Goal: Information Seeking & Learning: Check status

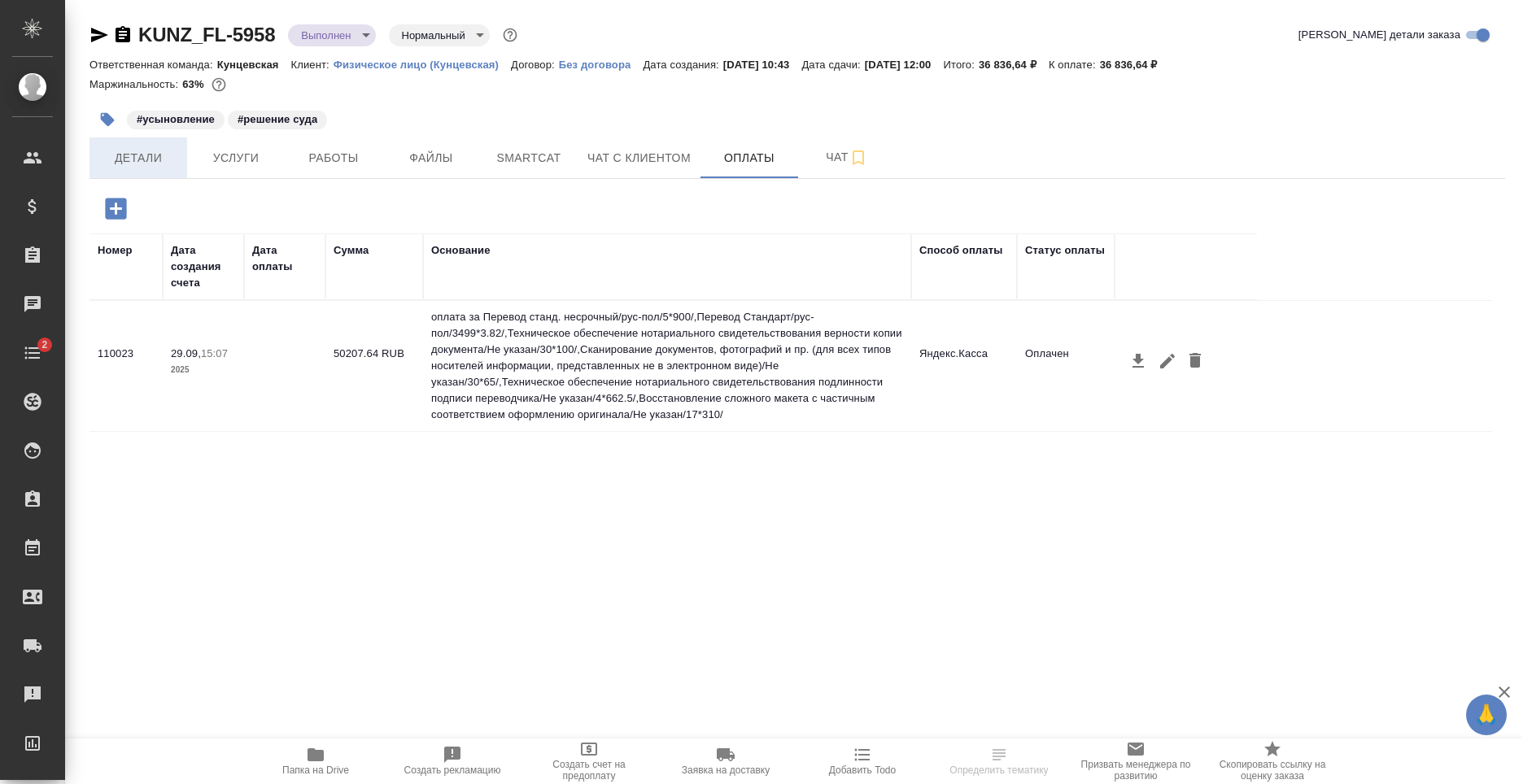
click at [158, 151] on span "Детали" at bounding box center [138, 158] width 78 height 21
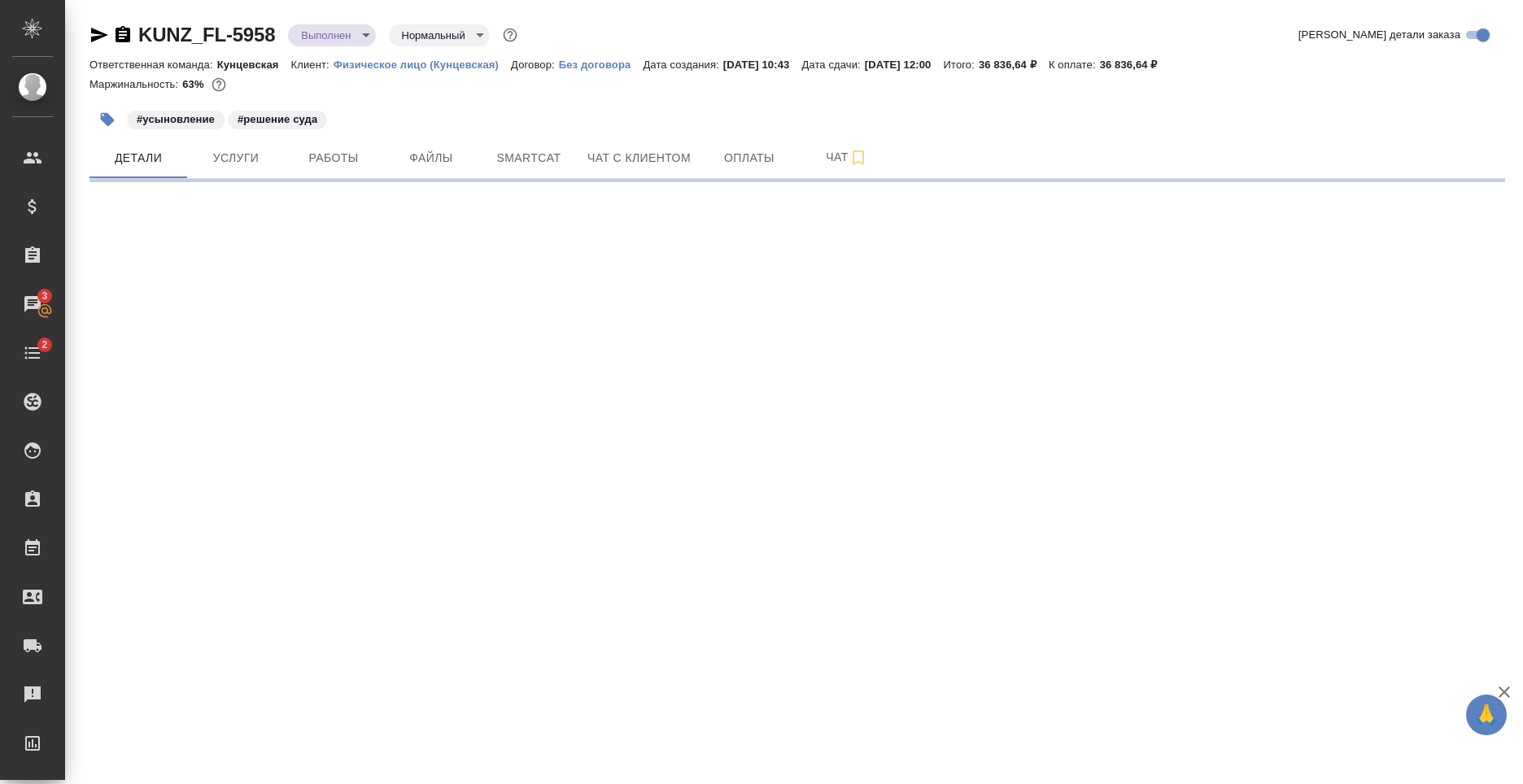
select select "RU"
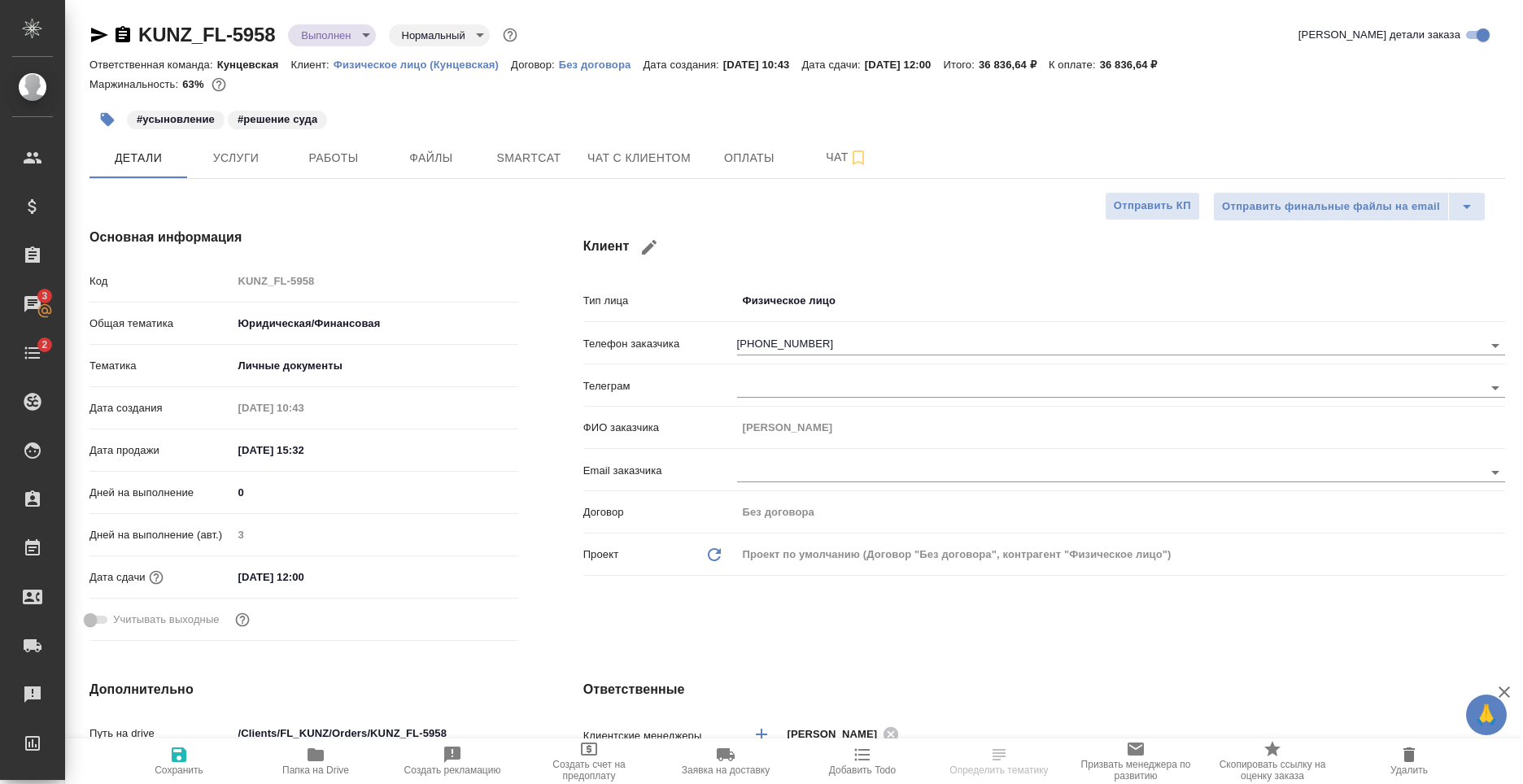
type textarea "x"
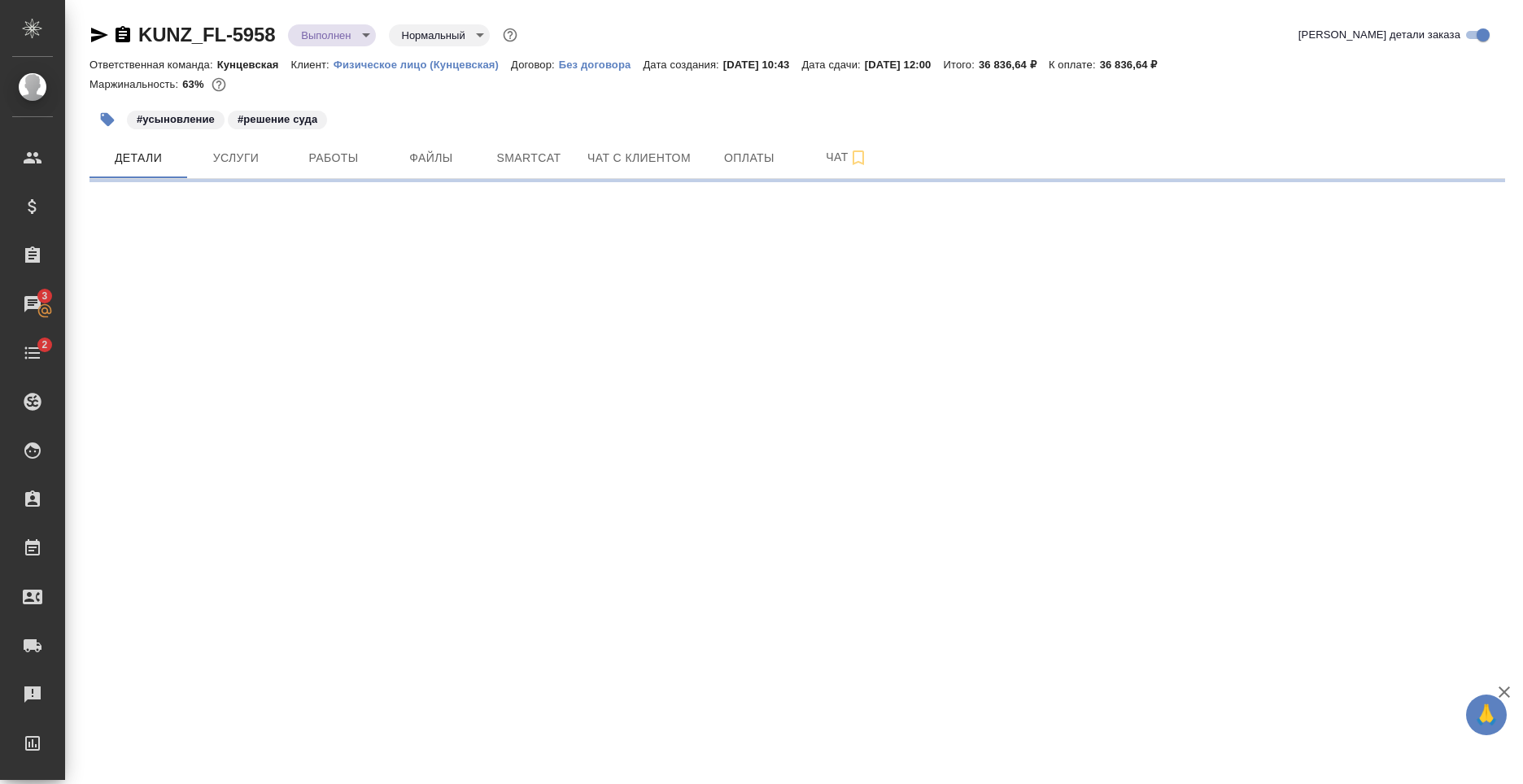
click at [1095, 53] on div "KUNZ_FL-5958 Выполнен completed Нормальный normal Кратко детали заказа" at bounding box center [797, 37] width 1416 height 32
drag, startPoint x: 1134, startPoint y: 65, endPoint x: 1081, endPoint y: 65, distance: 53.0
click at [1081, 65] on div "Ответственная команда: Кунцевская Клиент: Физическое лицо (Кунцевская) Договор:…" at bounding box center [797, 65] width 1416 height 20
copy p "К оплате"
select select "RU"
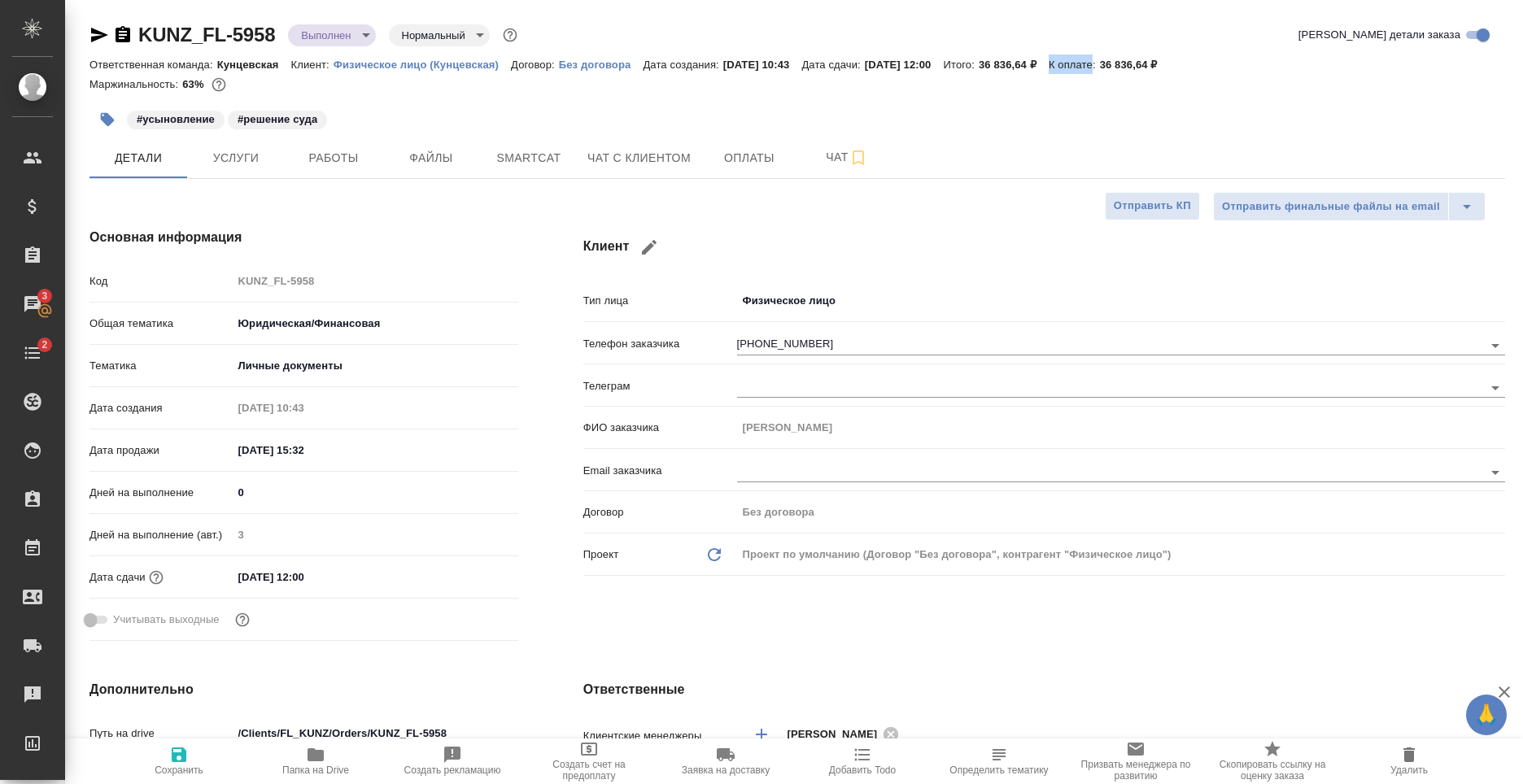
type textarea "x"
drag, startPoint x: 1226, startPoint y: 137, endPoint x: 1184, endPoint y: 95, distance: 59.4
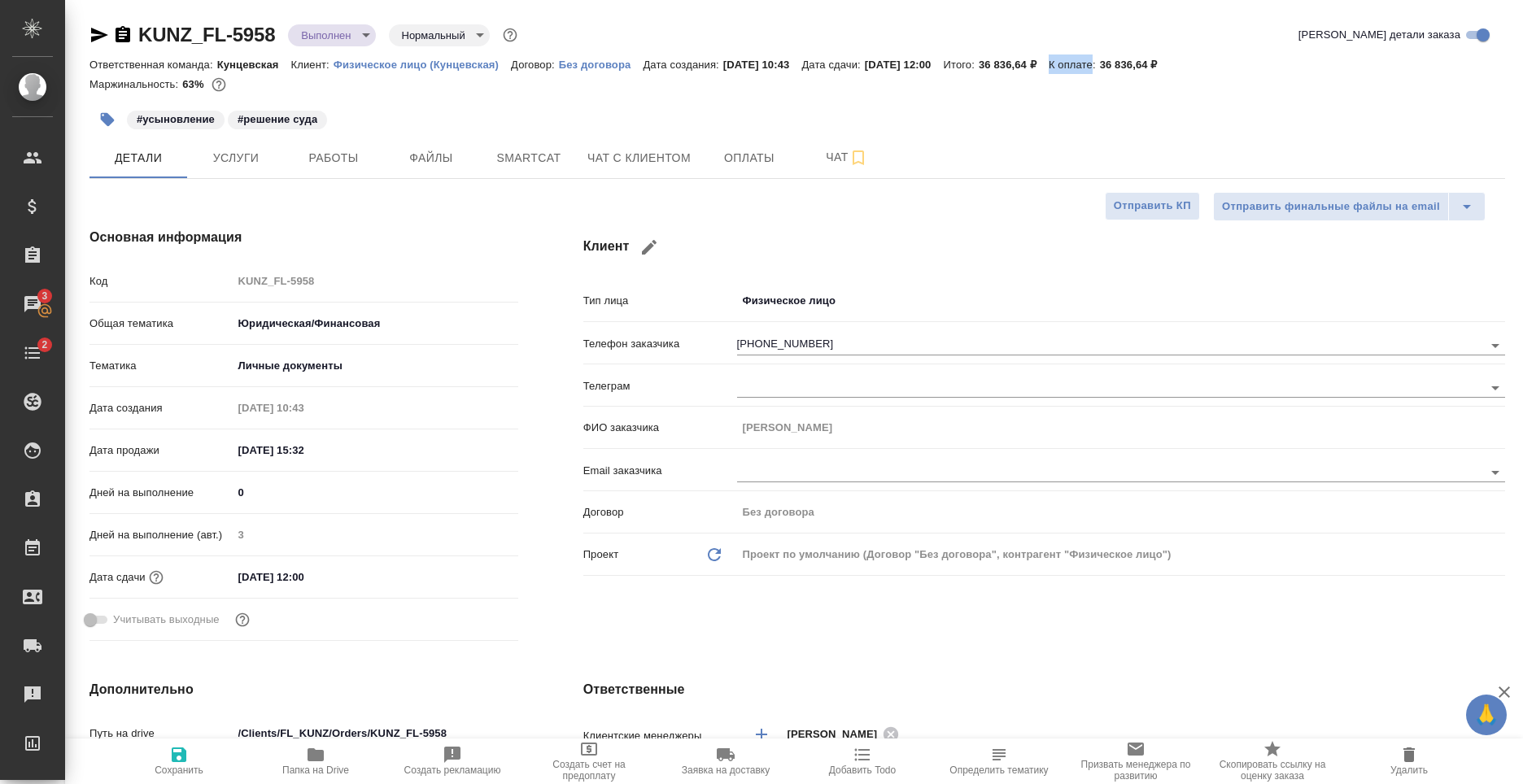
drag, startPoint x: 1133, startPoint y: 64, endPoint x: 1090, endPoint y: 69, distance: 43.3
click at [1090, 69] on div "Ответственная команда: Кунцевская Клиент: Физическое лицо (Кунцевская) Договор:…" at bounding box center [797, 65] width 1416 height 20
copy p "К оплате"
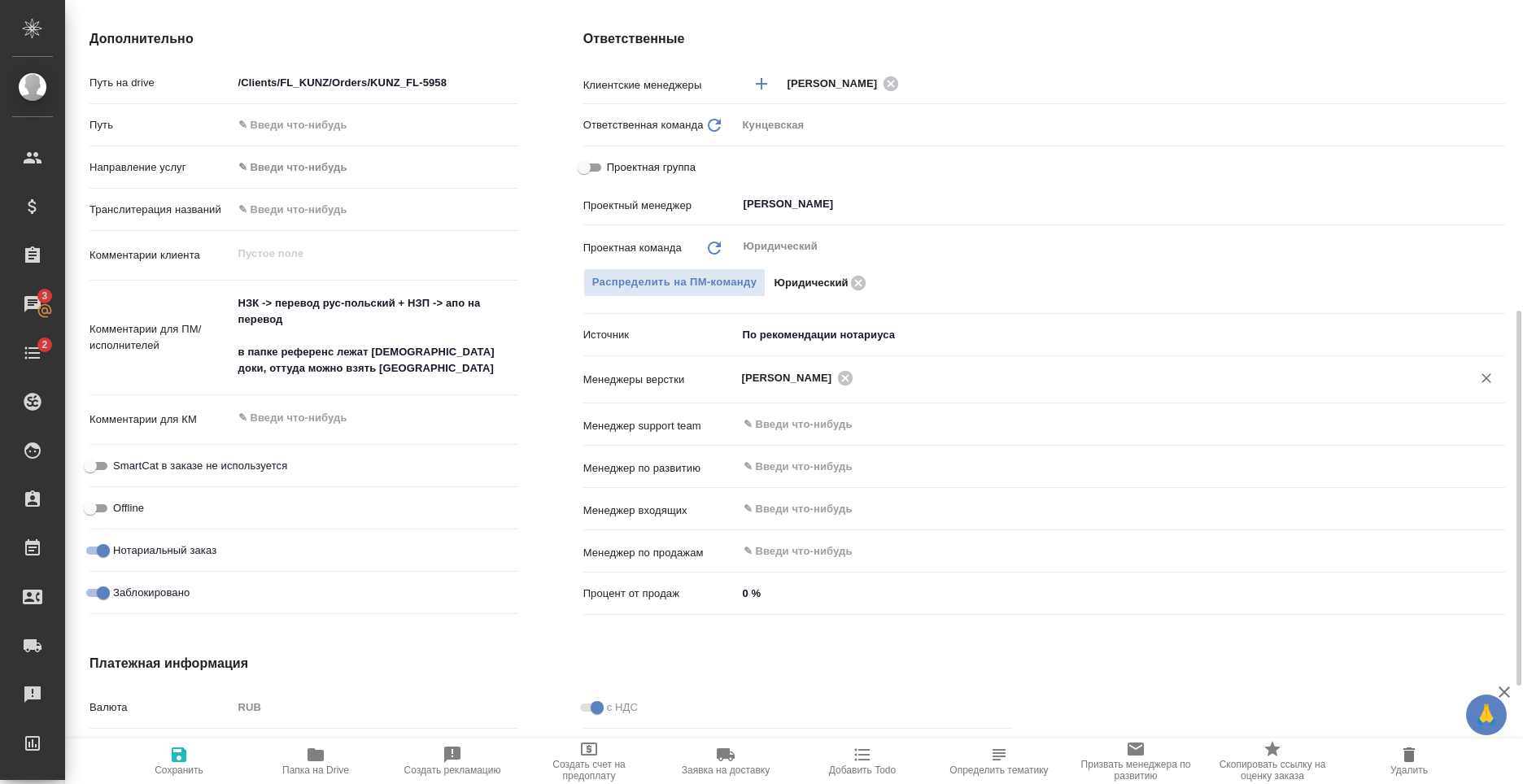
scroll to position [880, 0]
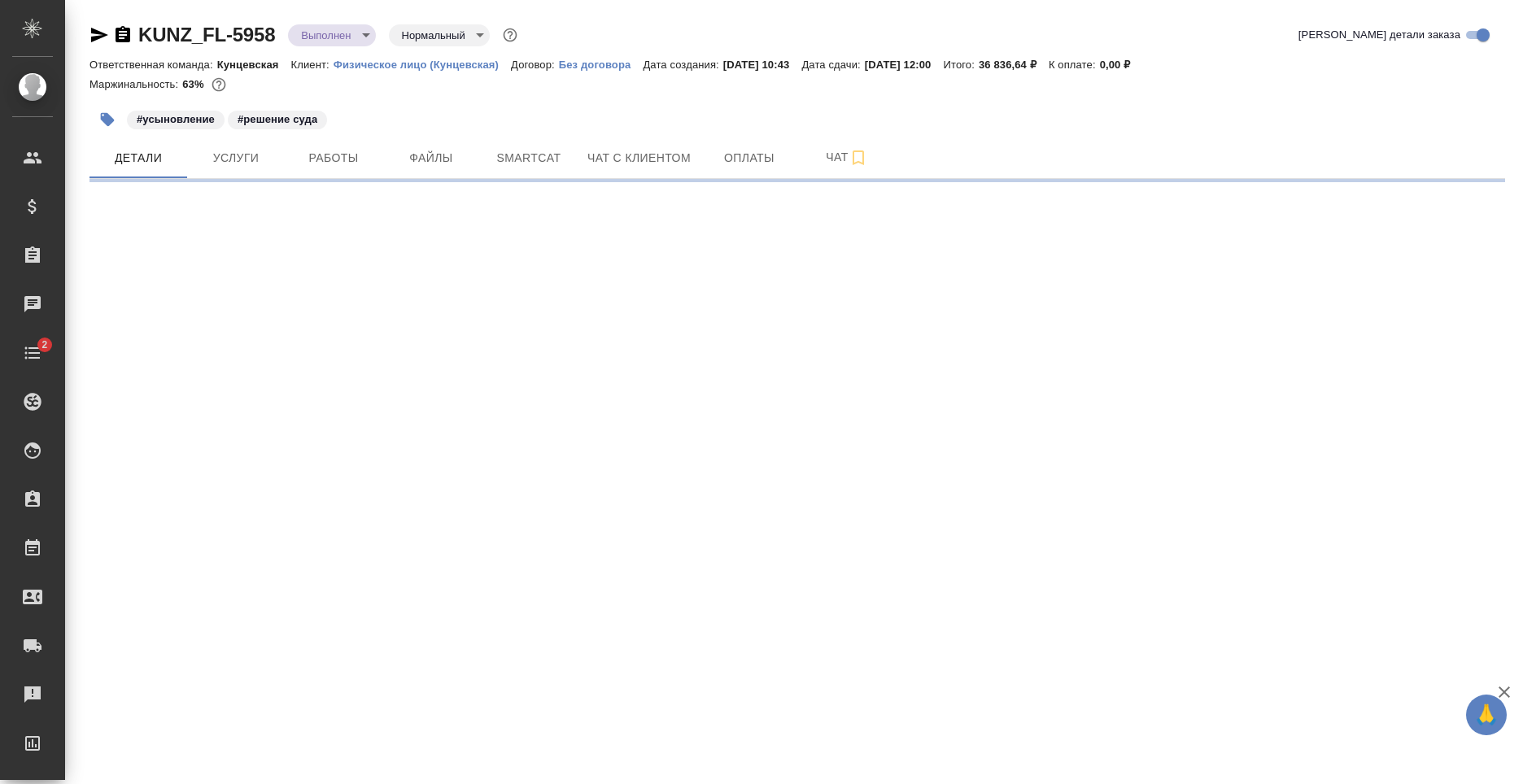
select select "RU"
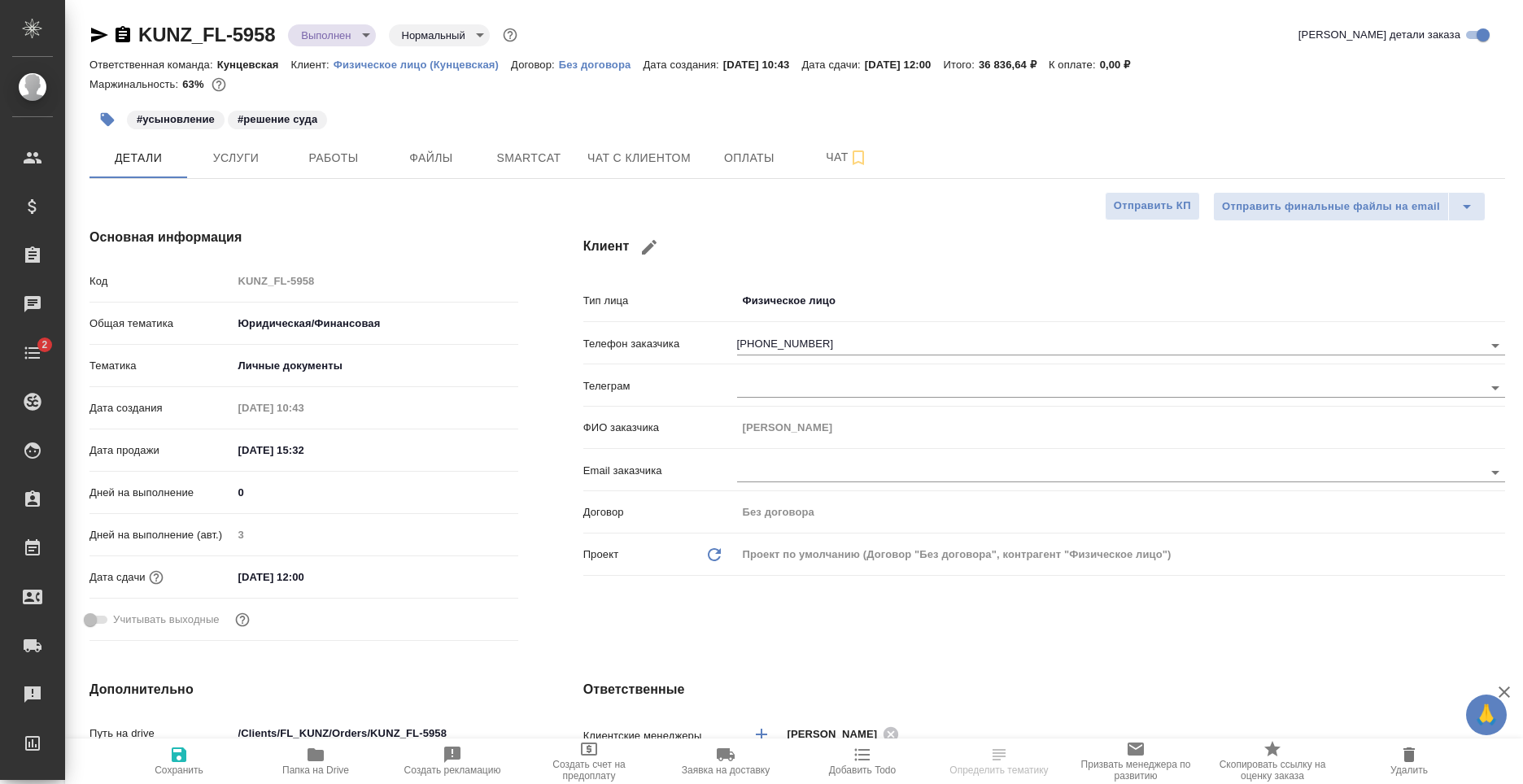
type textarea "x"
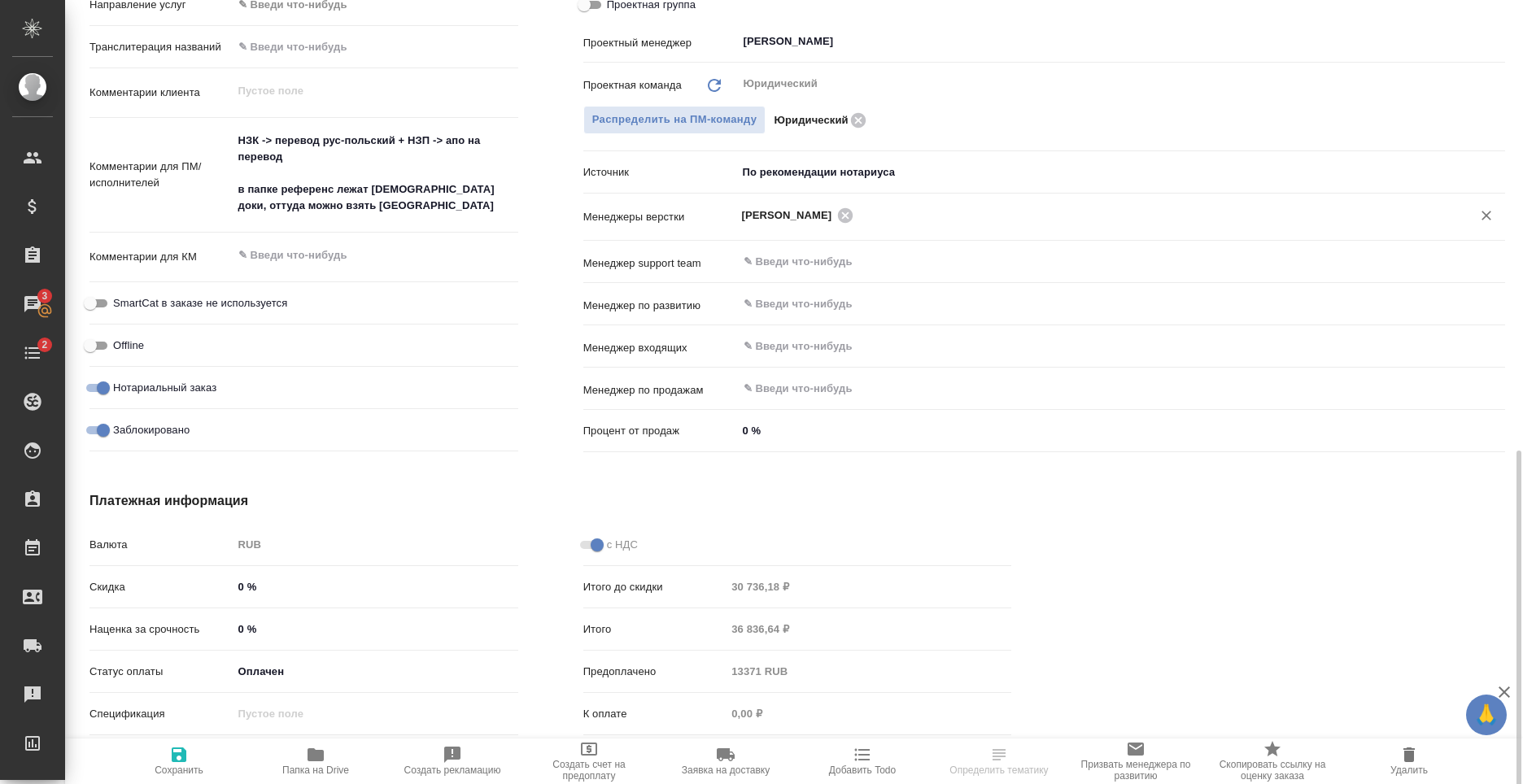
scroll to position [856, 0]
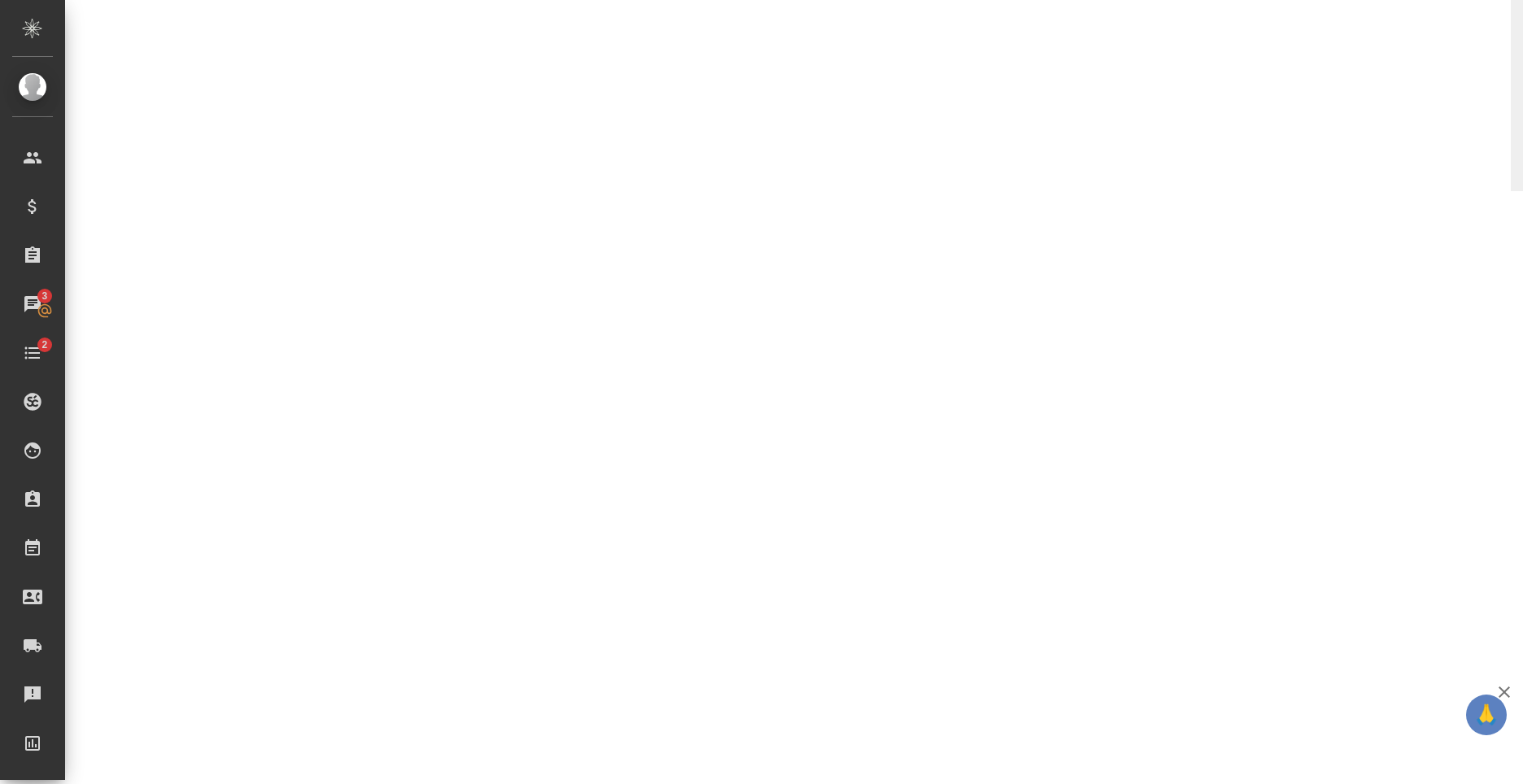
select select "RU"
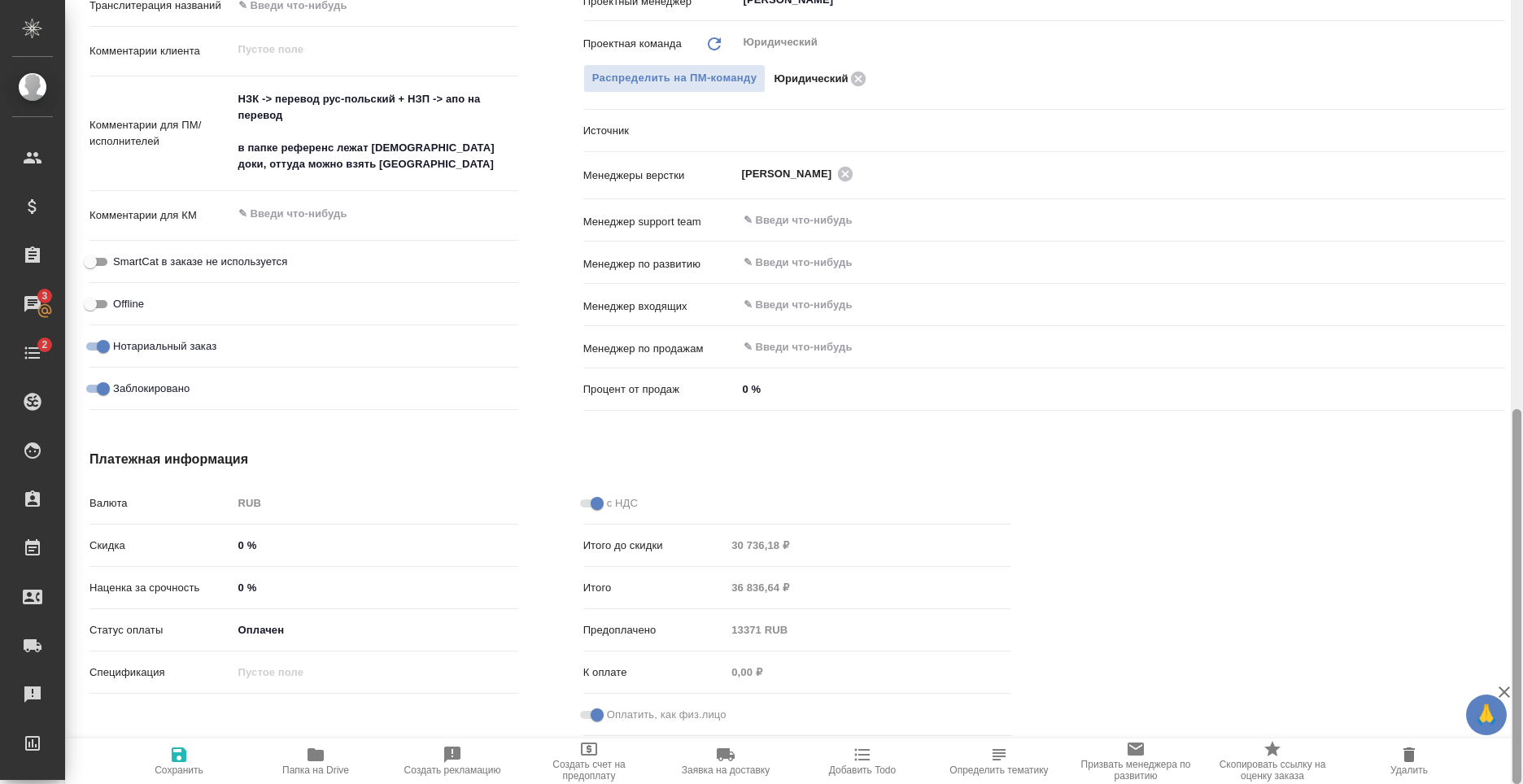
type textarea "x"
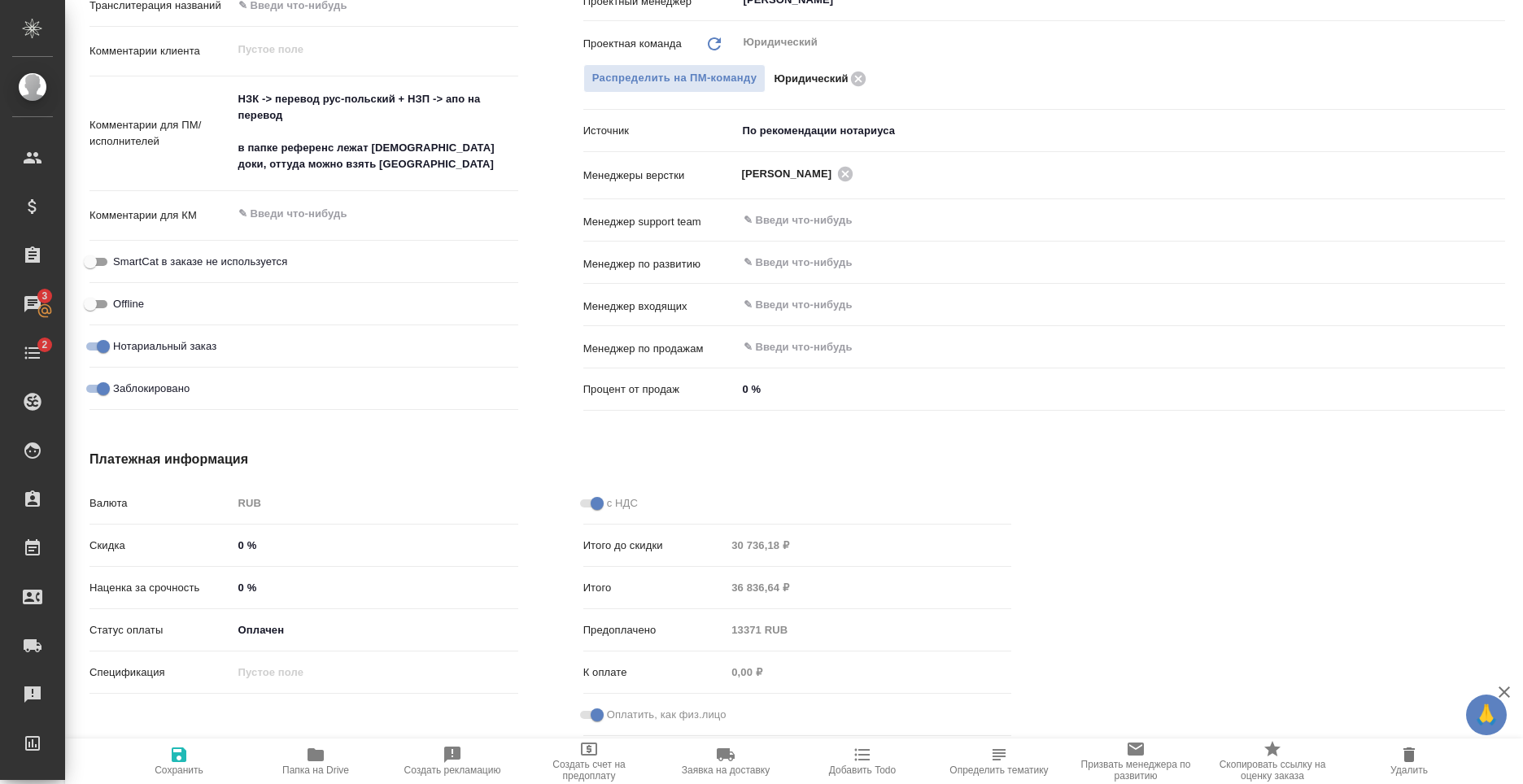
type textarea "x"
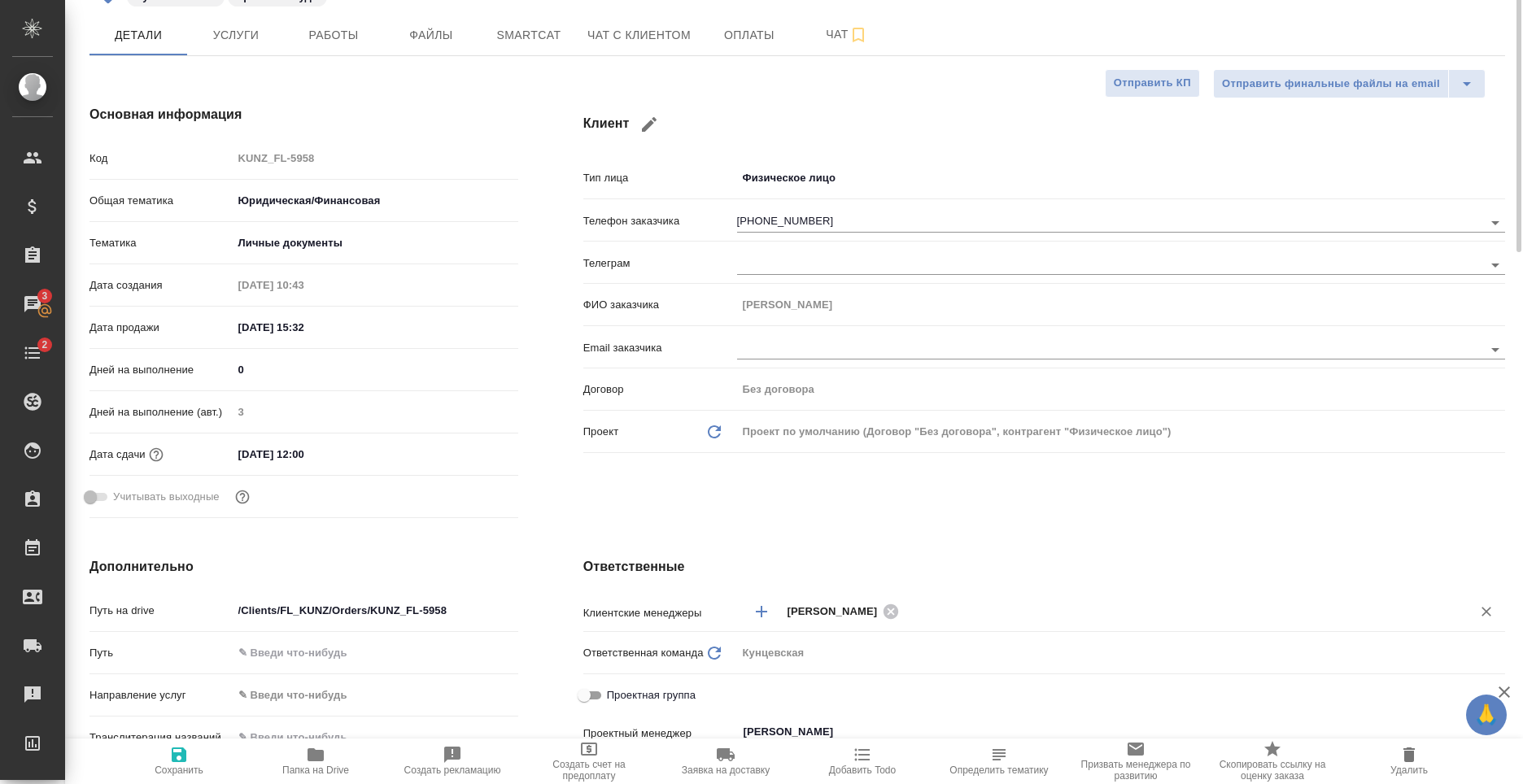
scroll to position [0, 0]
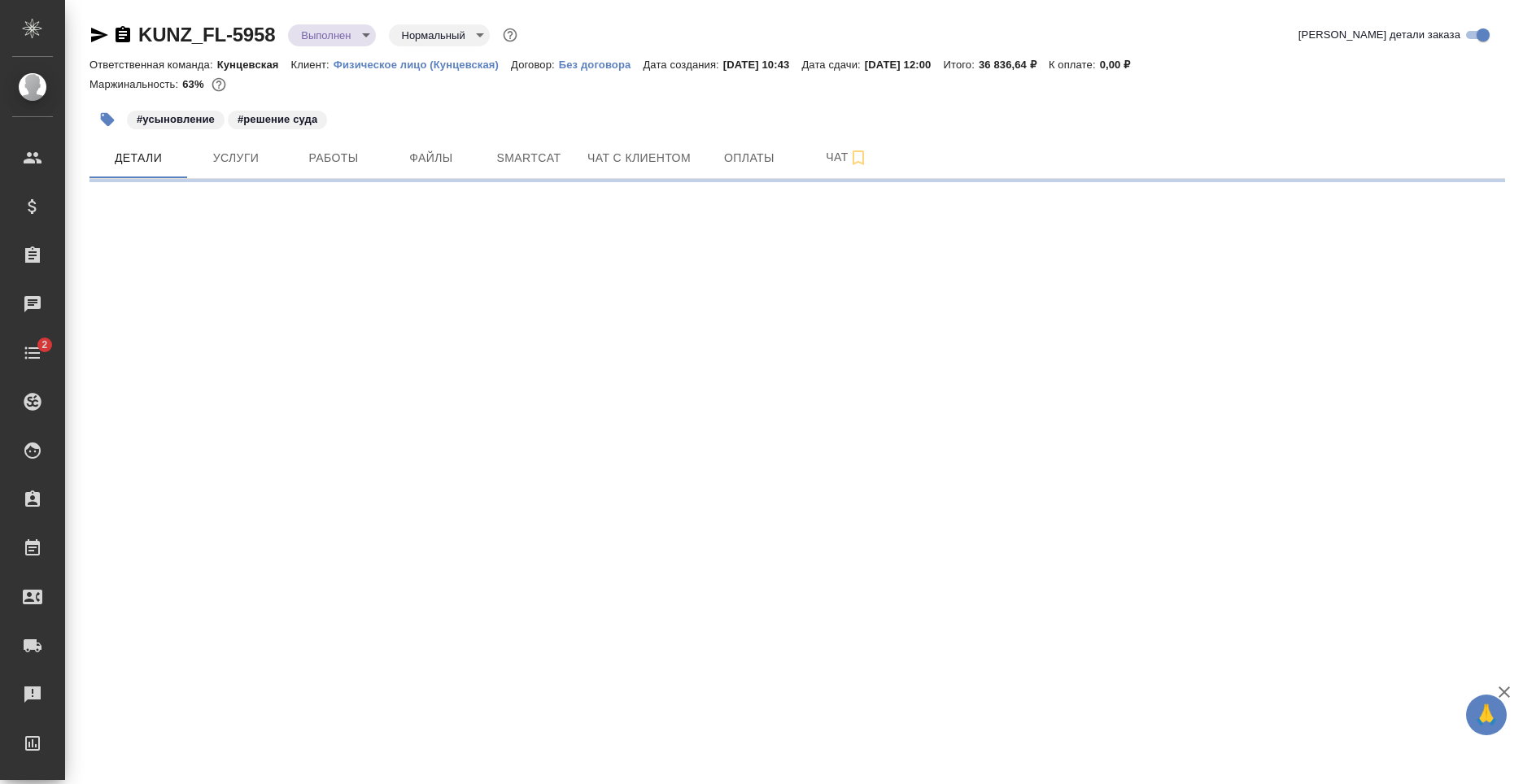
select select "RU"
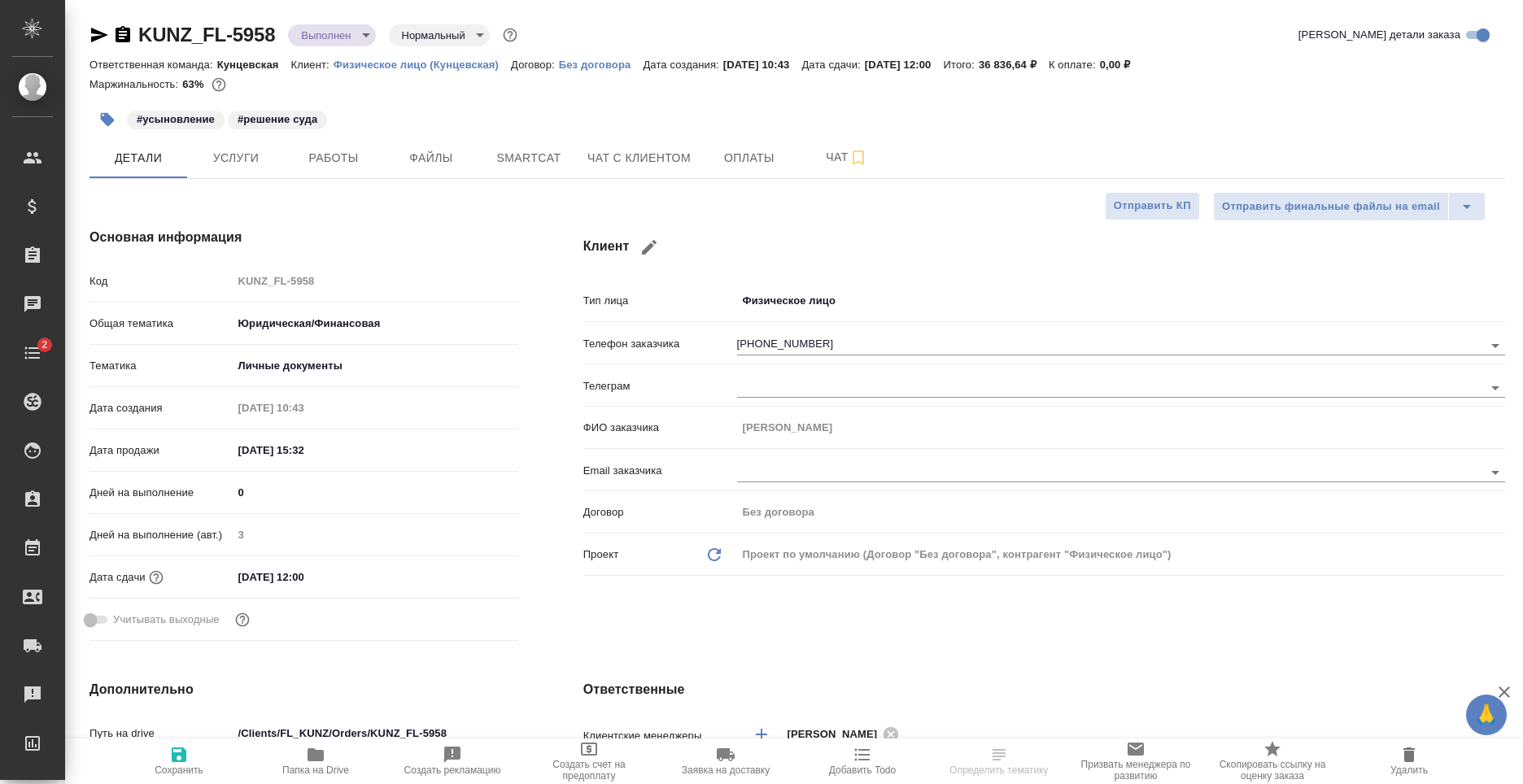
type textarea "x"
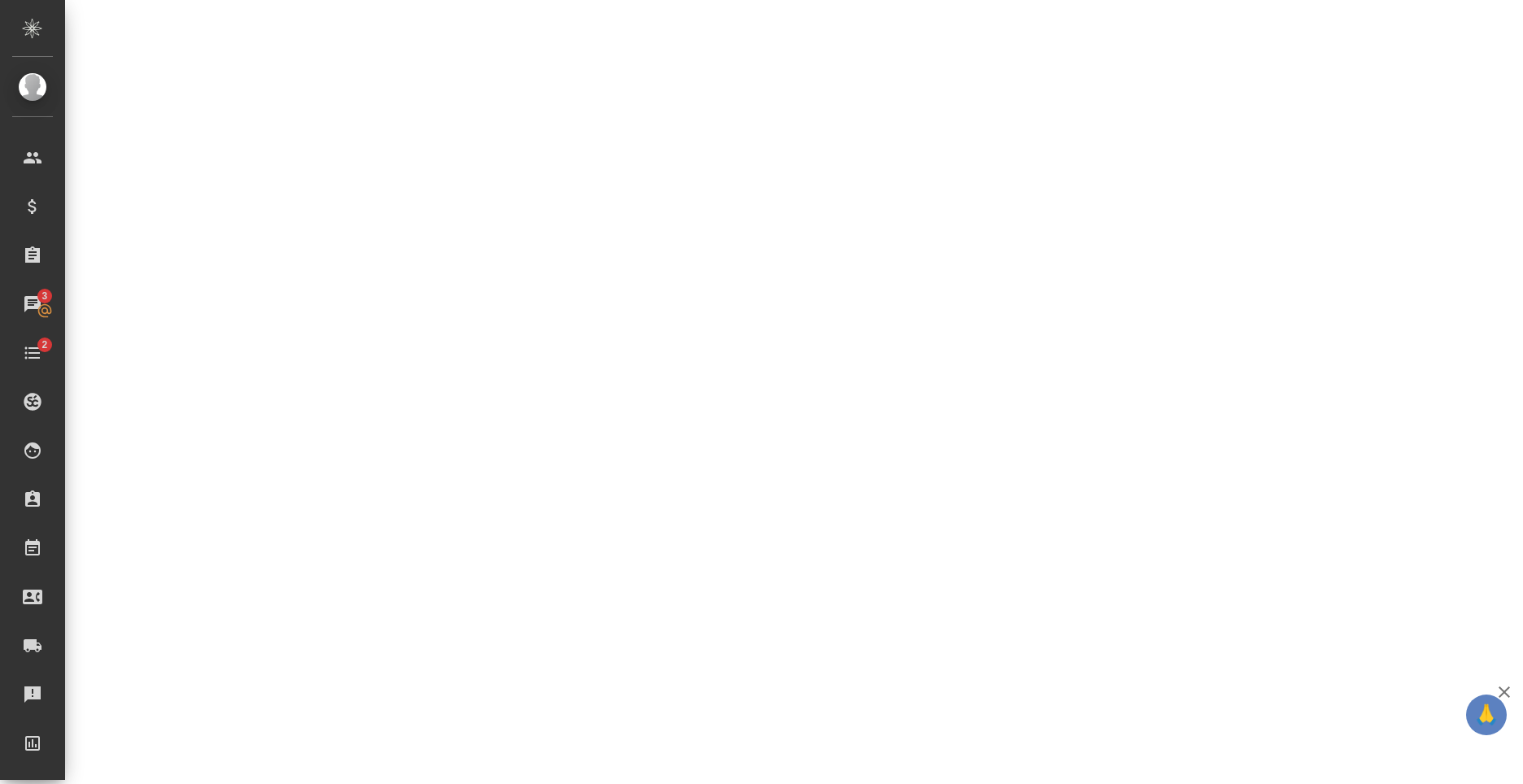
scroll to position [569, 0]
select select "RU"
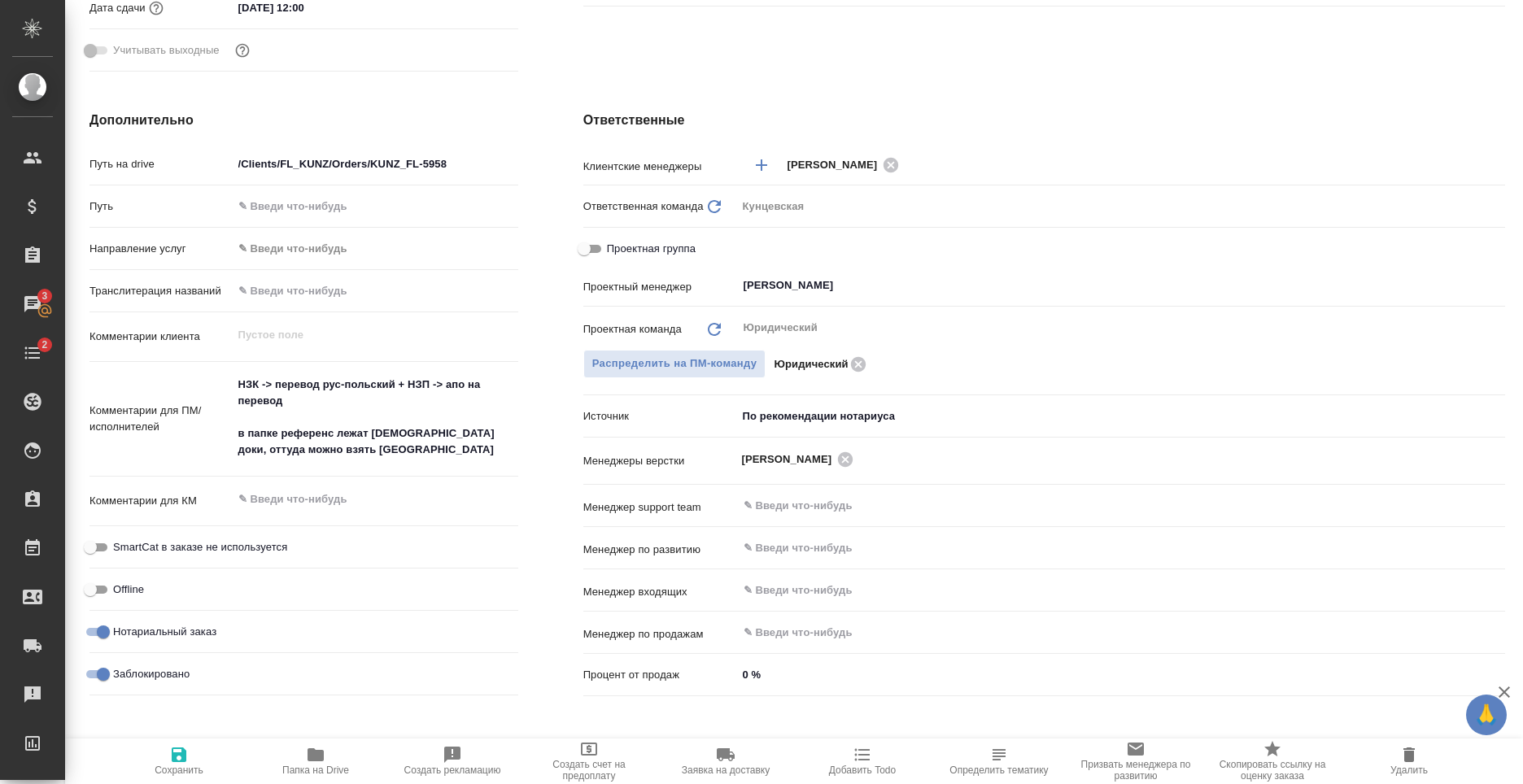
type textarea "x"
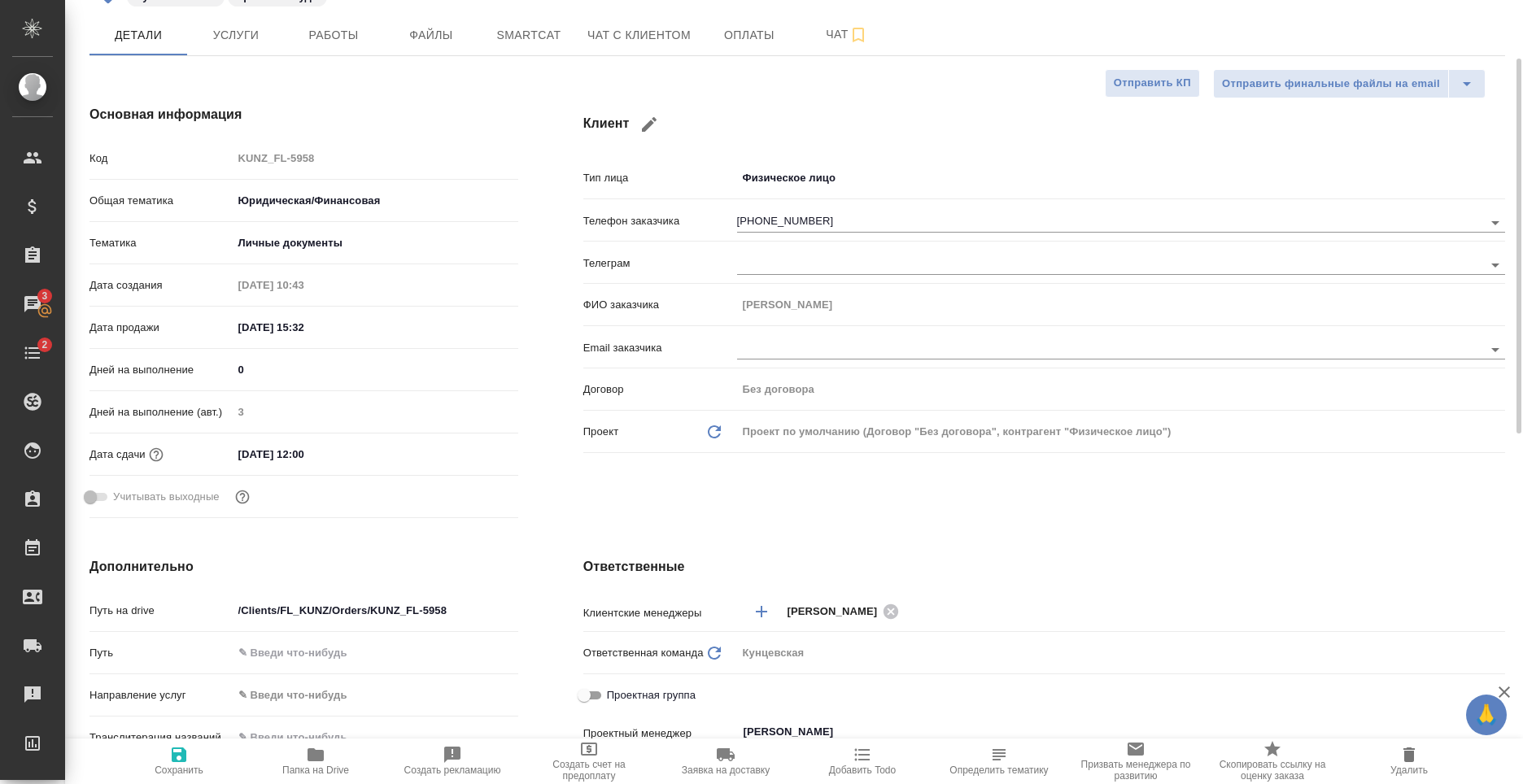
scroll to position [0, 0]
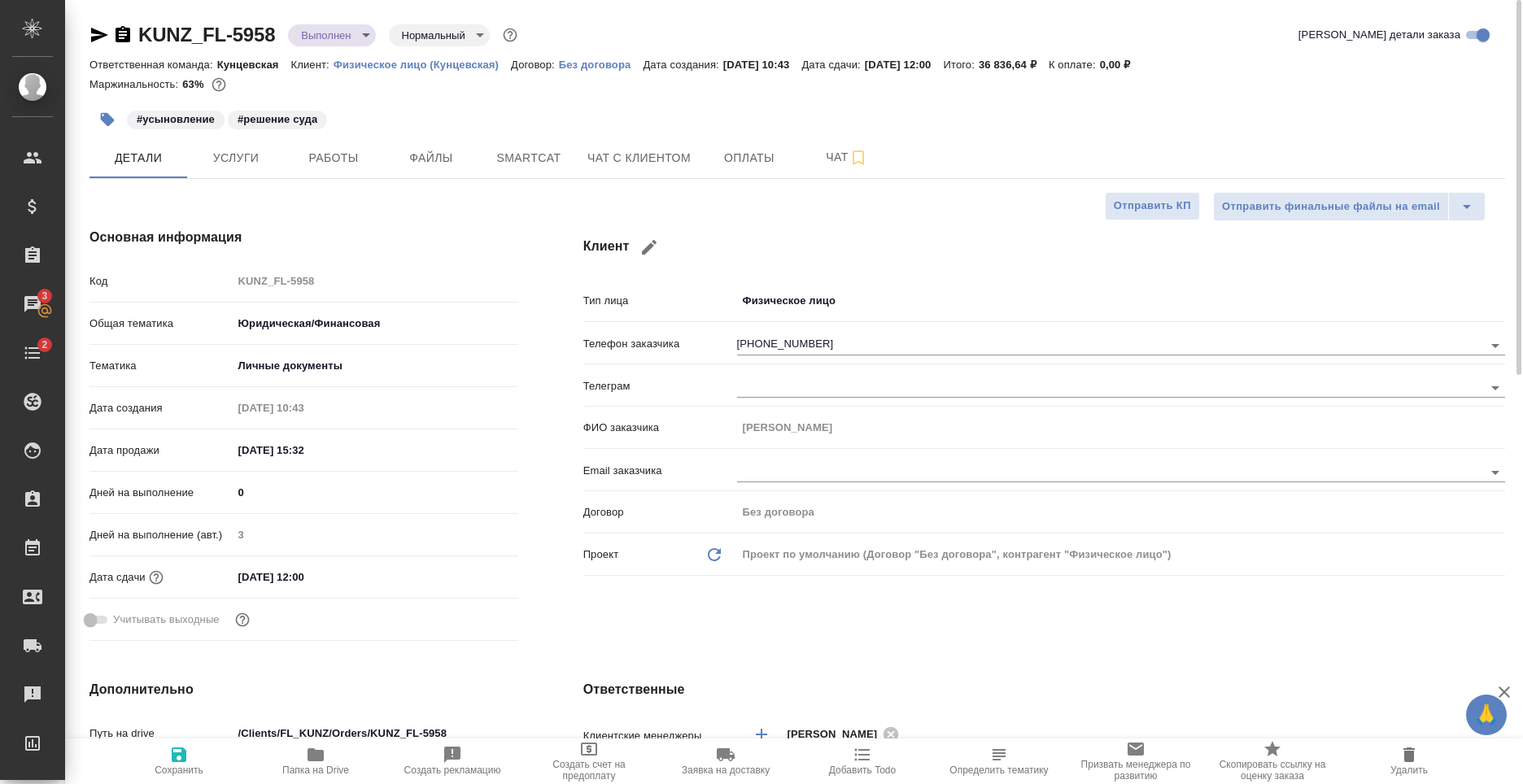
click at [1095, 64] on p "К оплате:" at bounding box center [1074, 65] width 51 height 12
drag, startPoint x: 1091, startPoint y: 65, endPoint x: 1136, endPoint y: 63, distance: 45.0
click at [1101, 63] on p "К оплате:" at bounding box center [1074, 65] width 51 height 12
copy p "К оплате"
type textarea "x"
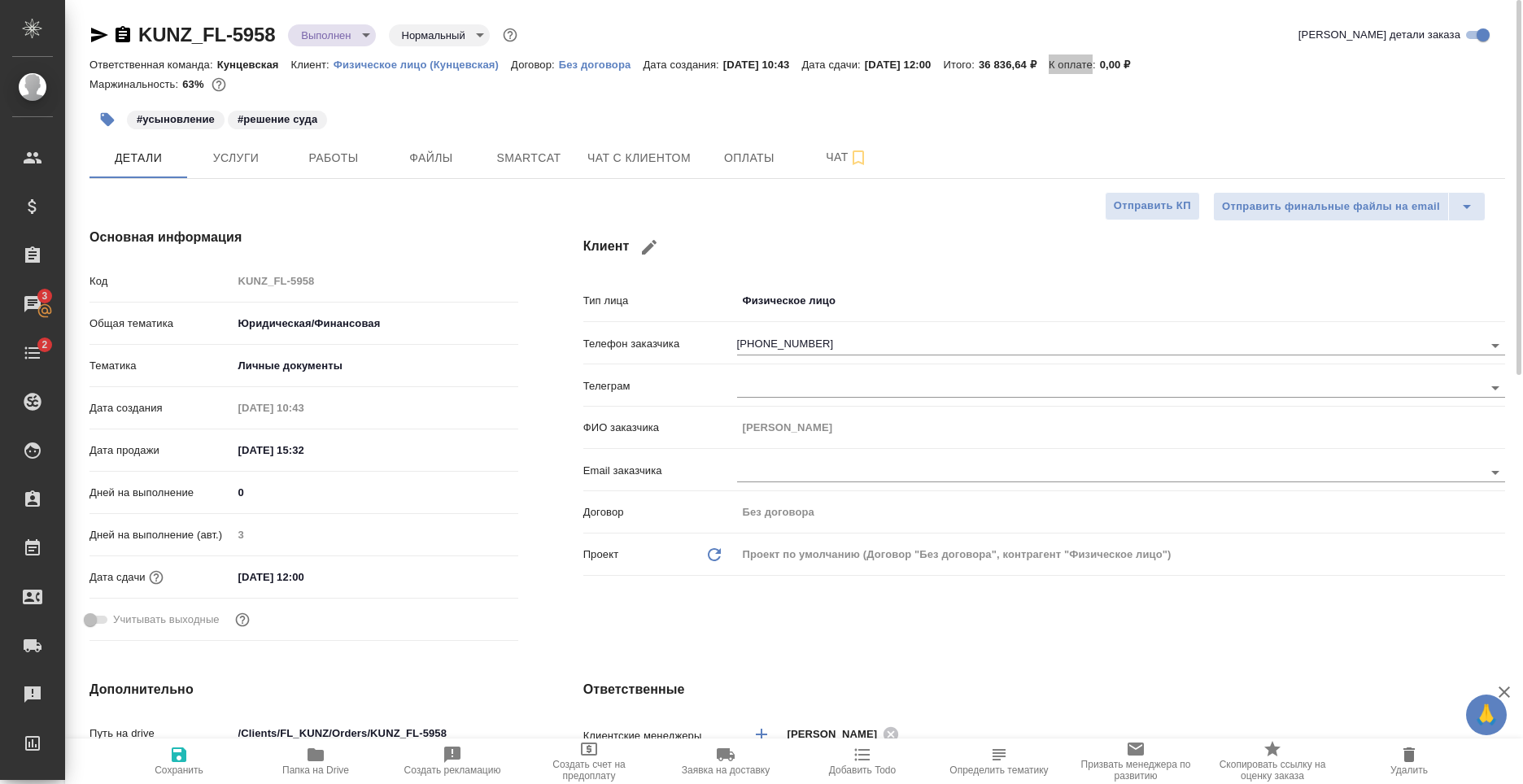
type textarea "x"
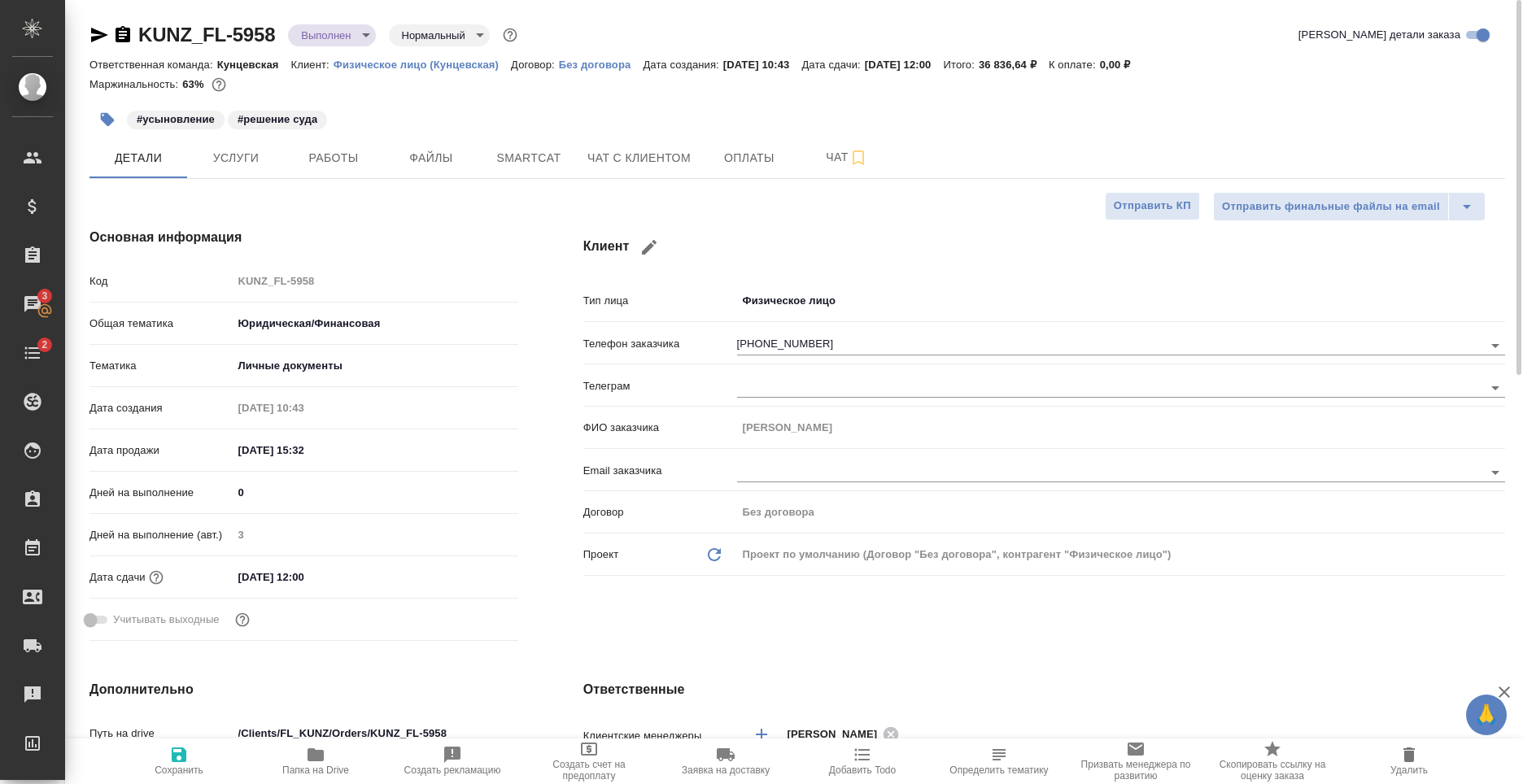
click at [976, 123] on div "#усыновление #решение суда" at bounding box center [561, 120] width 944 height 36
type textarea "x"
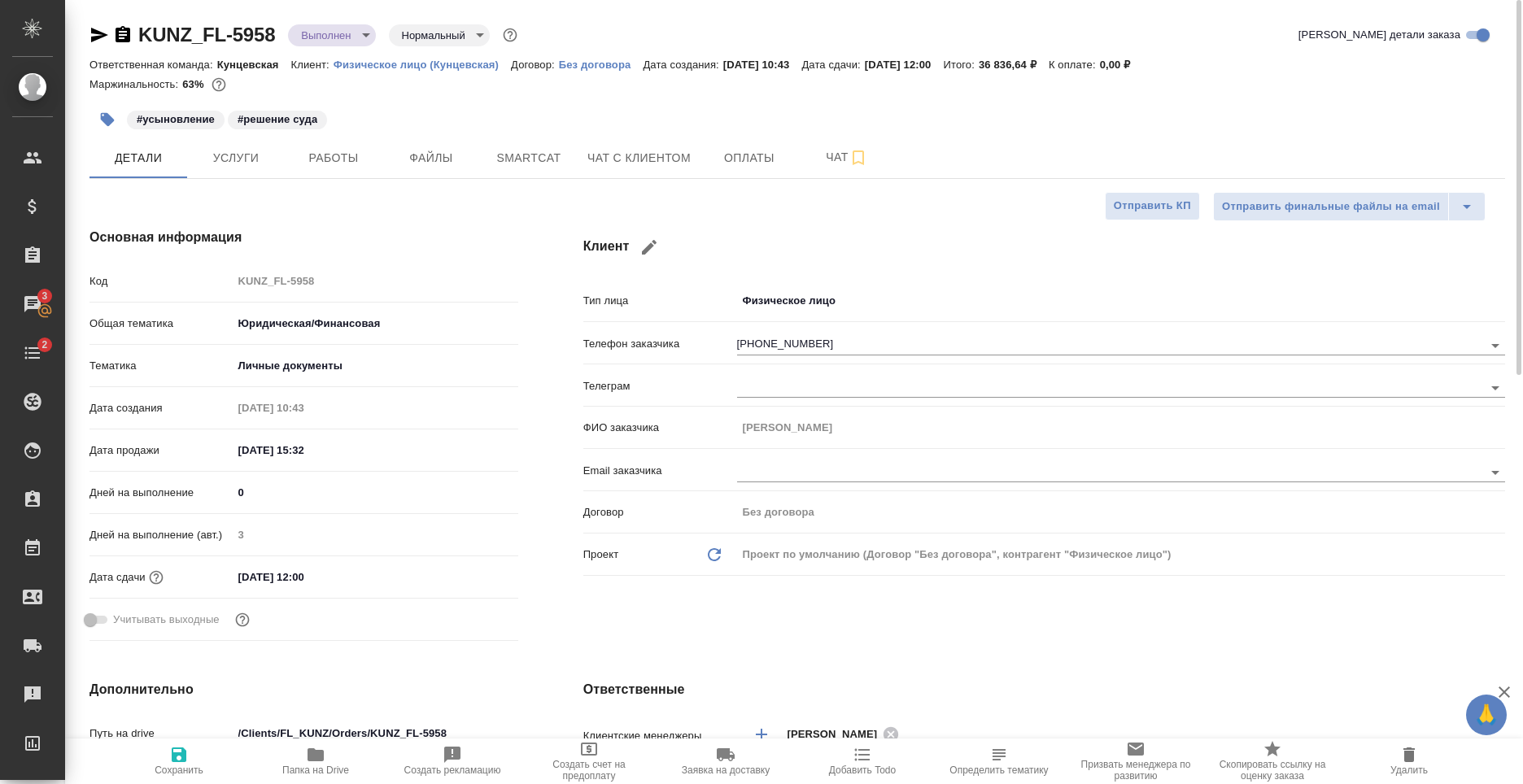
type textarea "x"
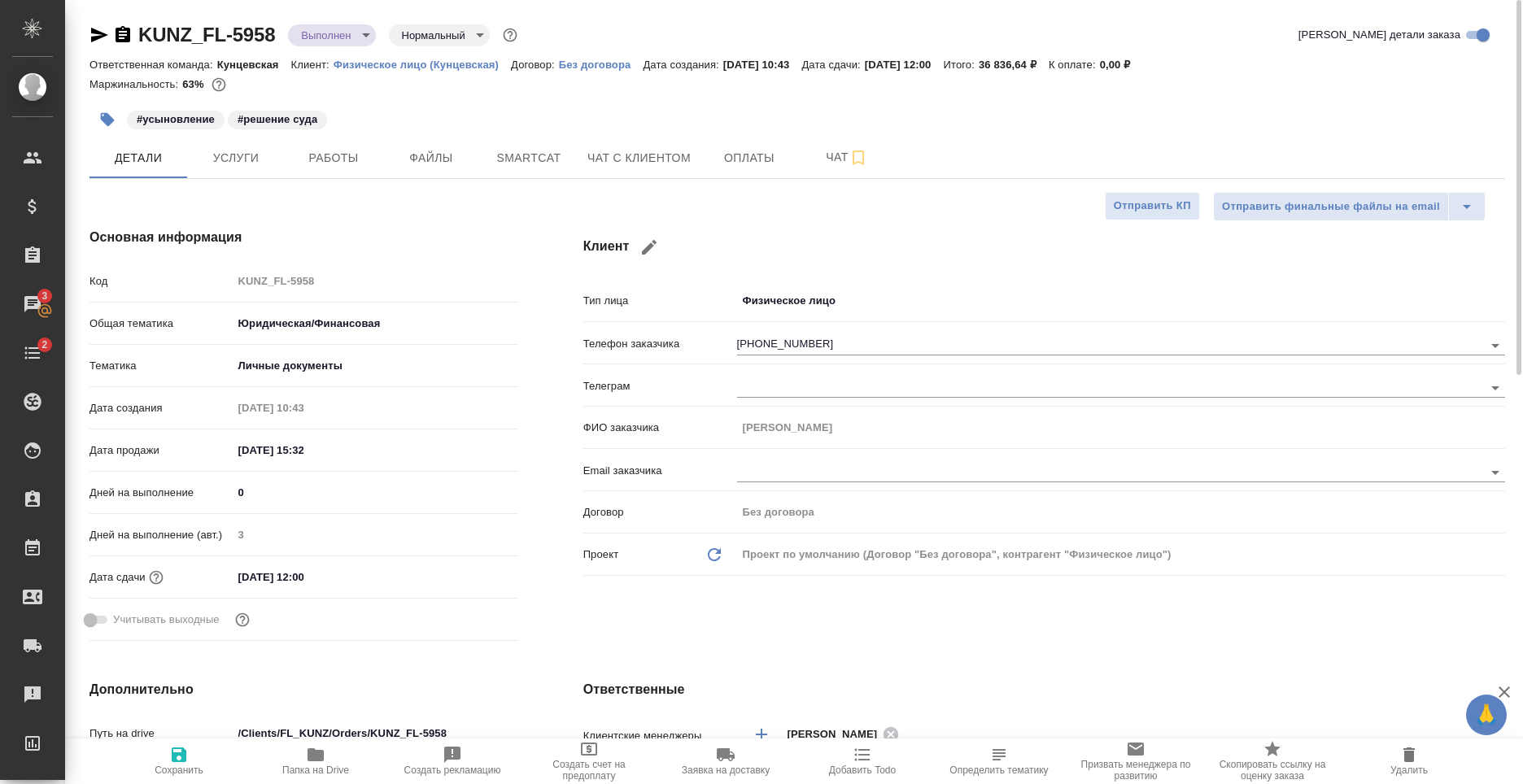
type textarea "x"
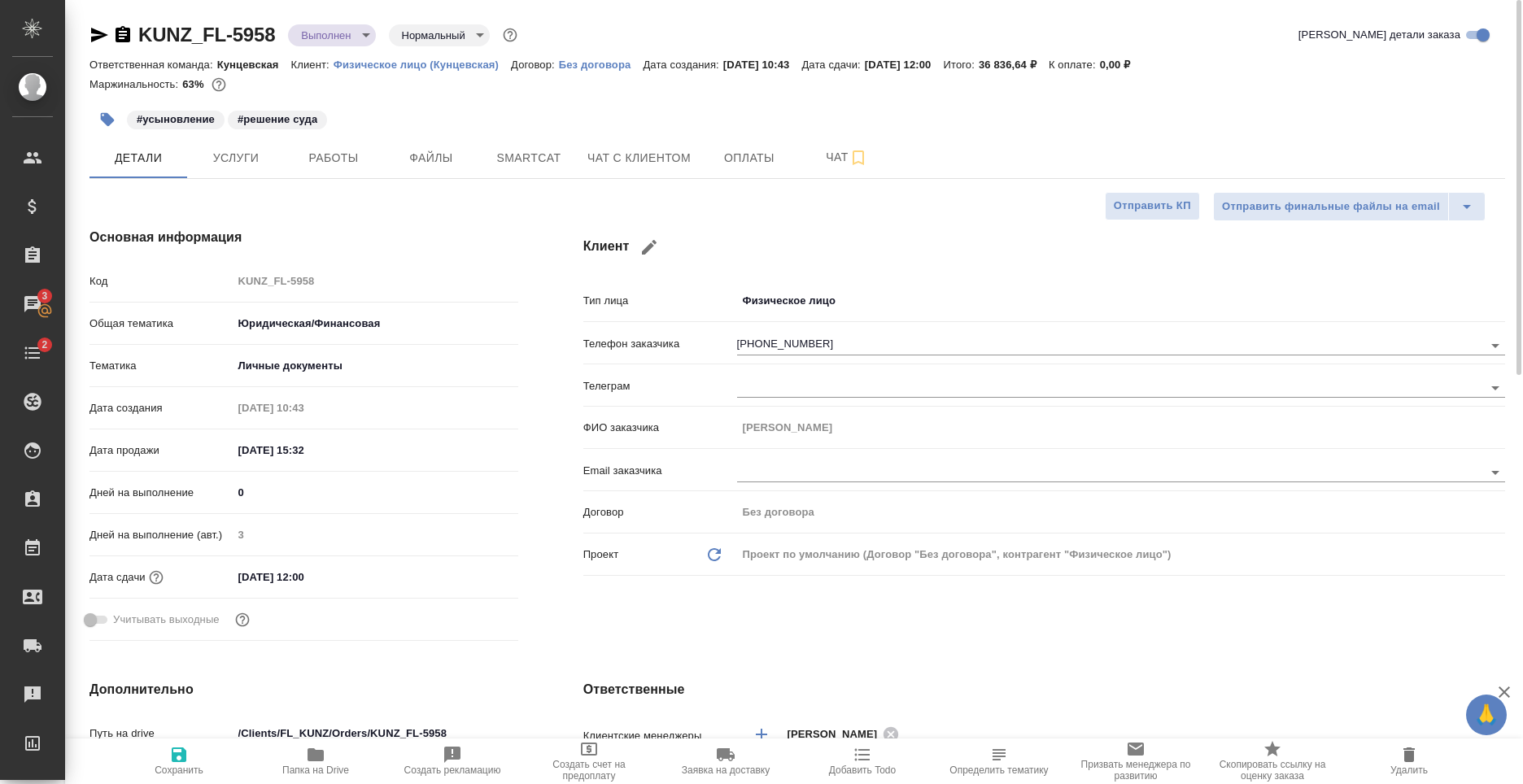
type textarea "x"
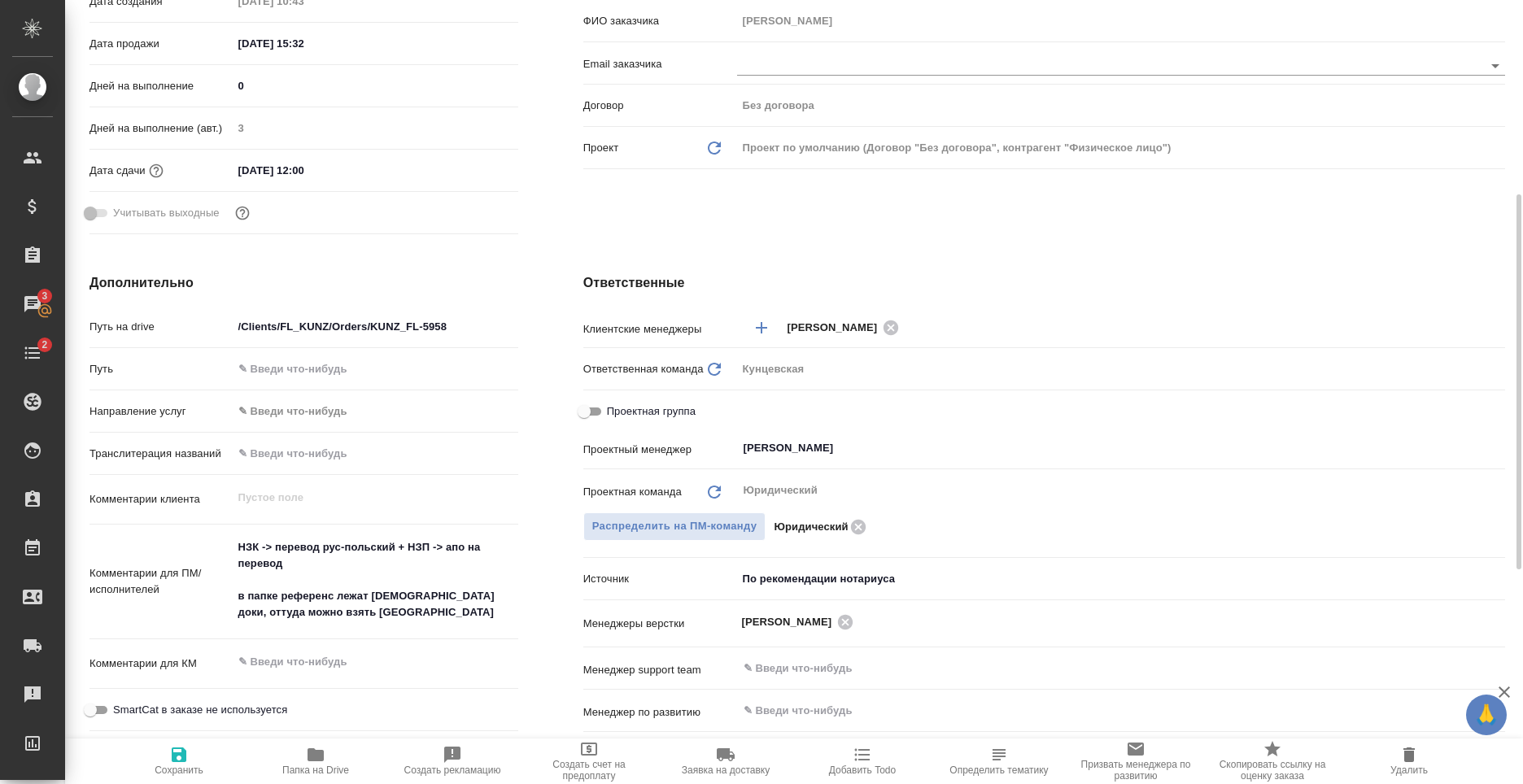
scroll to position [856, 0]
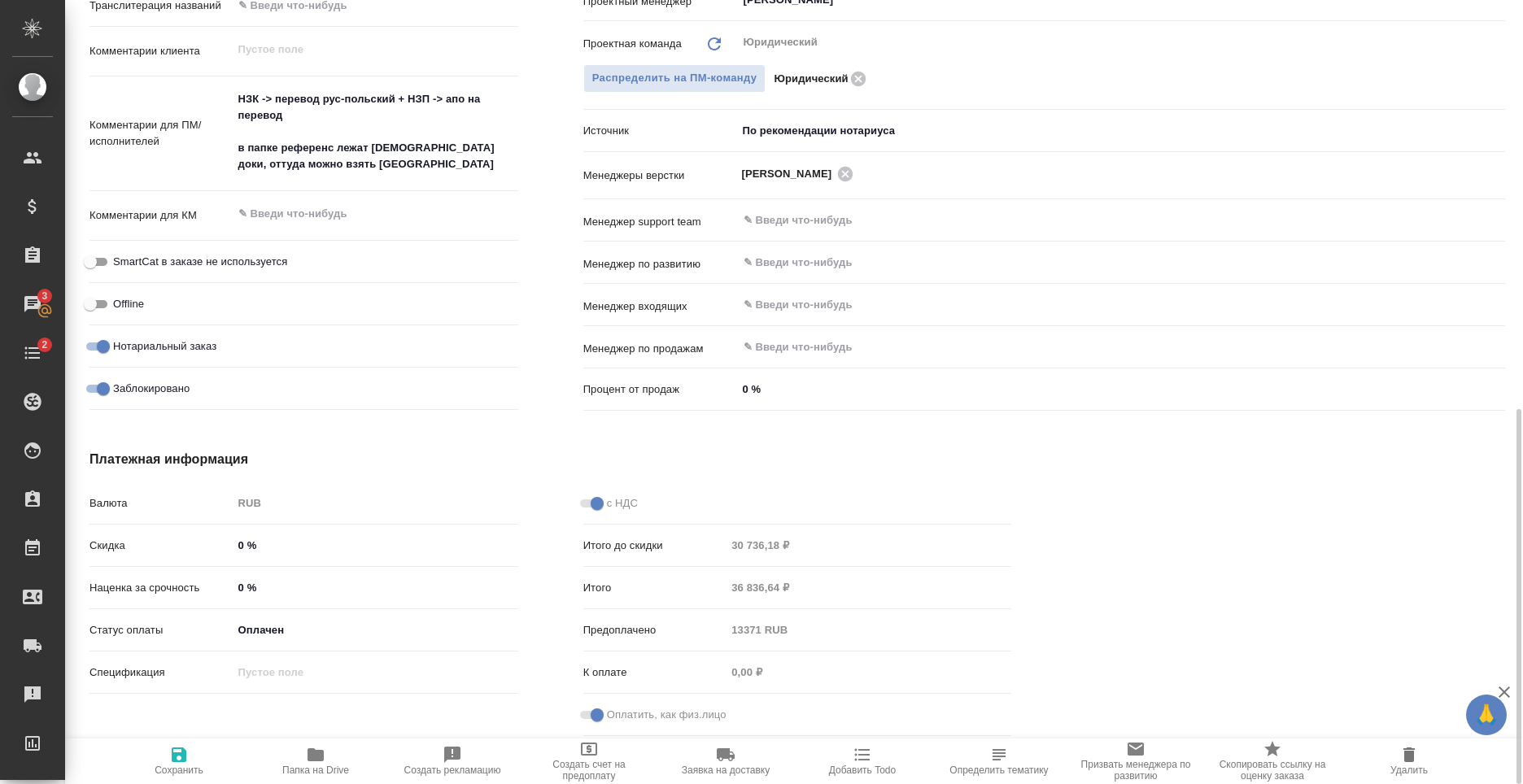
type textarea "x"
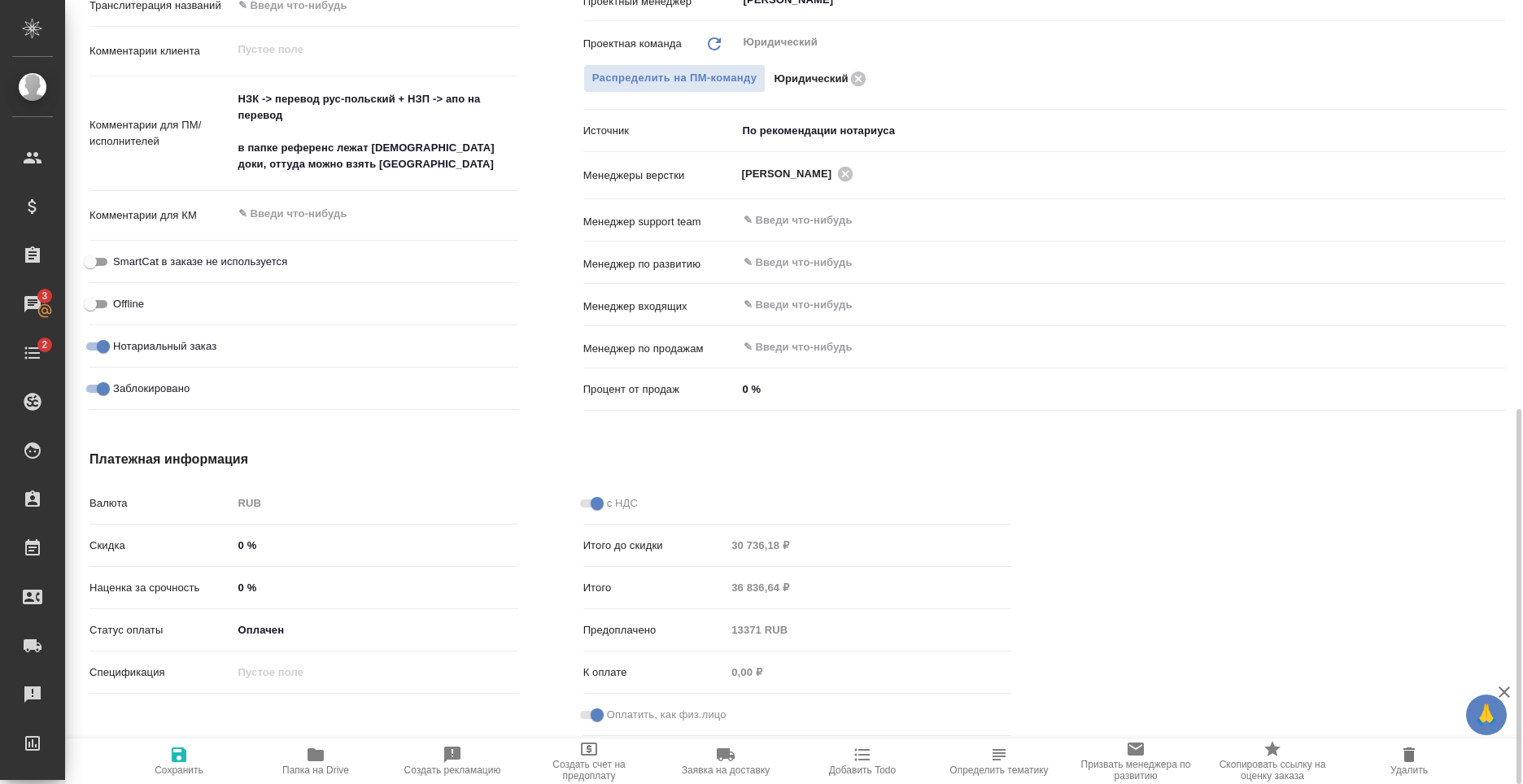
type textarea "x"
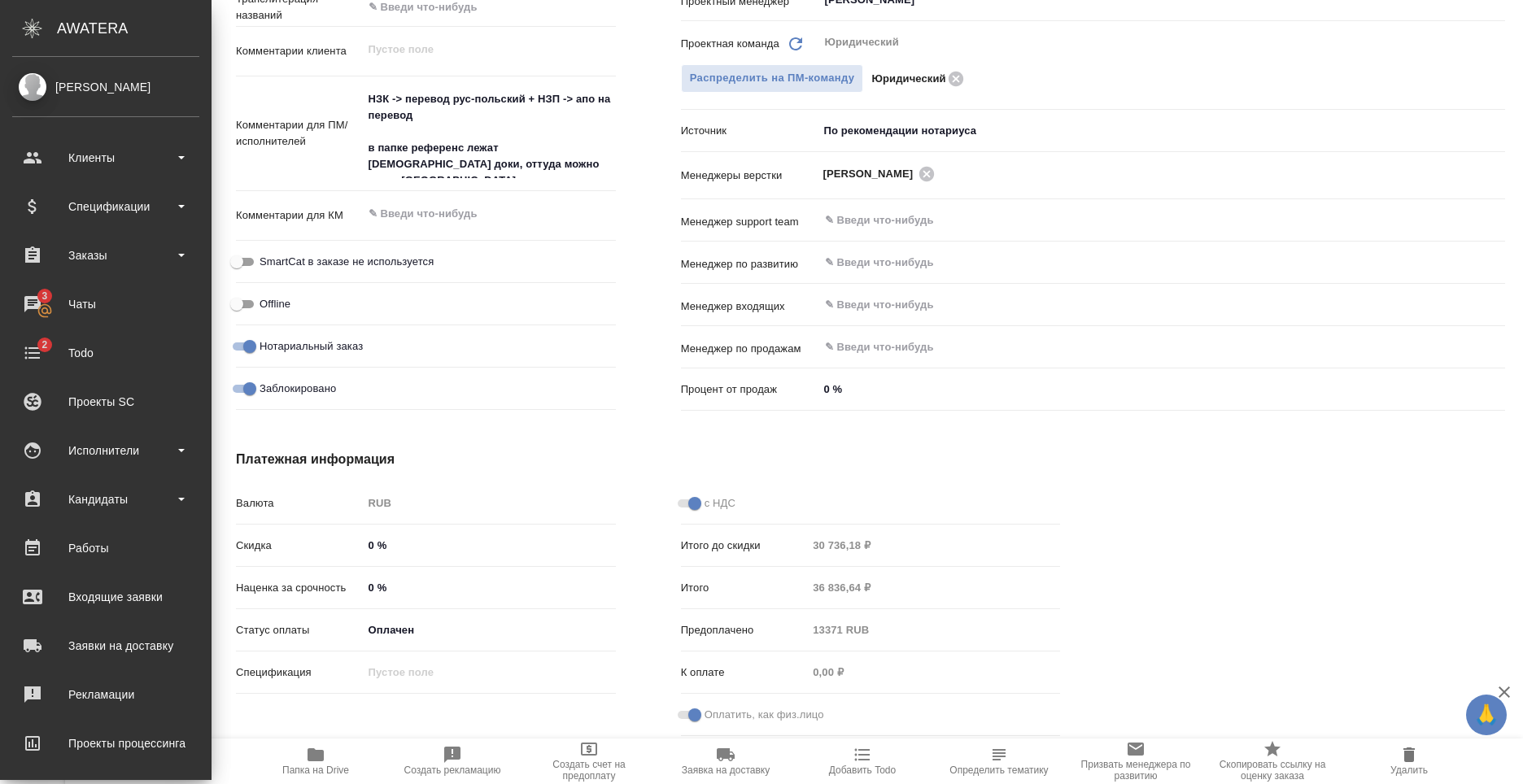
type textarea "x"
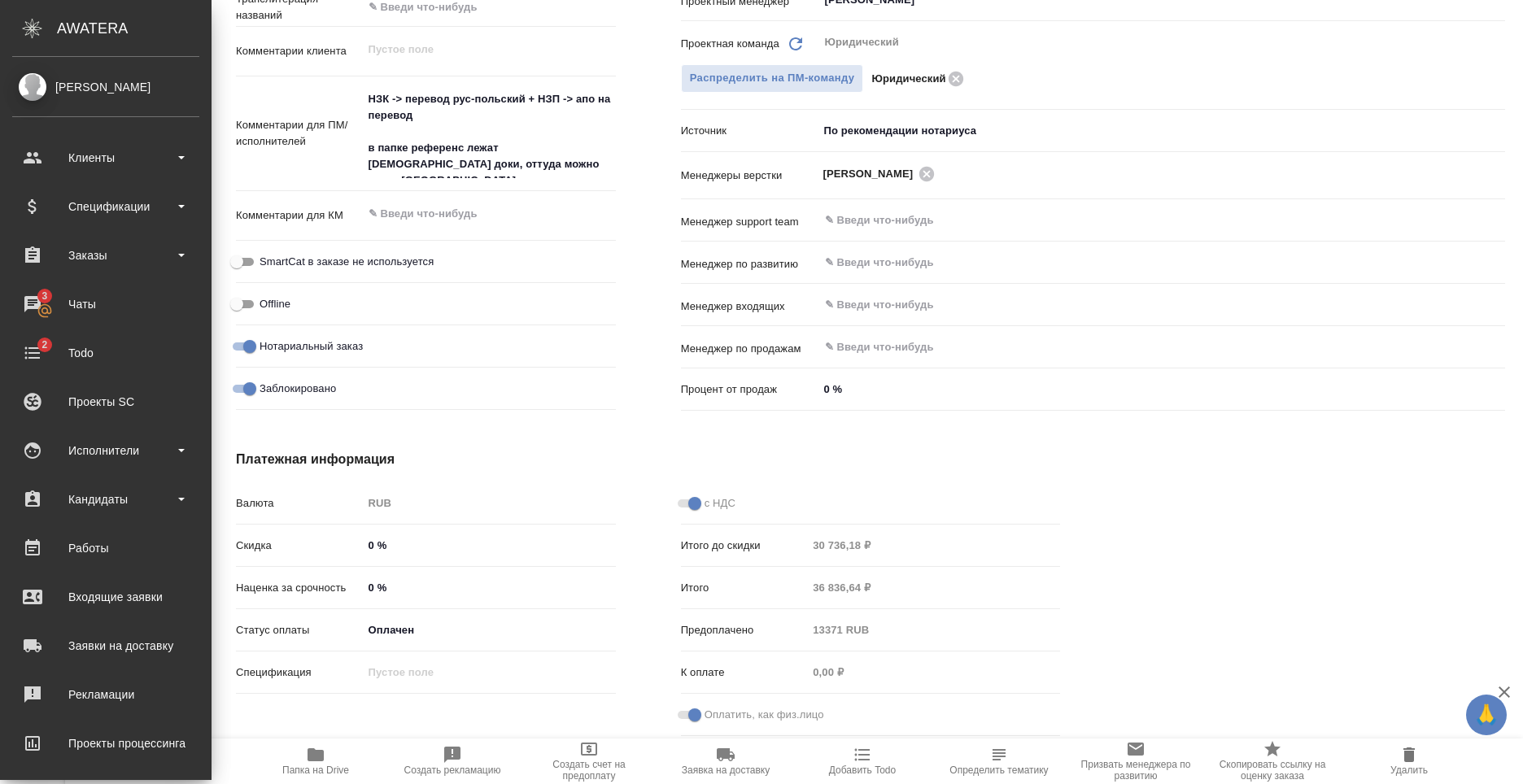
type textarea "x"
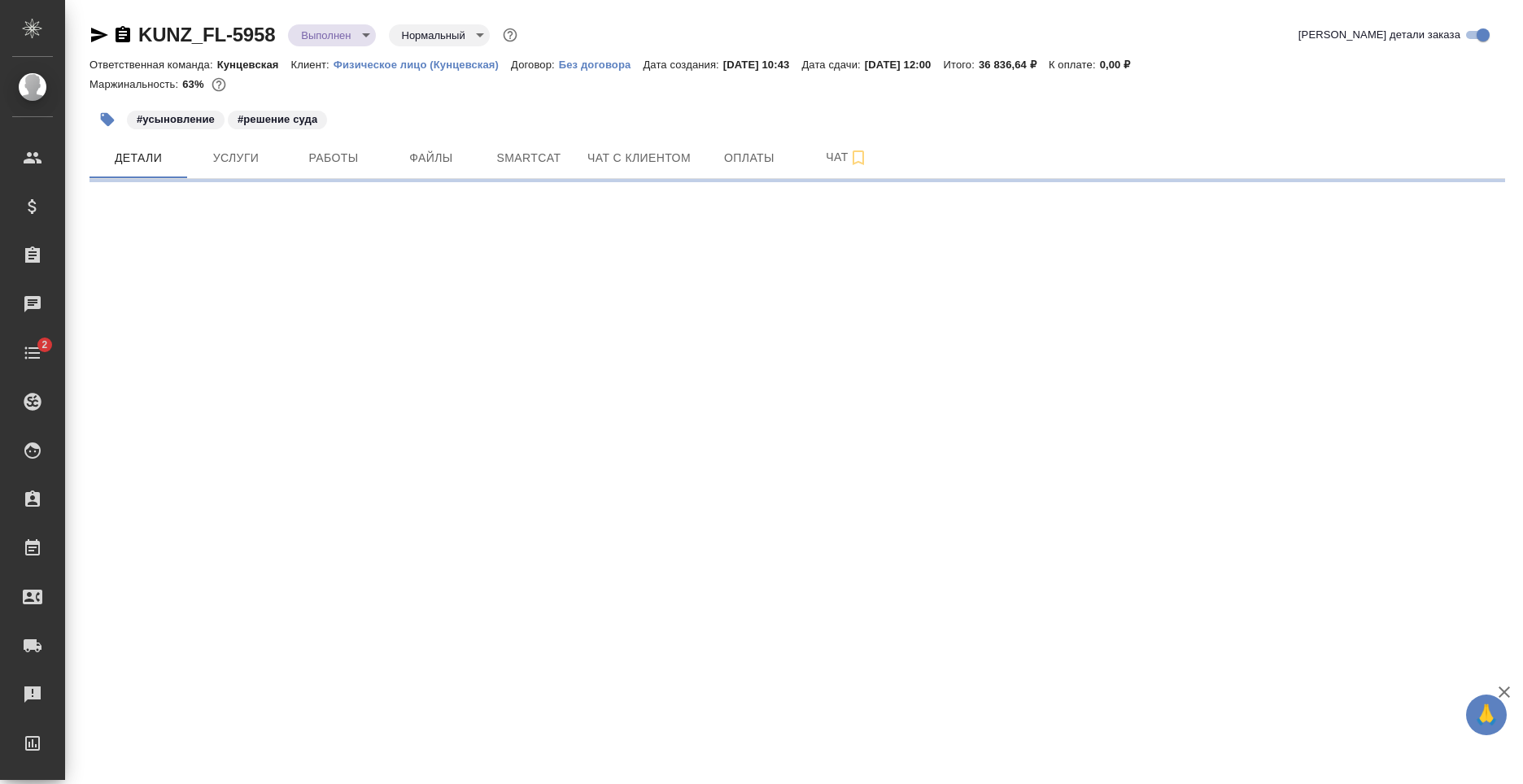
select select "RU"
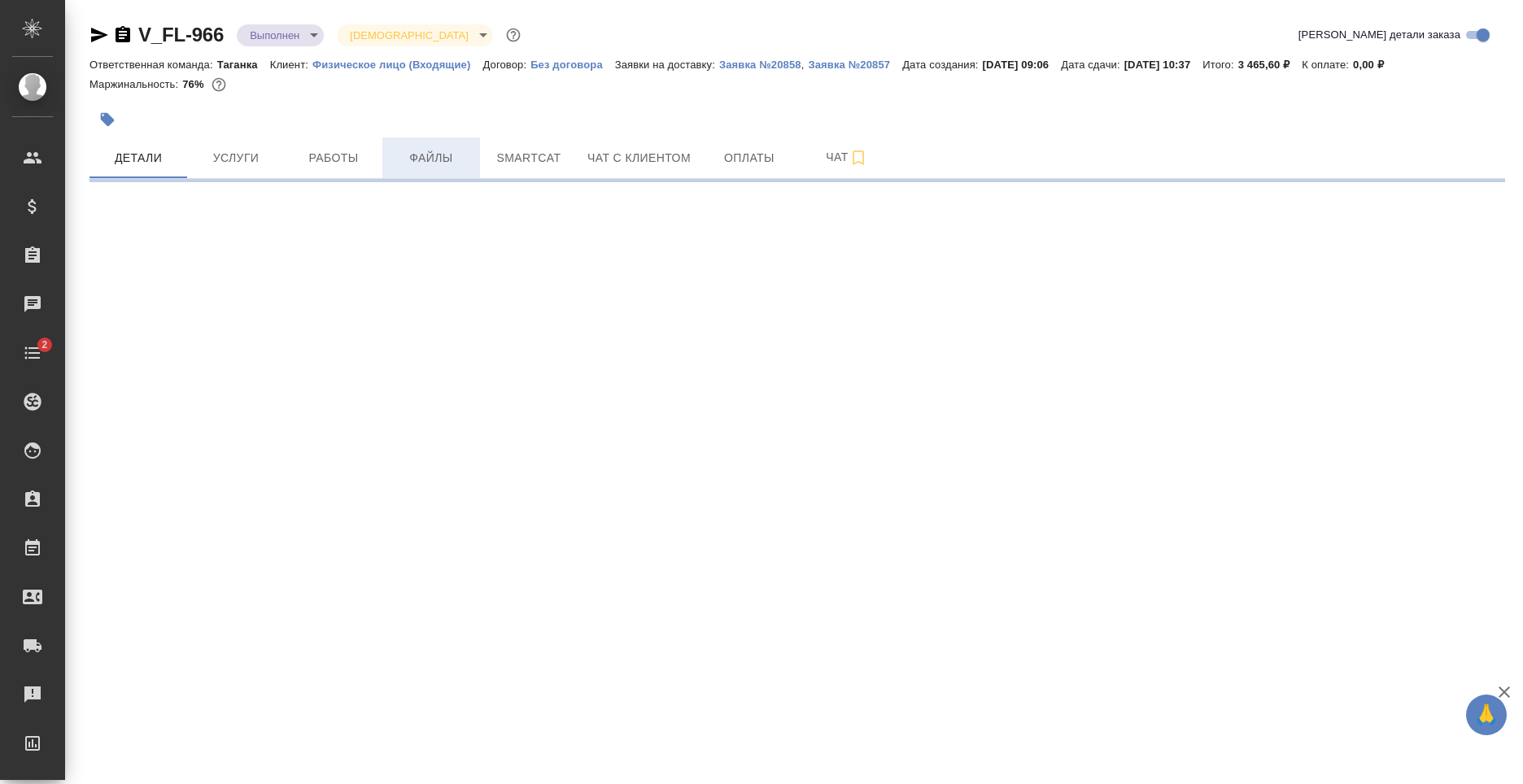
select select "RU"
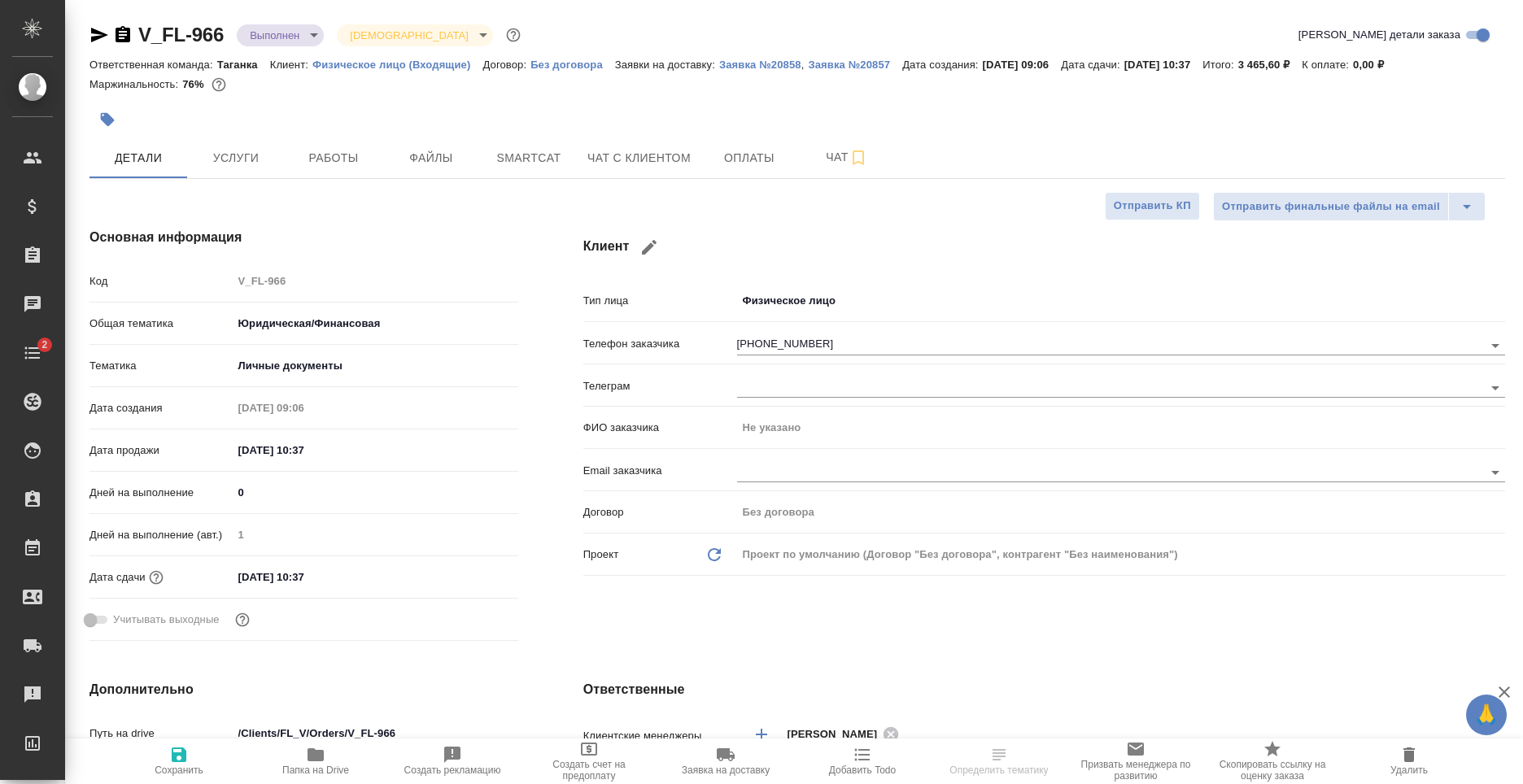
type textarea "x"
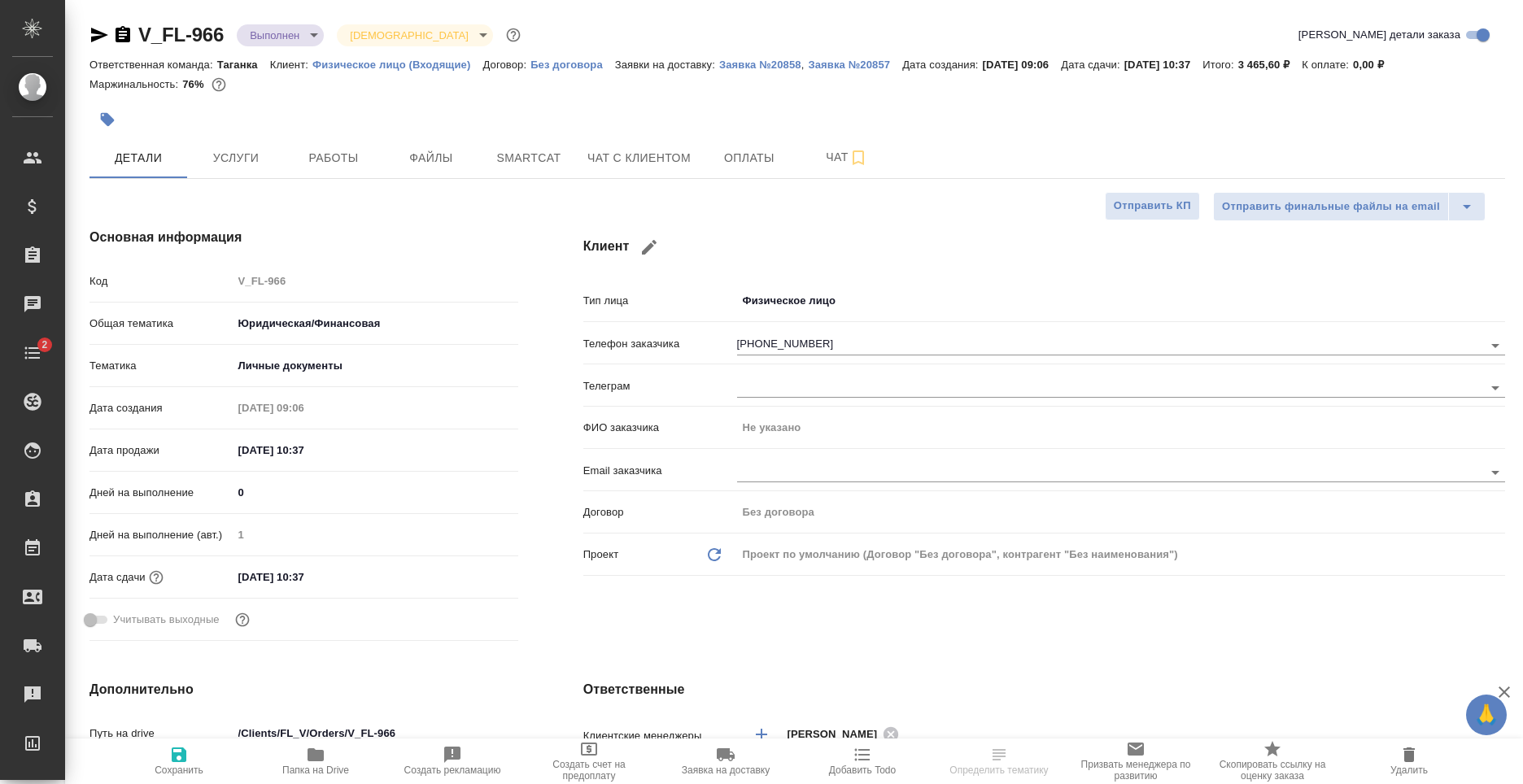
type textarea "x"
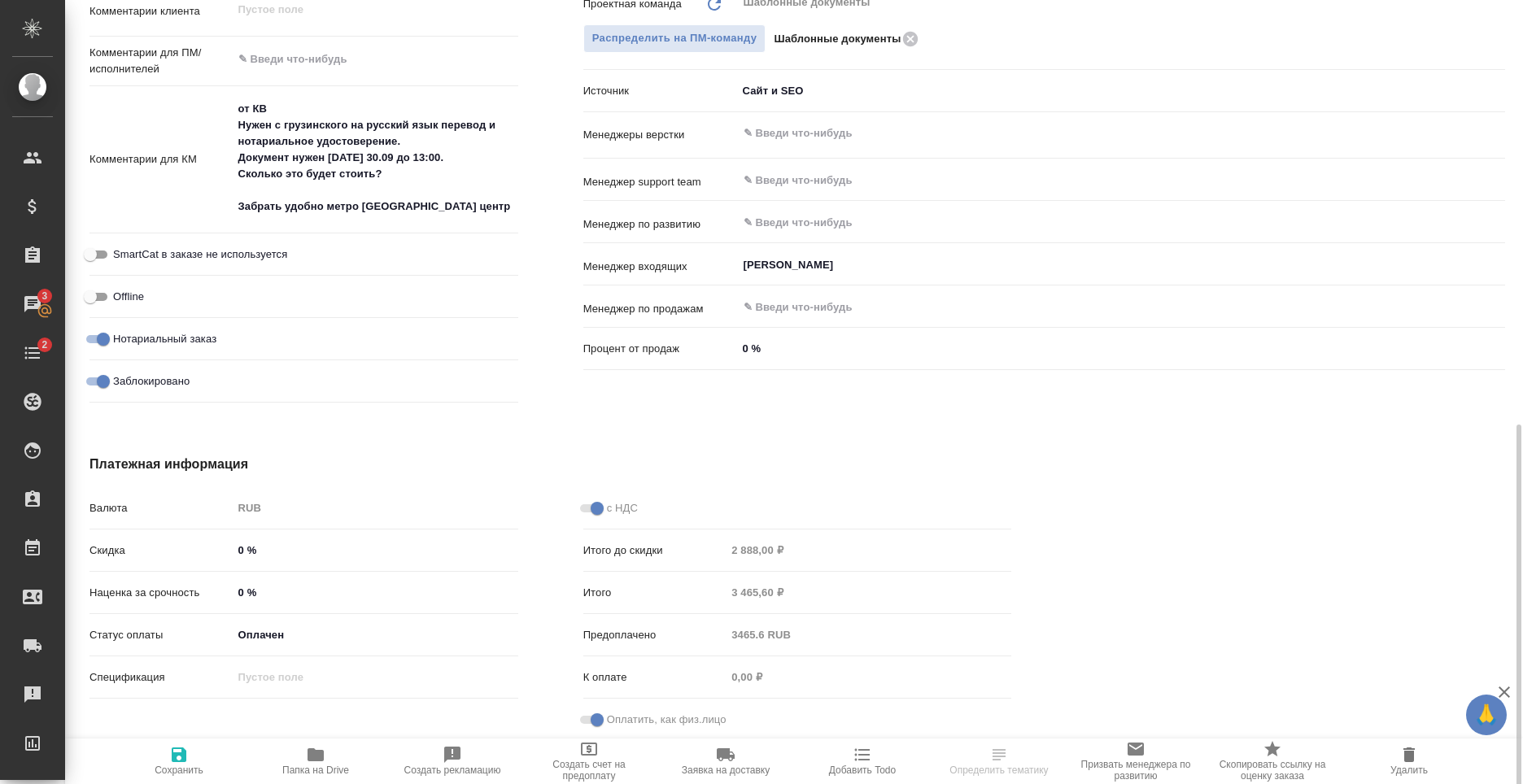
scroll to position [900, 0]
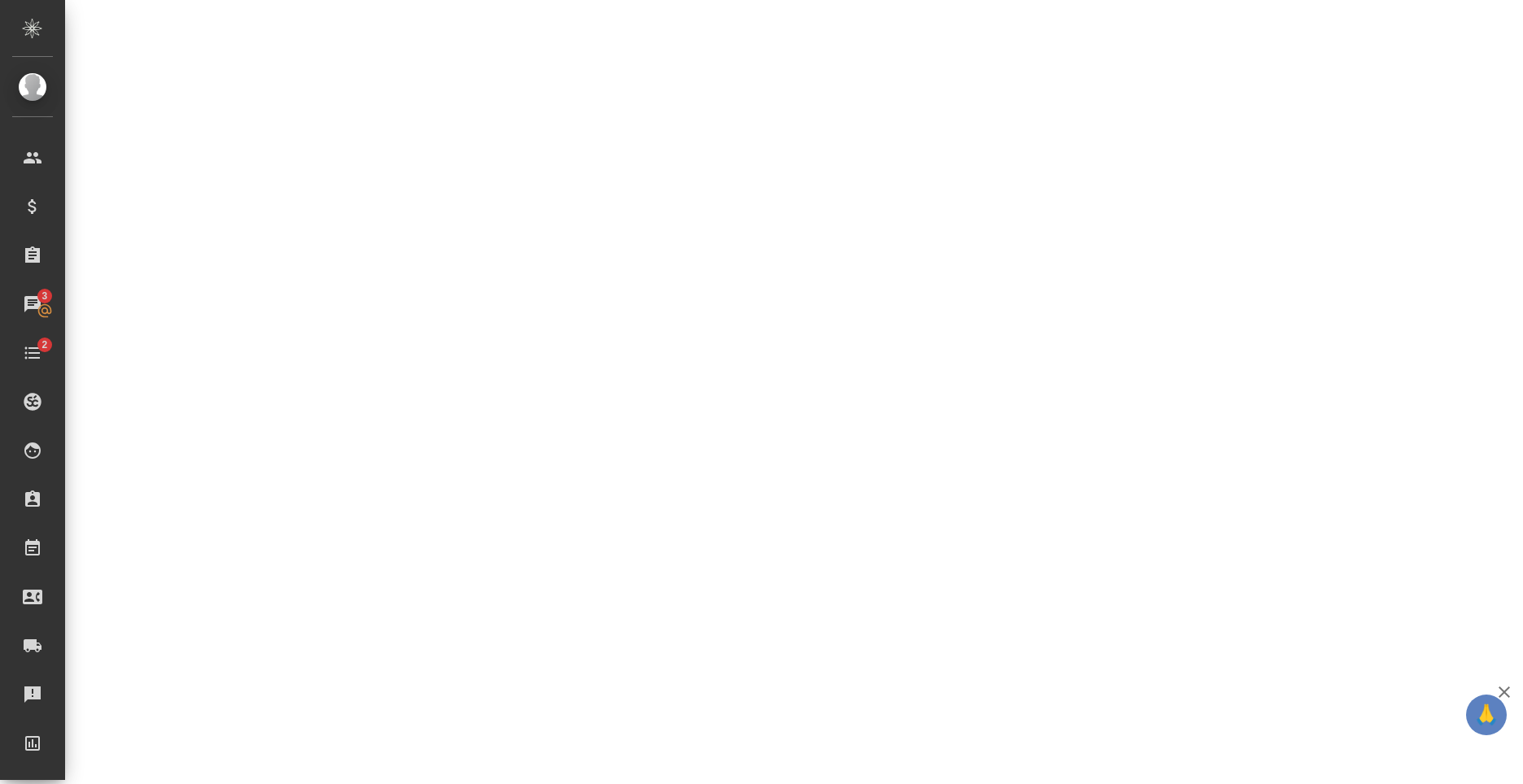
select select "RU"
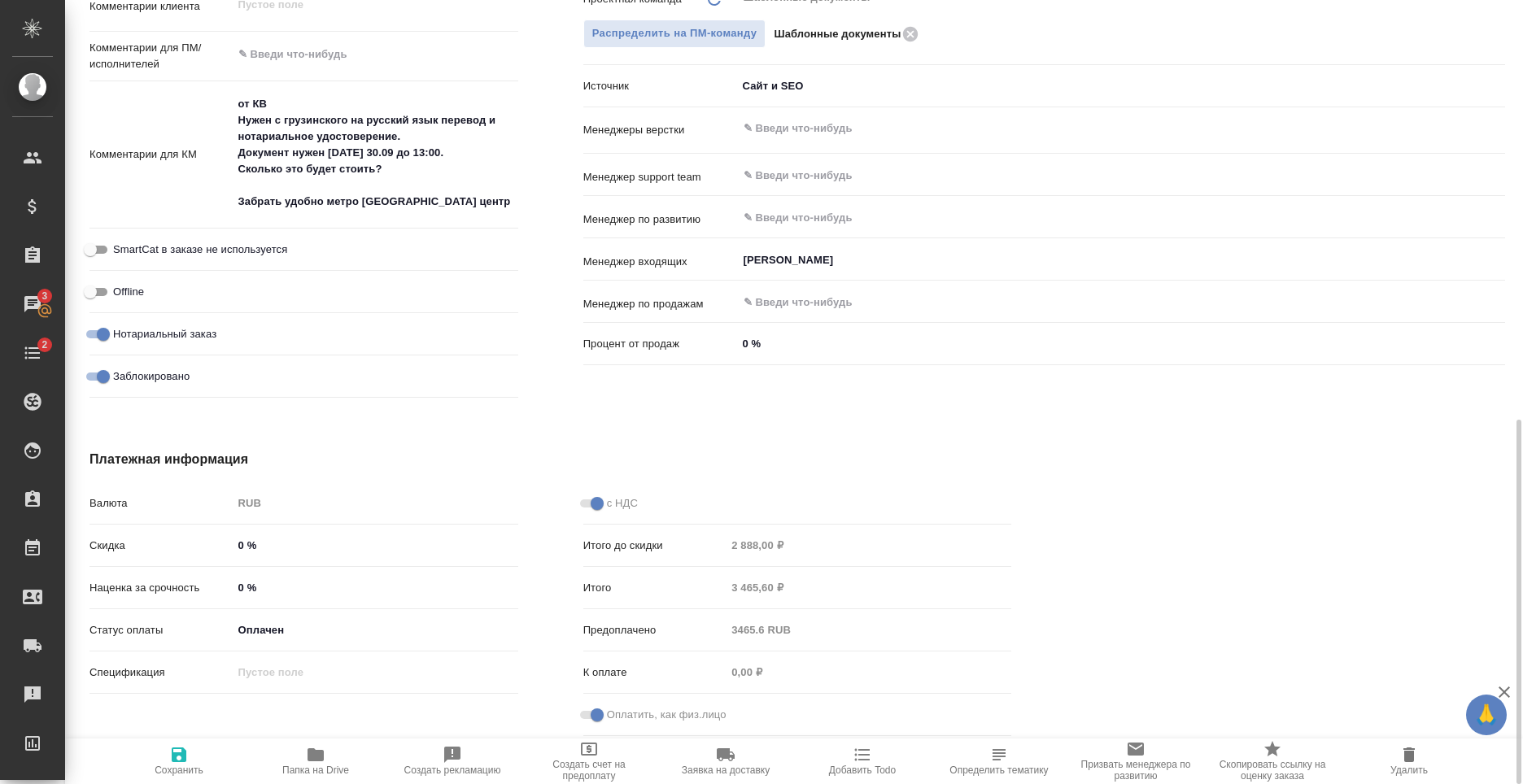
type textarea "x"
click at [884, 442] on div "Платежная информация Валюта RUB RUB Скидка 0 % Наценка за срочность 0 % Статус …" at bounding box center [550, 596] width 987 height 358
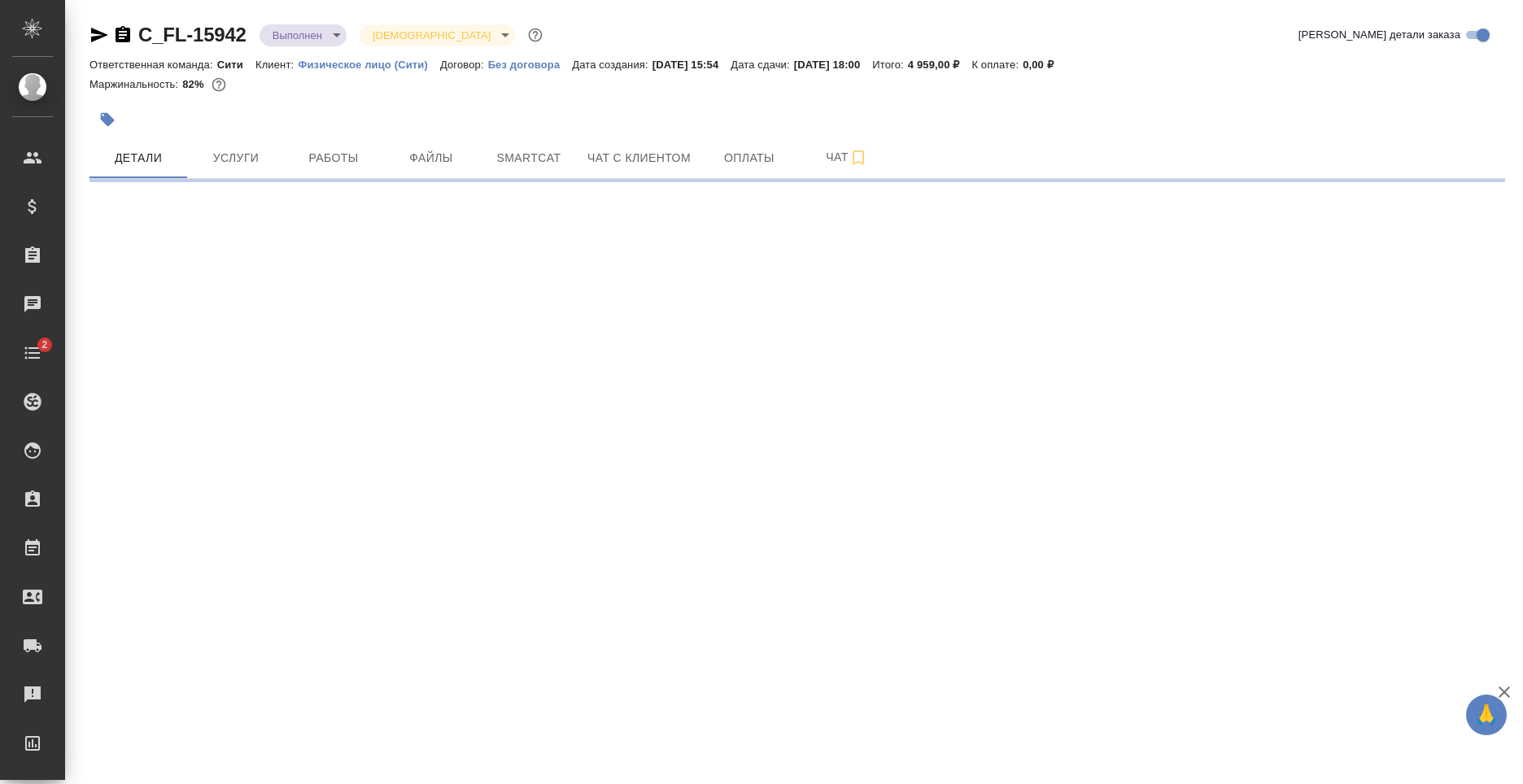
select select "RU"
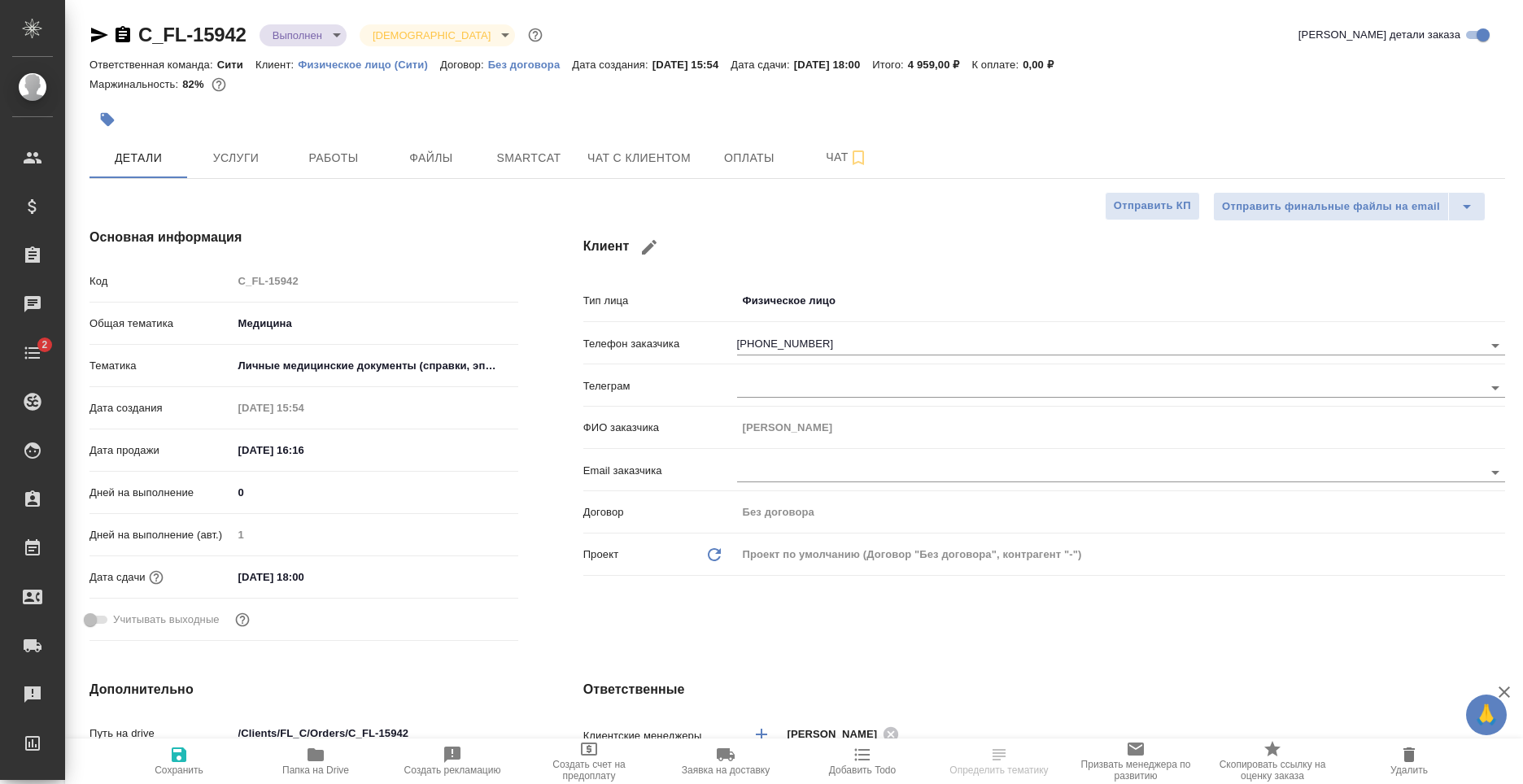
type textarea "x"
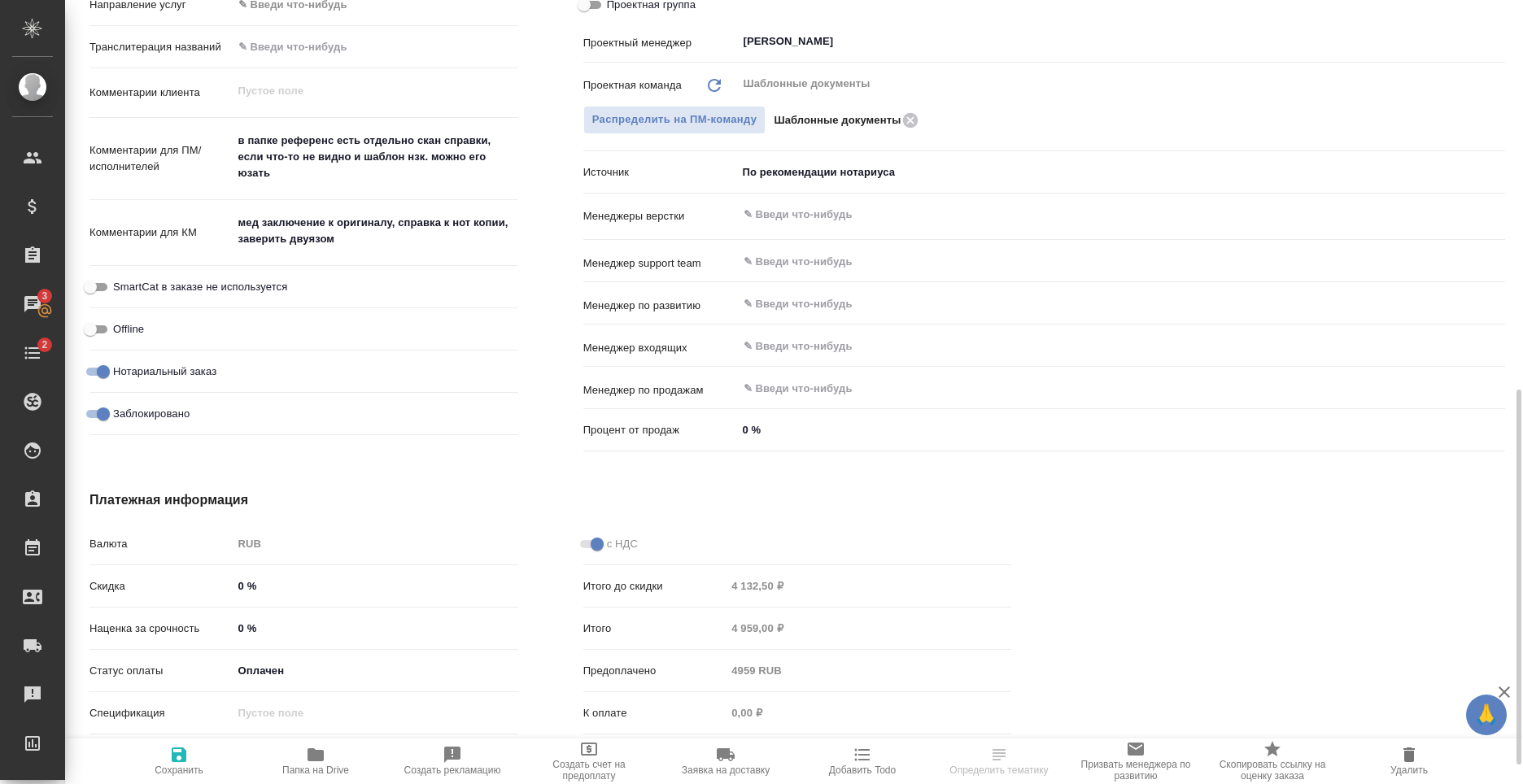
scroll to position [855, 0]
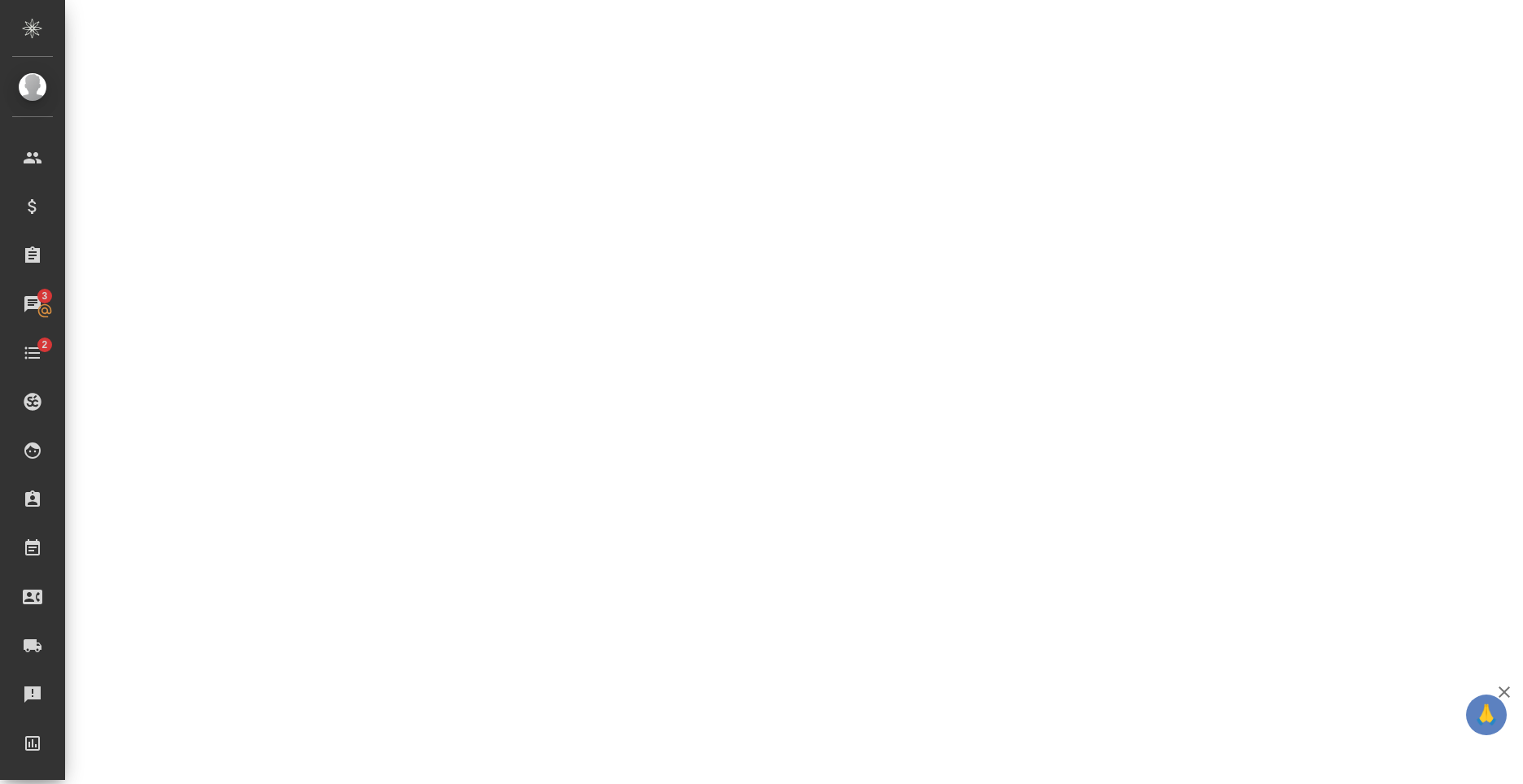
select select "RU"
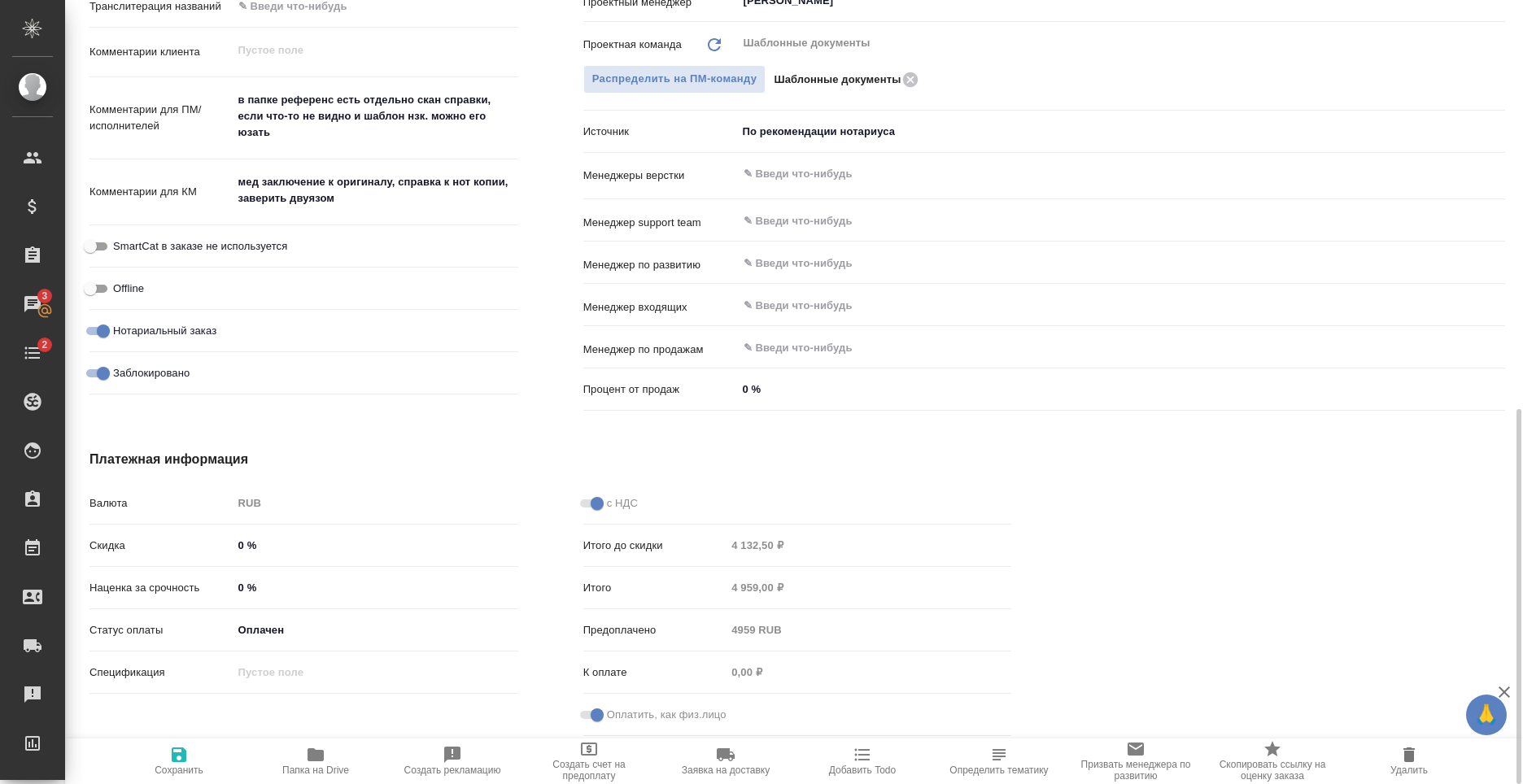
type textarea "x"
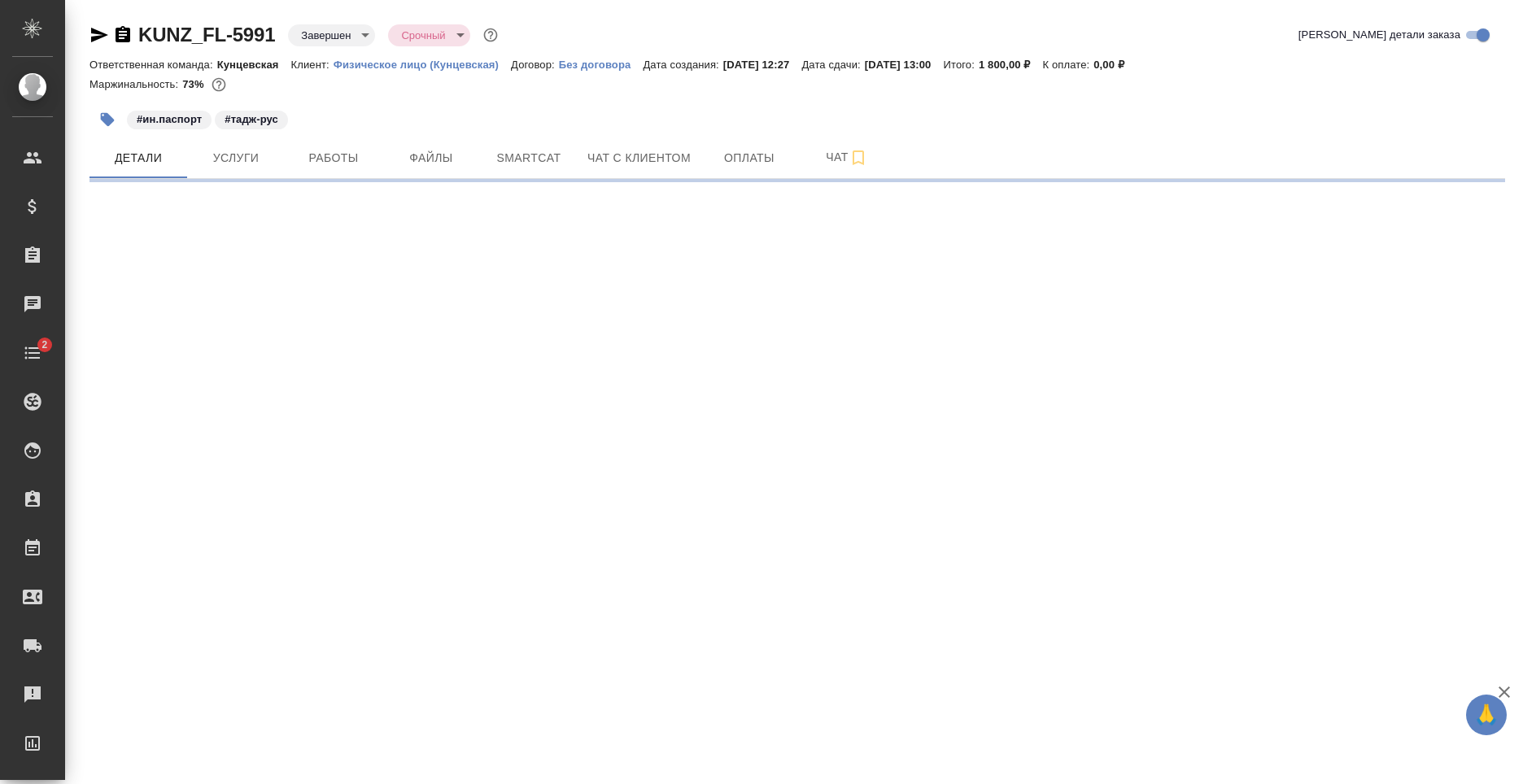
select select "RU"
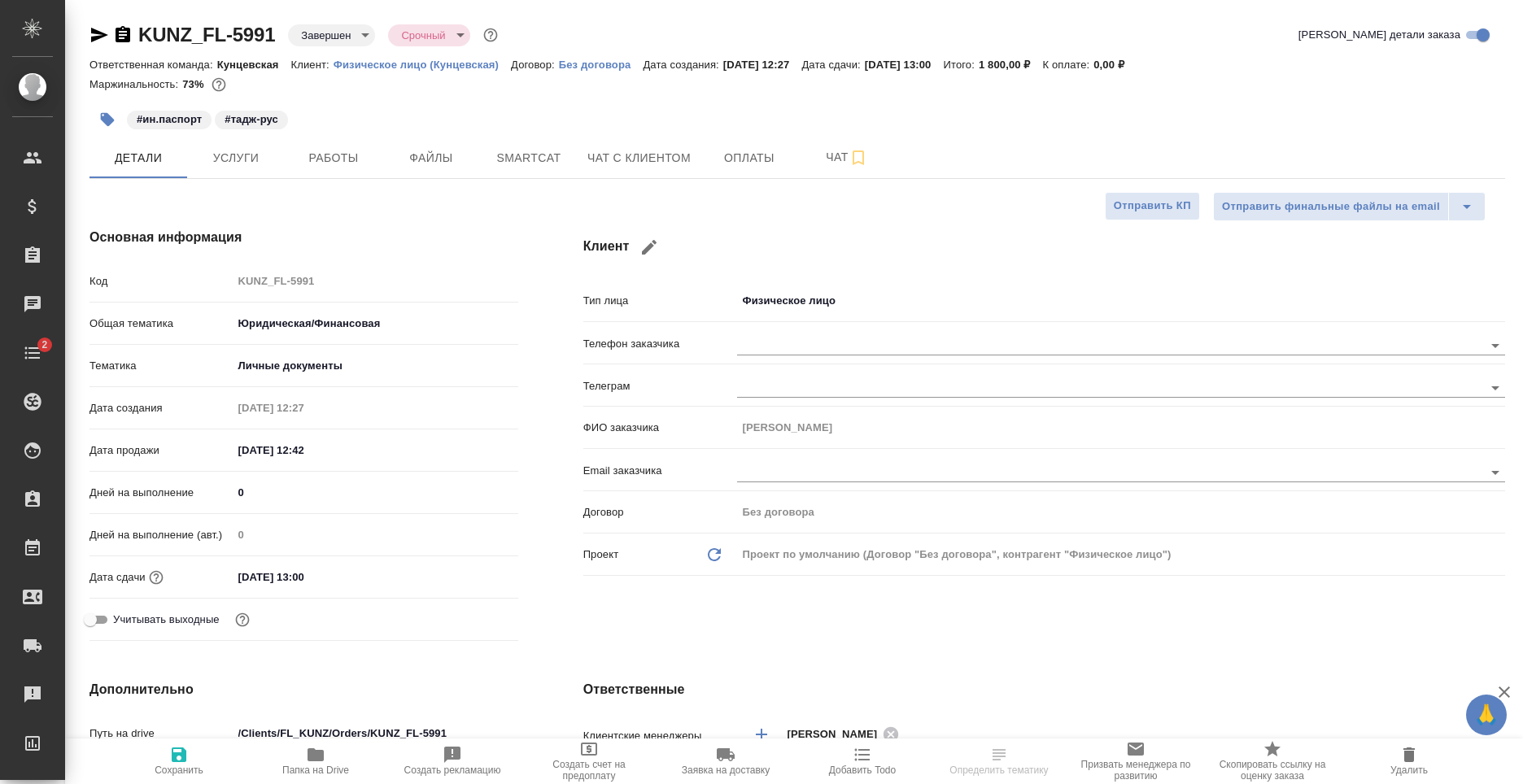
type textarea "x"
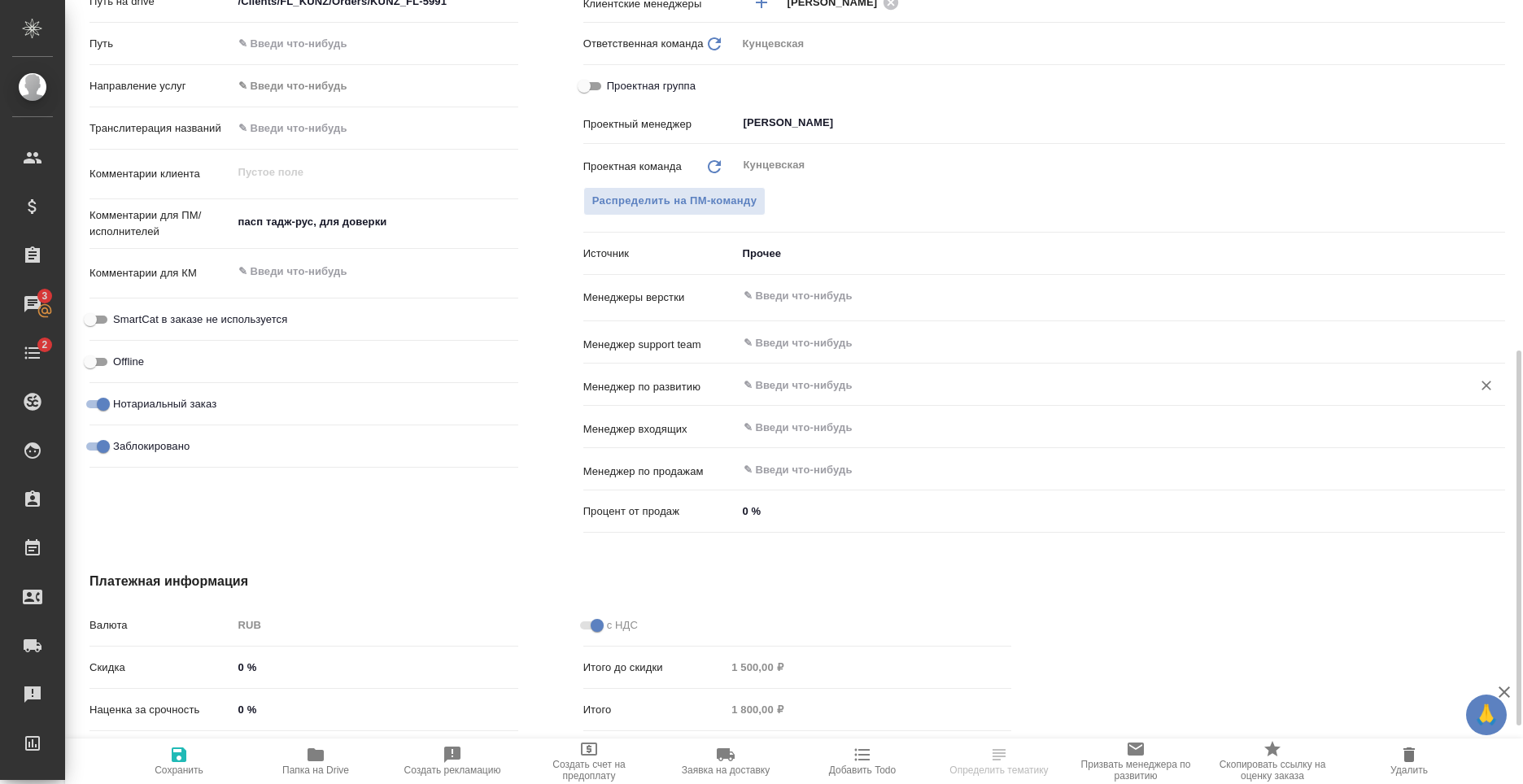
scroll to position [855, 0]
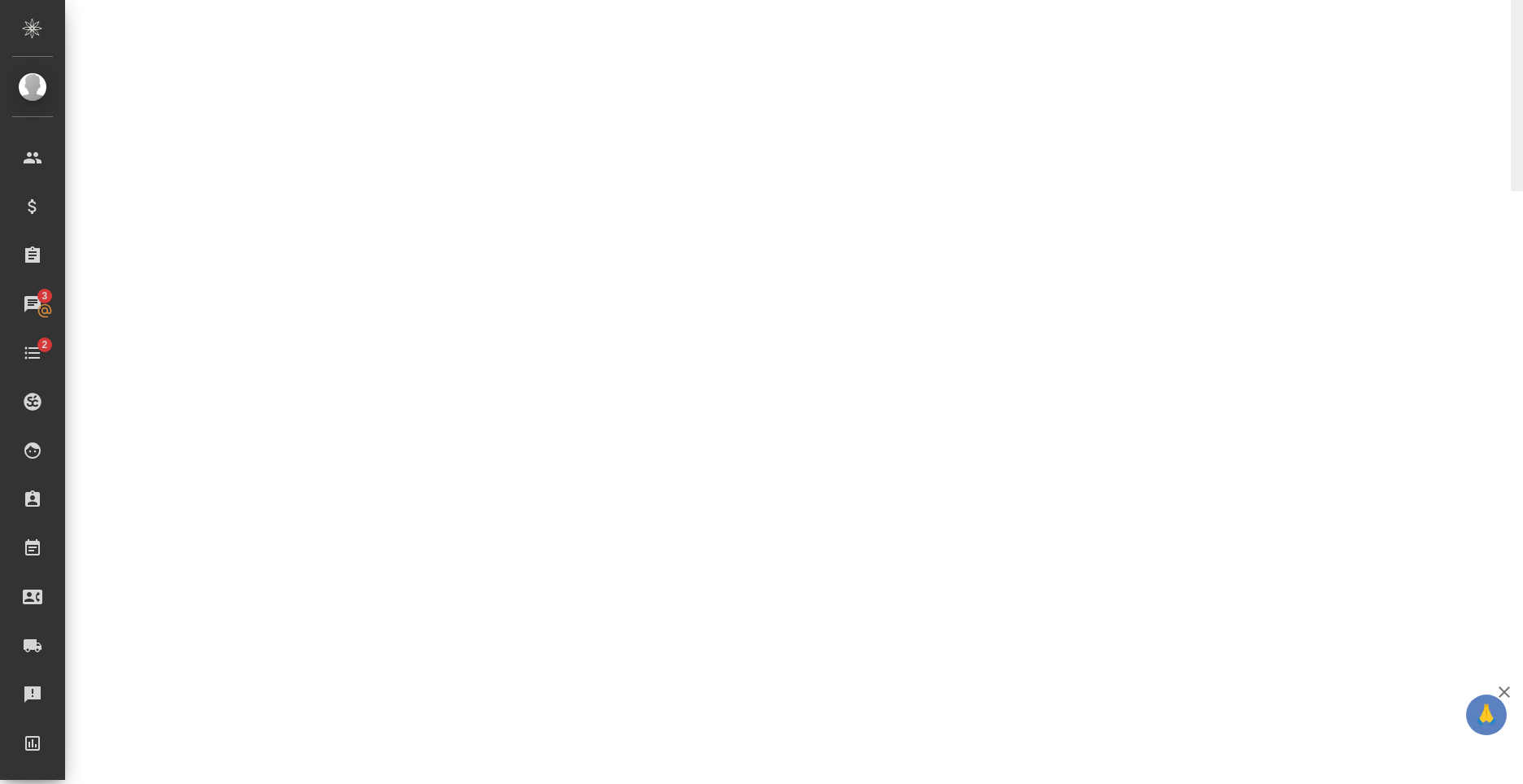
select select "RU"
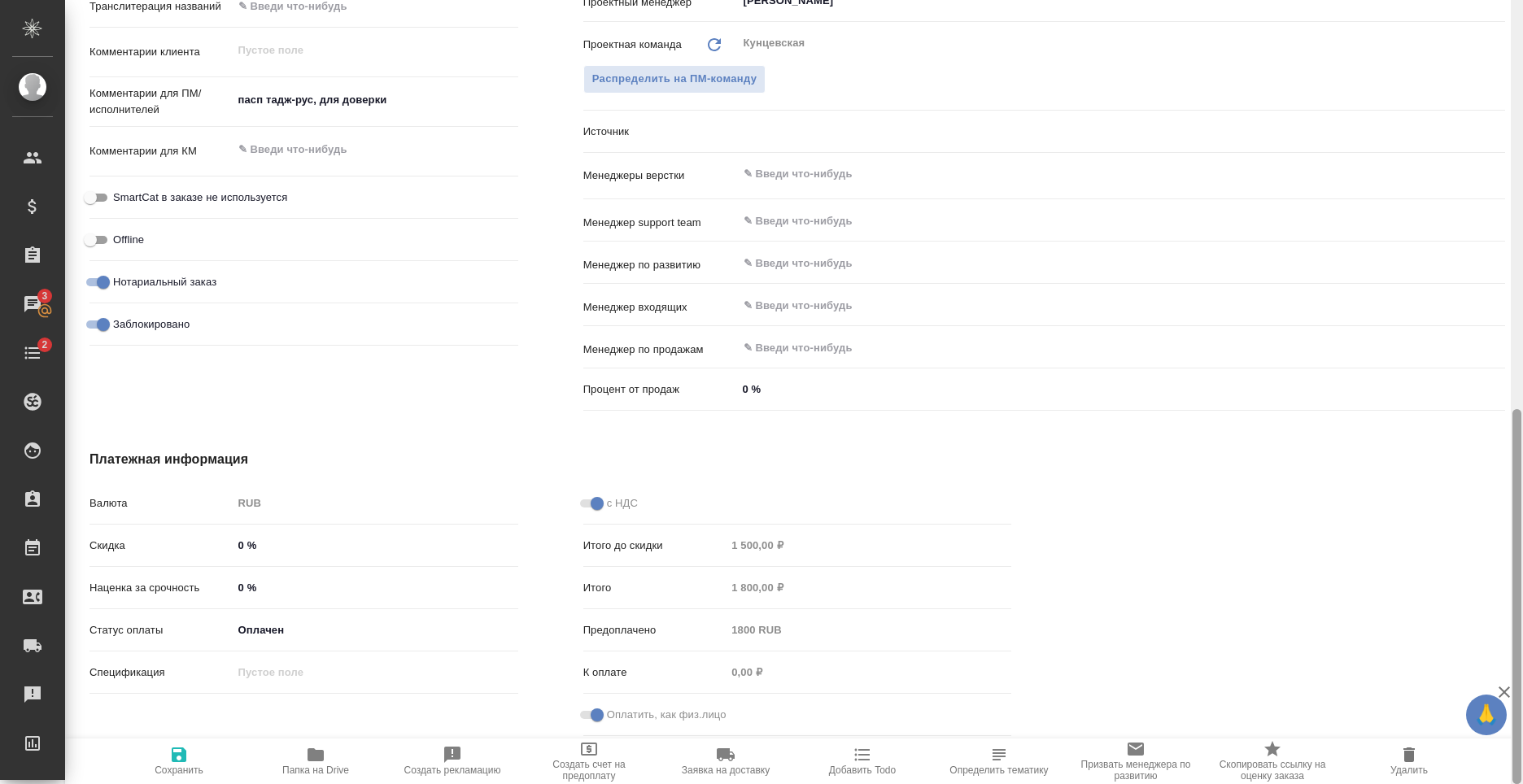
type textarea "x"
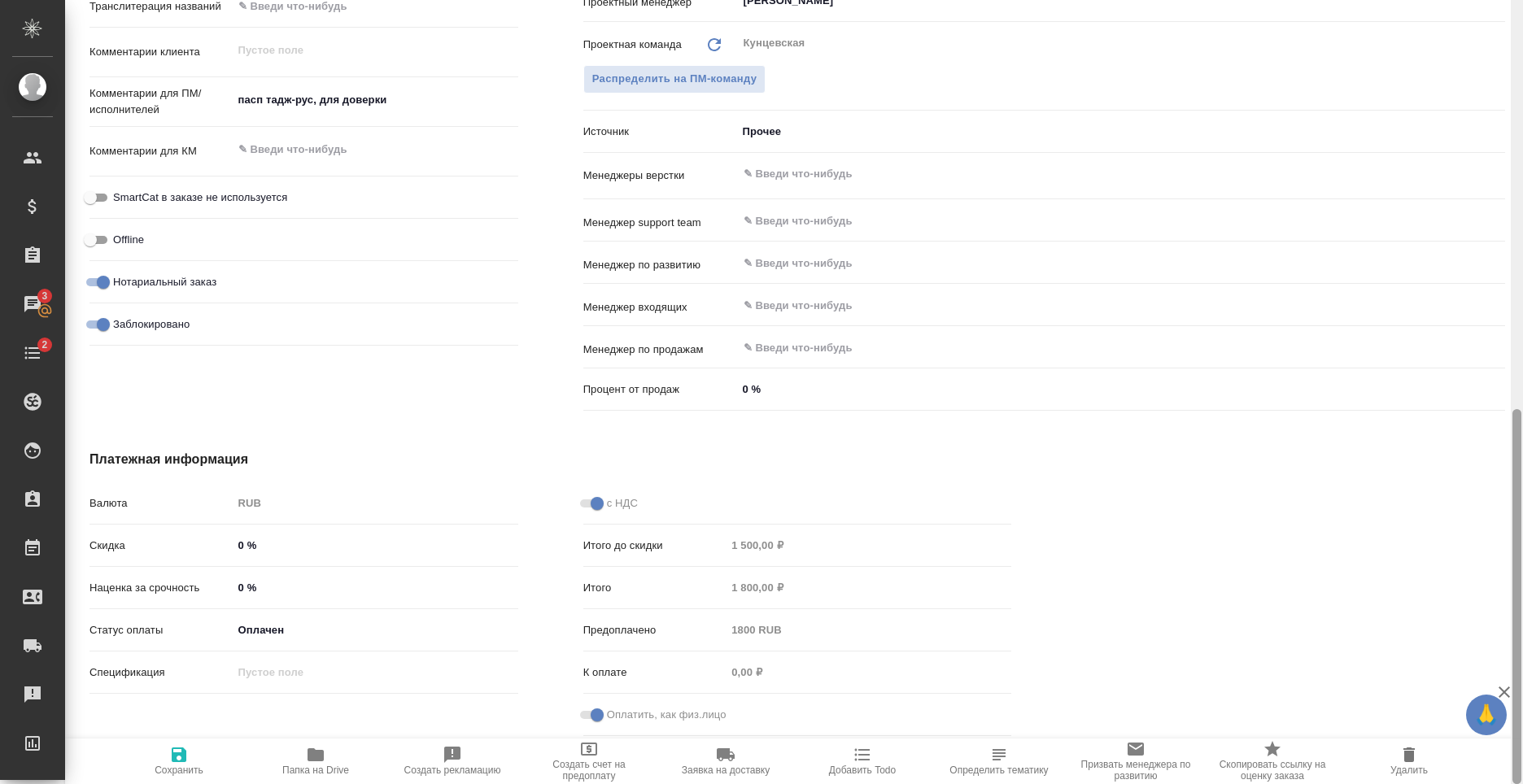
type textarea "x"
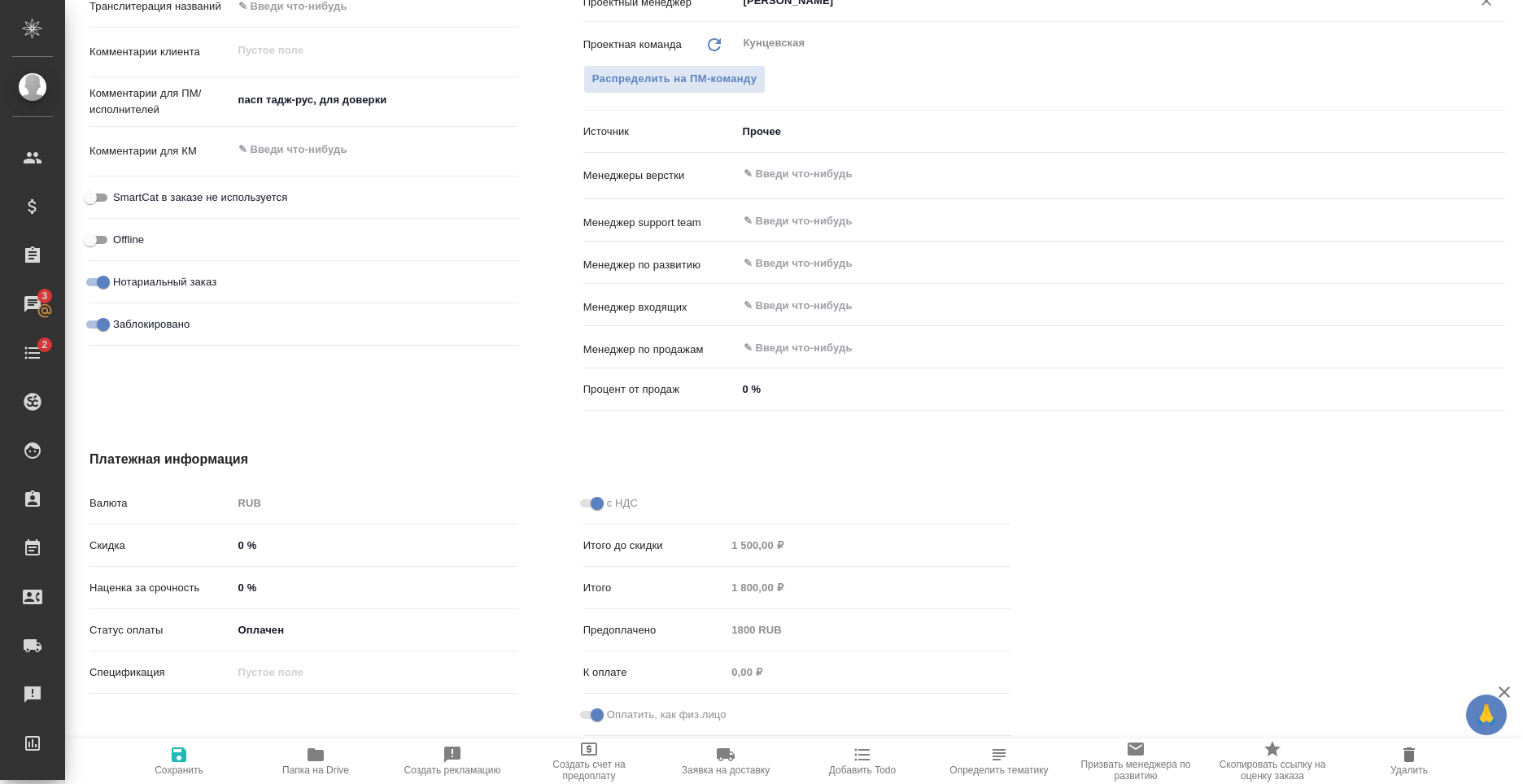
type textarea "x"
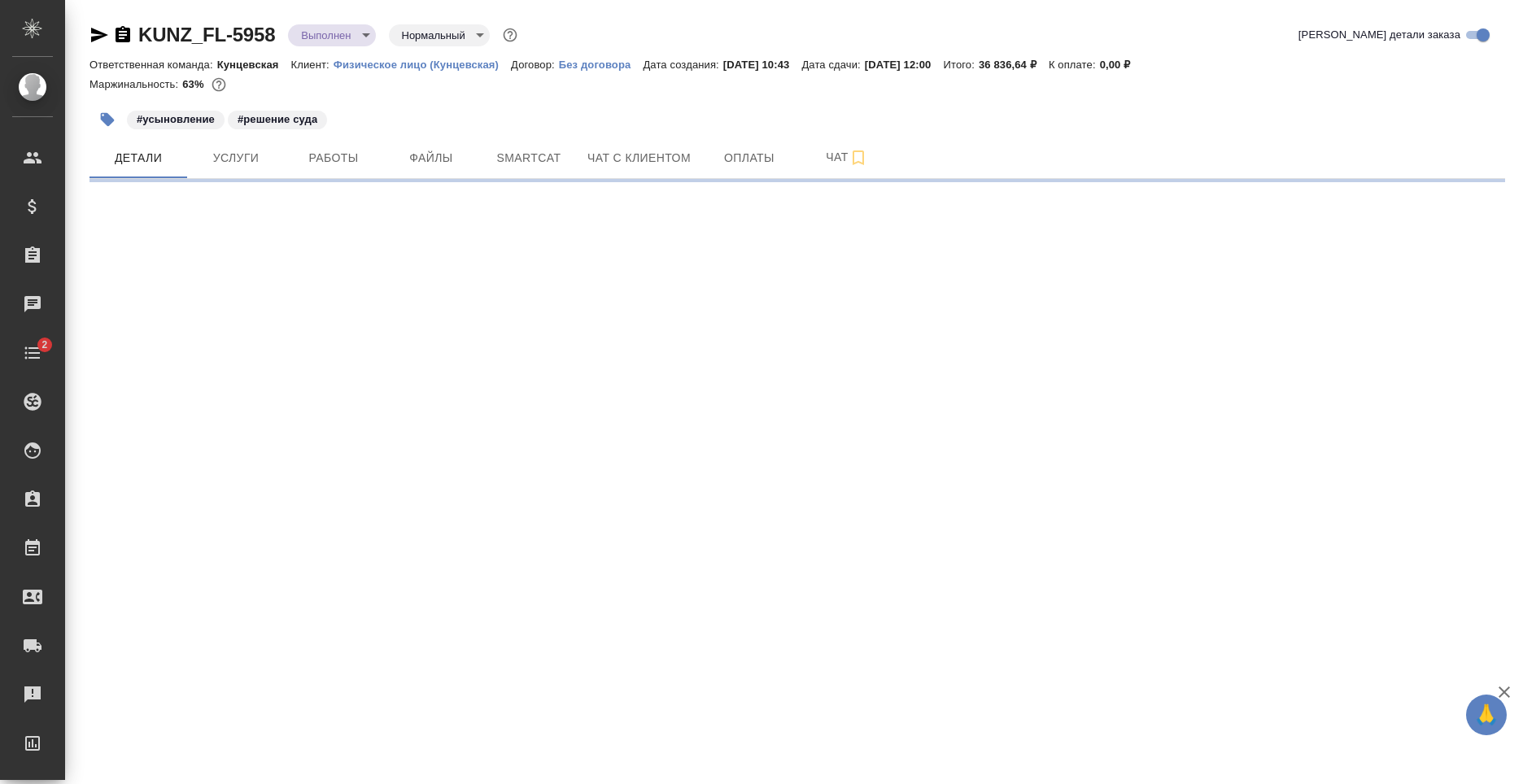
select select "RU"
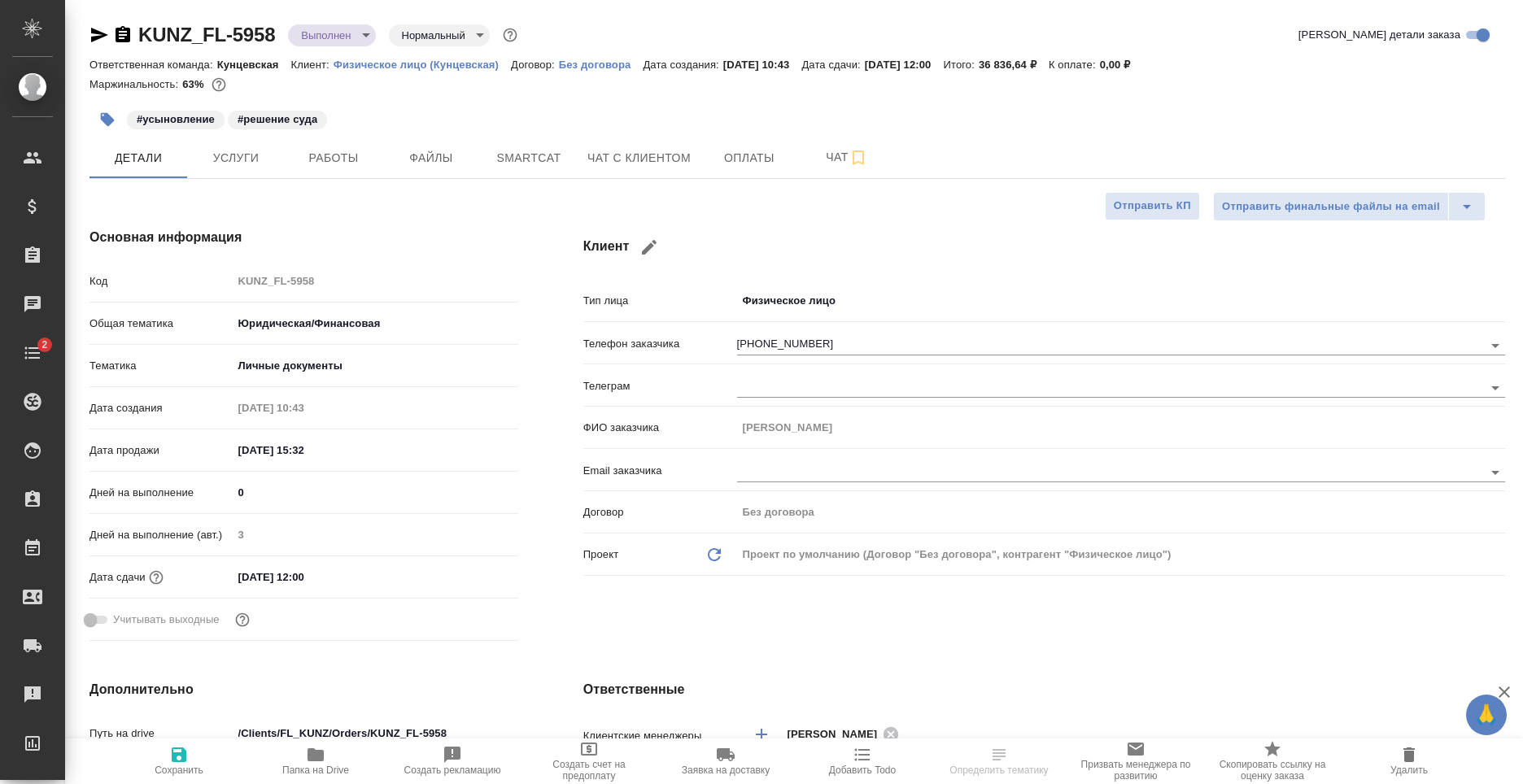
type textarea "x"
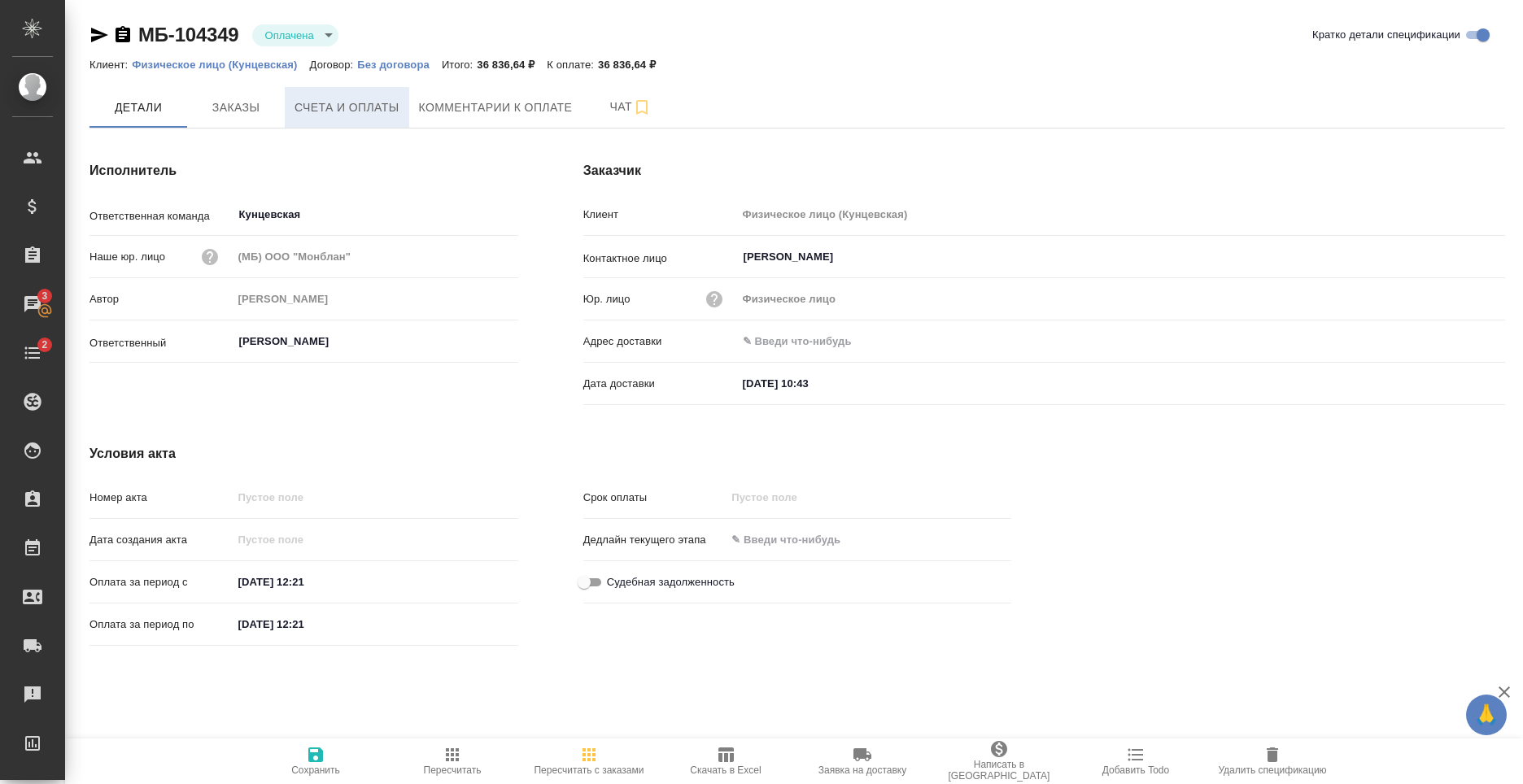
click at [315, 113] on span "Счета и оплаты" at bounding box center [347, 108] width 105 height 21
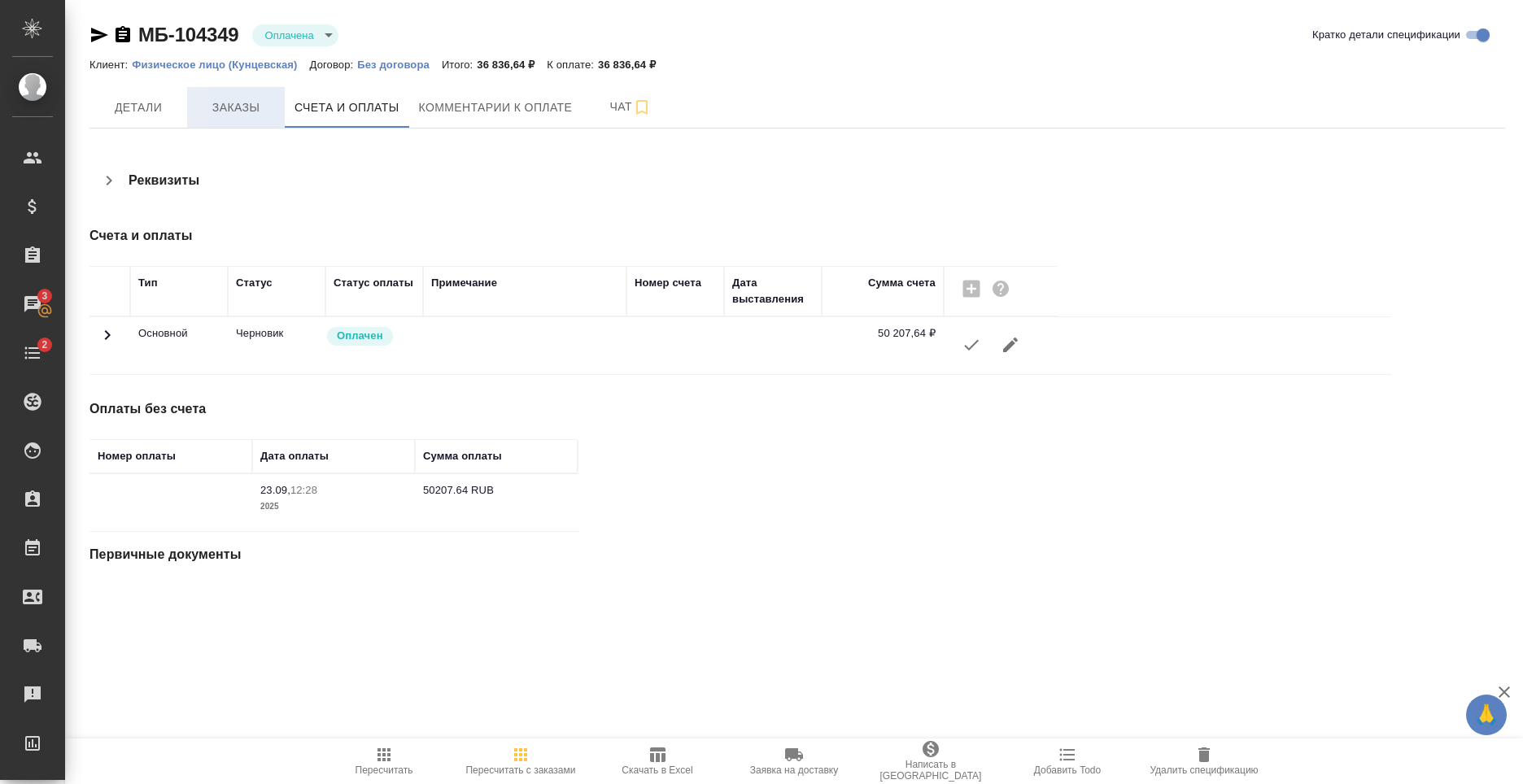
click at [227, 122] on button "Заказы" at bounding box center [236, 108] width 98 height 41
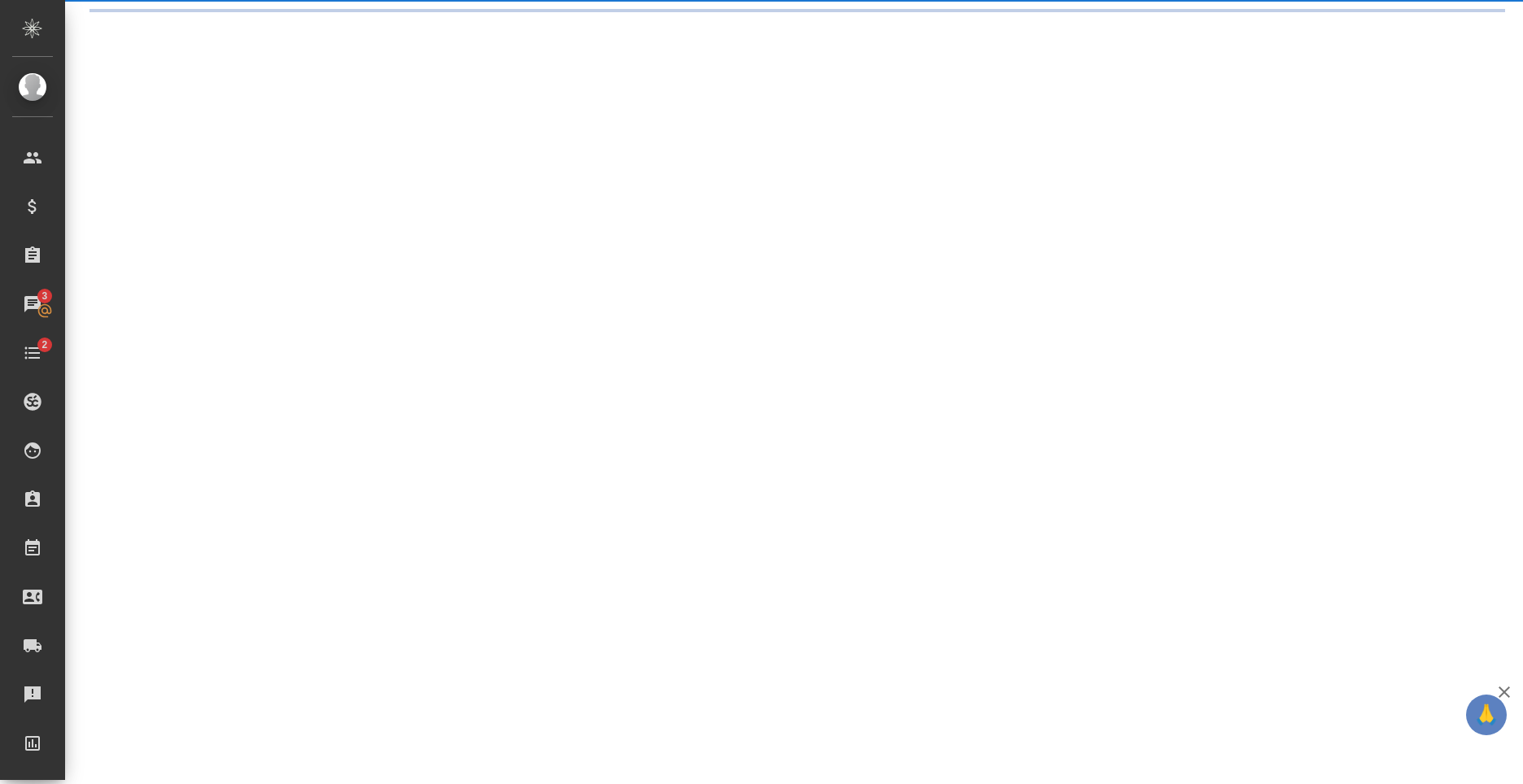
click at [149, 122] on div ".cls-1 fill:#fff; AWATERA Nikiforov Anton Клиенты Спецификации Заказы 3 Чаты 2 …" at bounding box center [762, 392] width 1523 height 784
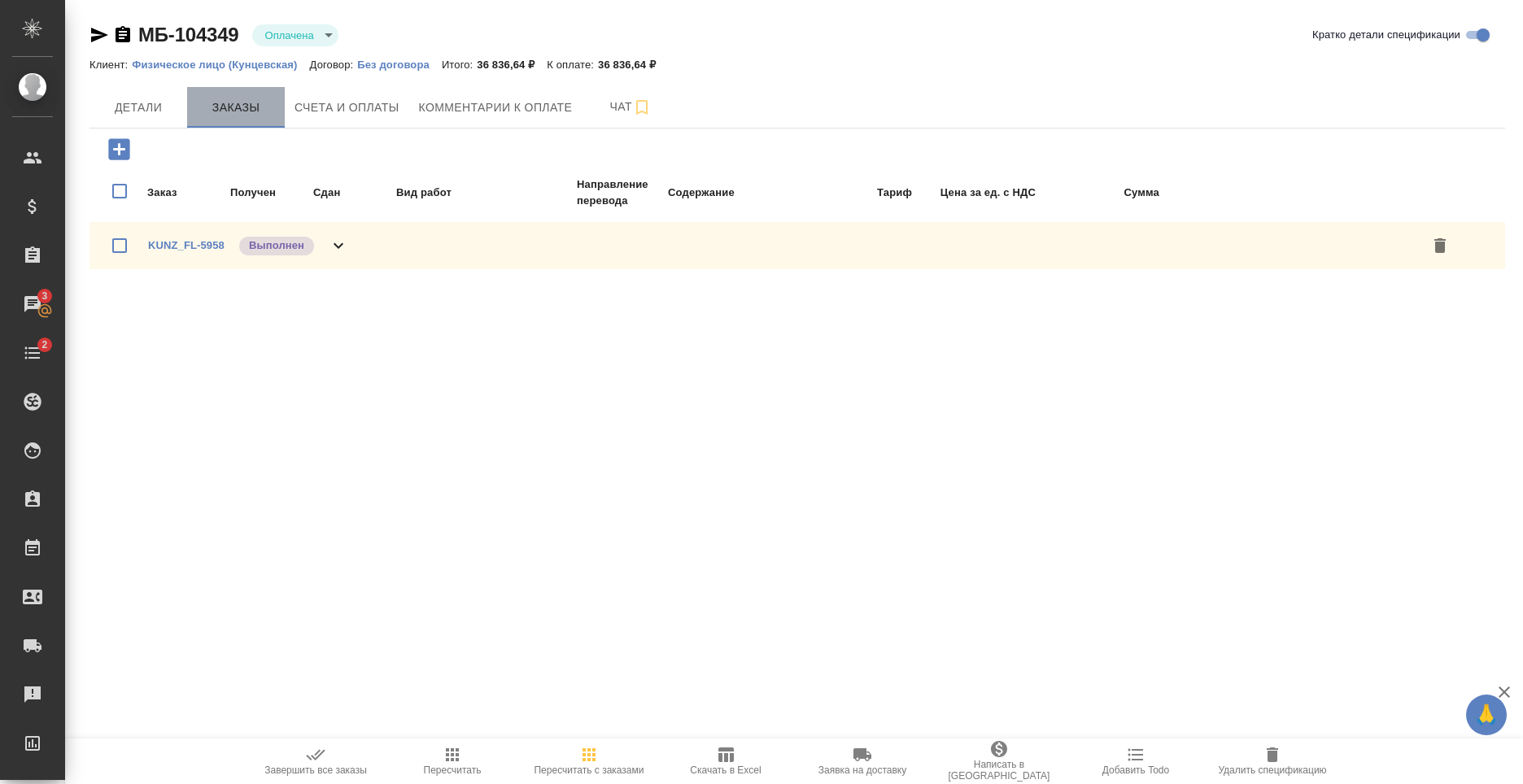
click at [238, 105] on span "Заказы" at bounding box center [236, 108] width 78 height 21
click at [148, 112] on span "Детали" at bounding box center [138, 108] width 78 height 21
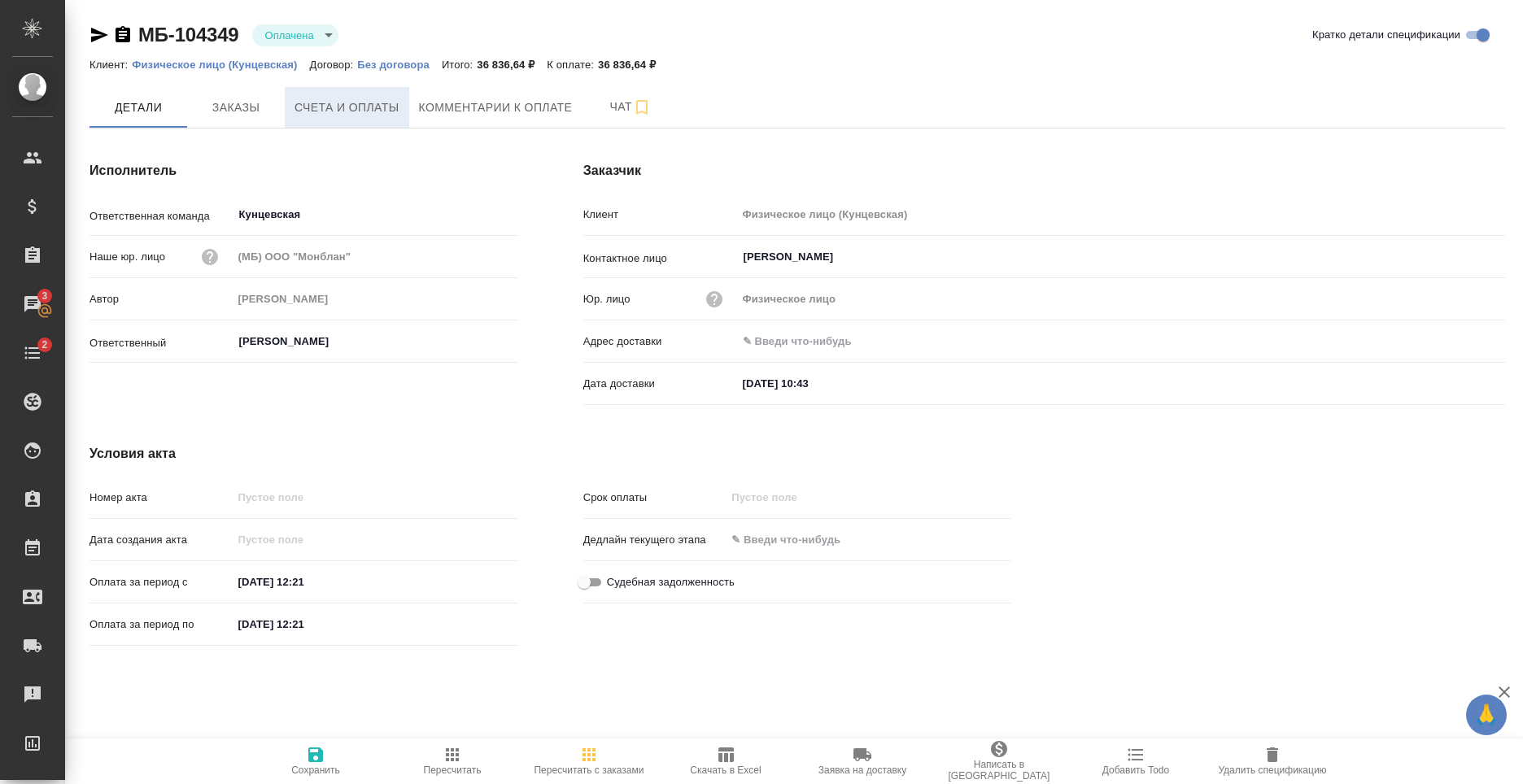
click at [370, 125] on button "Счета и оплаты" at bounding box center [347, 108] width 124 height 41
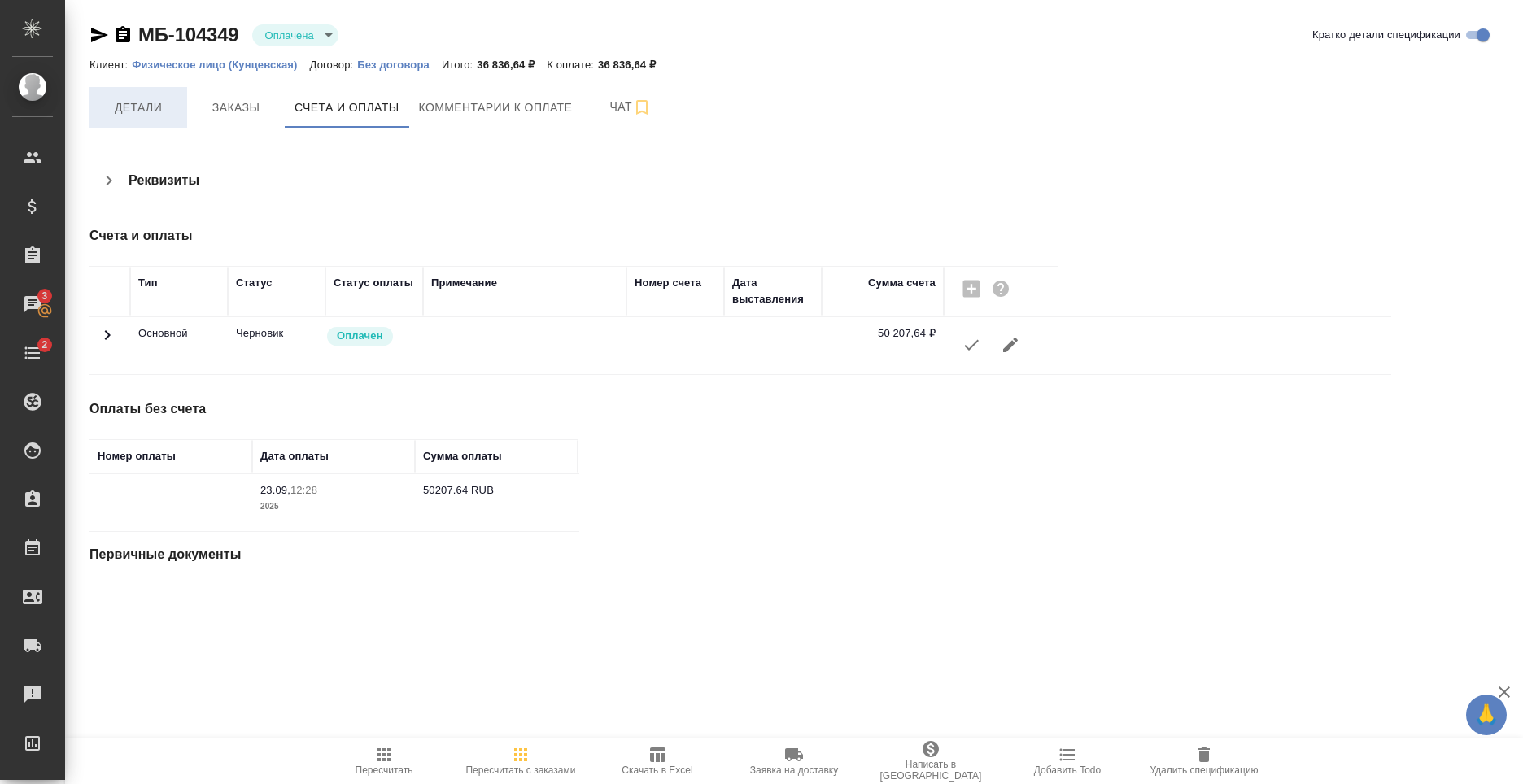
click at [182, 107] on button "Детали" at bounding box center [138, 108] width 98 height 41
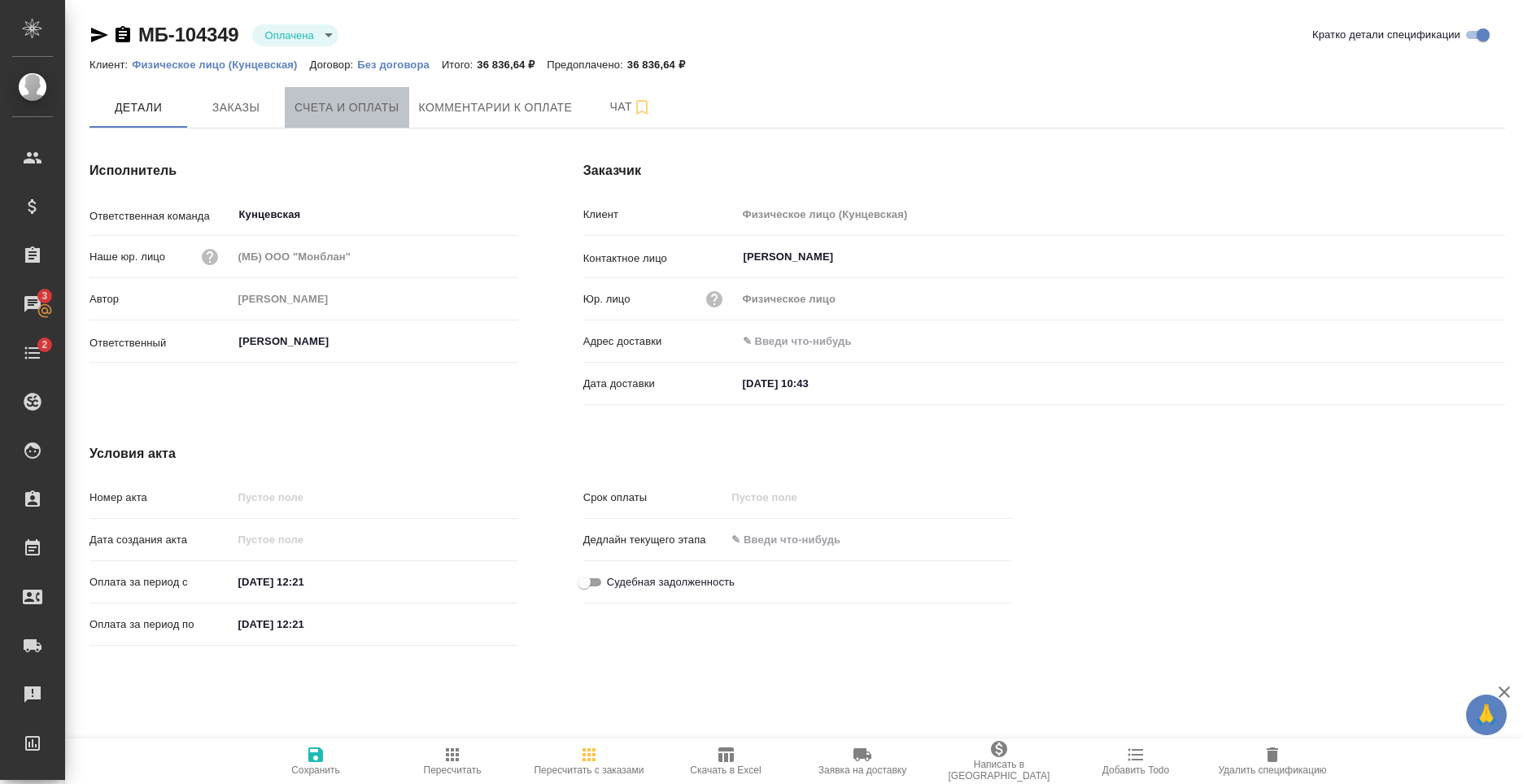
click at [353, 108] on span "Счета и оплаты" at bounding box center [347, 108] width 105 height 21
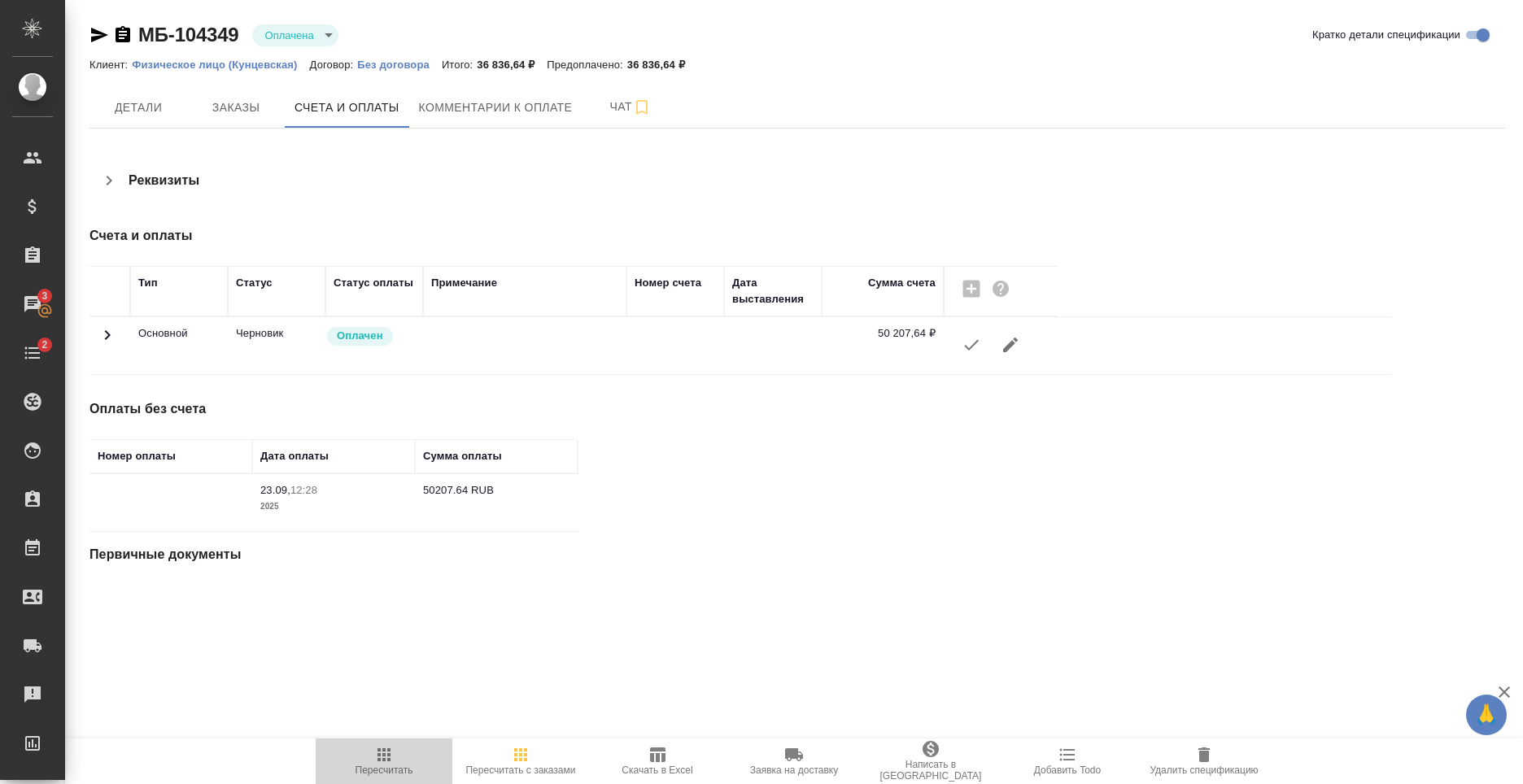
click at [397, 765] on span "Пересчитать" at bounding box center [384, 771] width 58 height 12
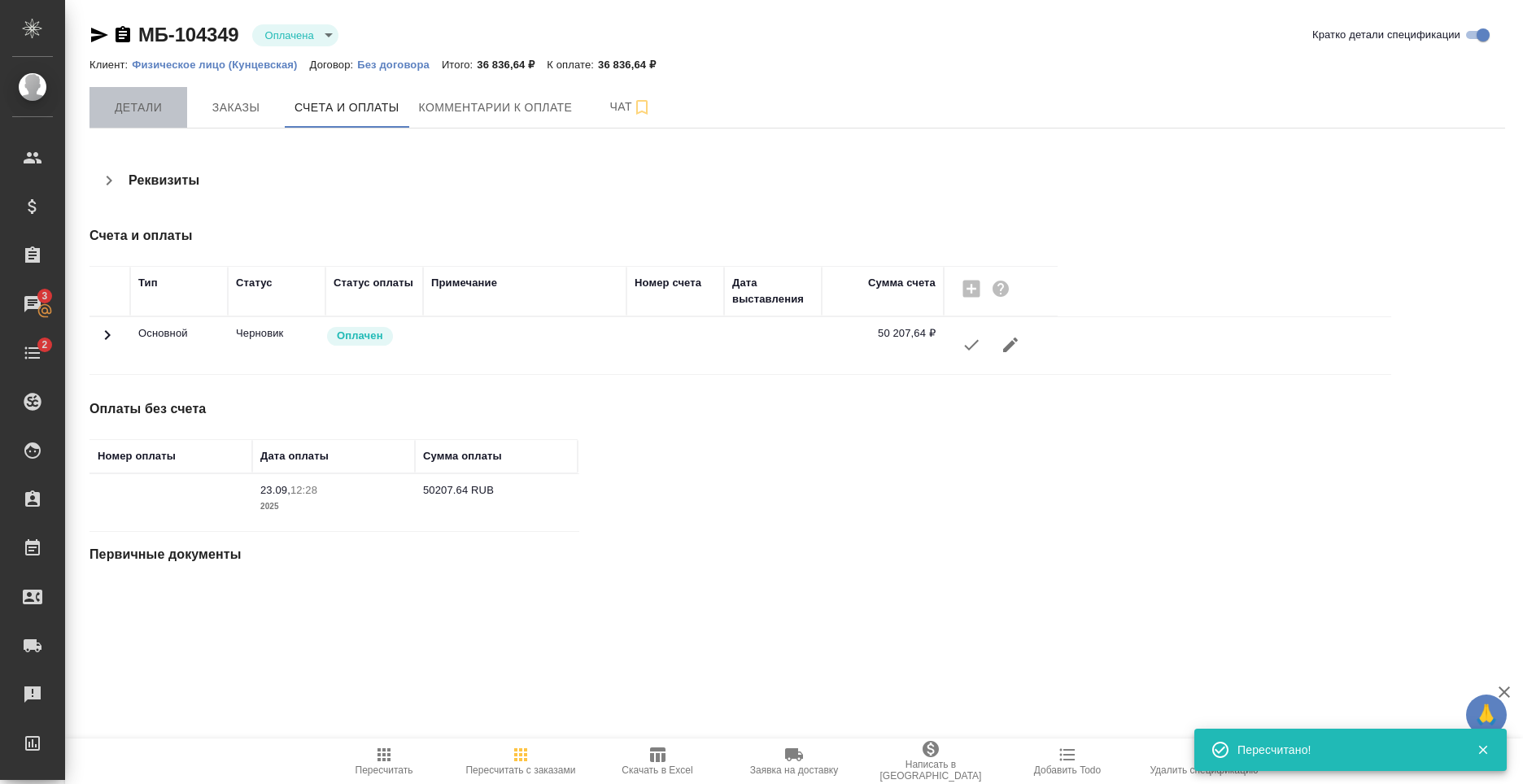
click at [149, 98] on span "Детали" at bounding box center [138, 108] width 78 height 21
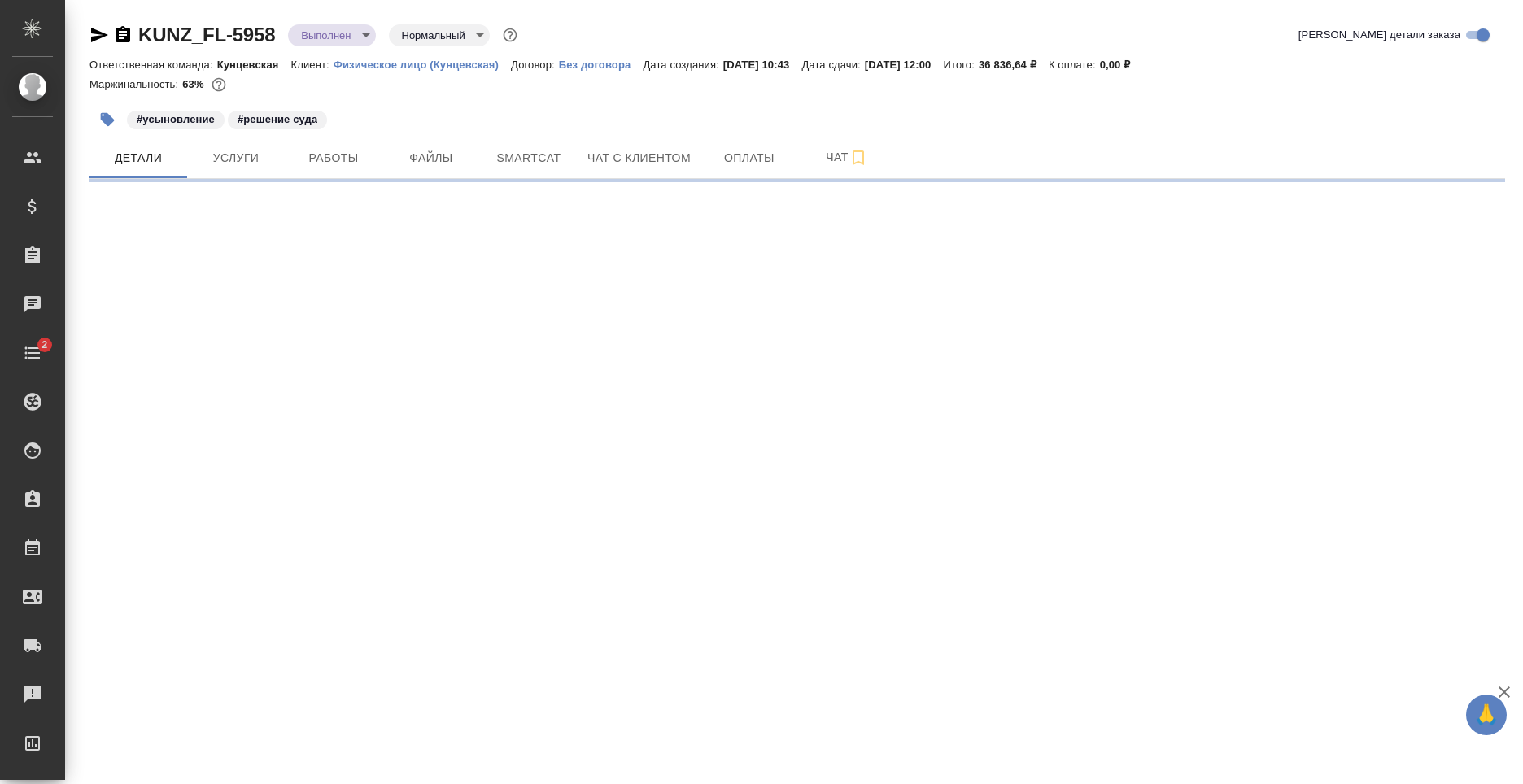
select select "RU"
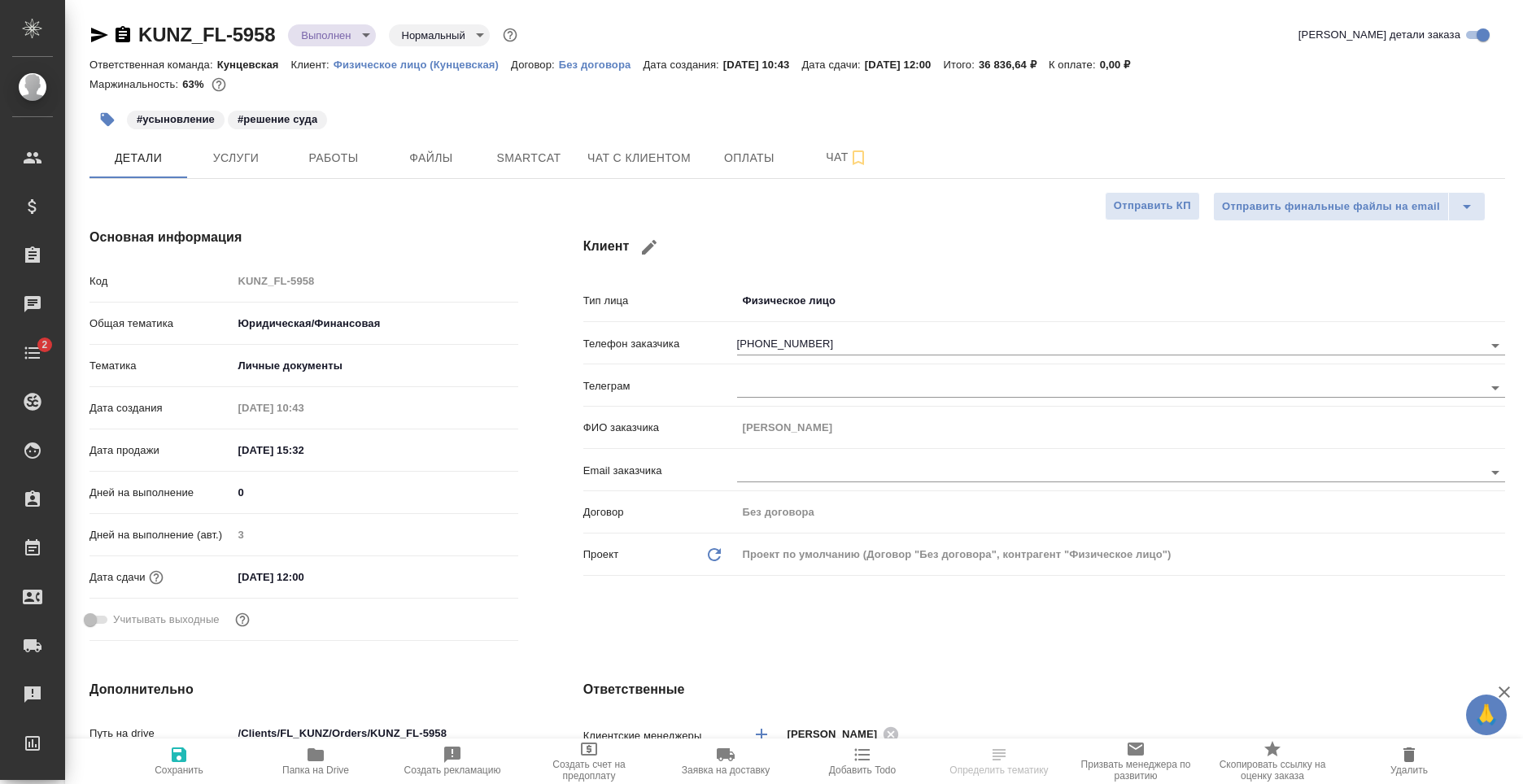
type textarea "x"
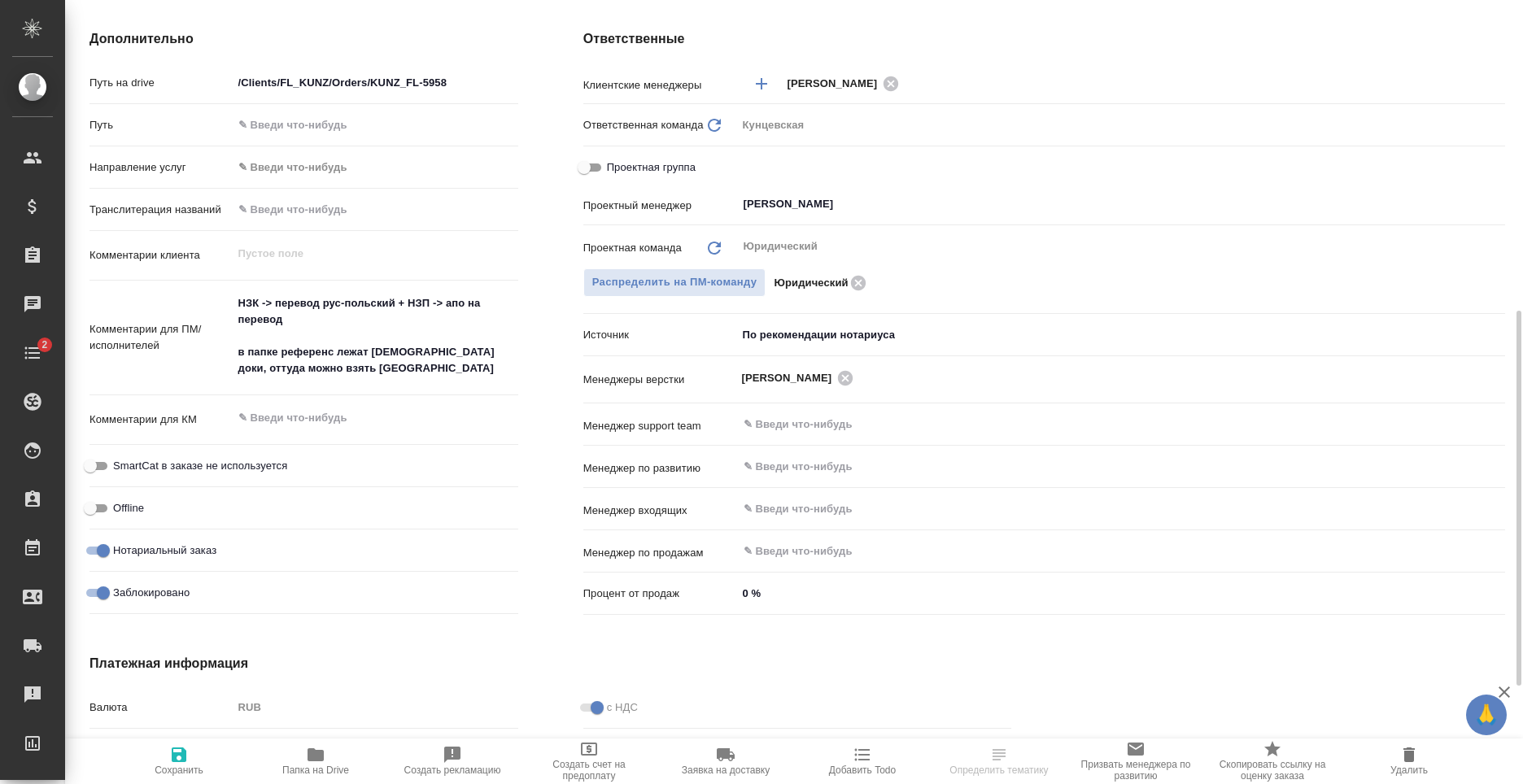
scroll to position [856, 0]
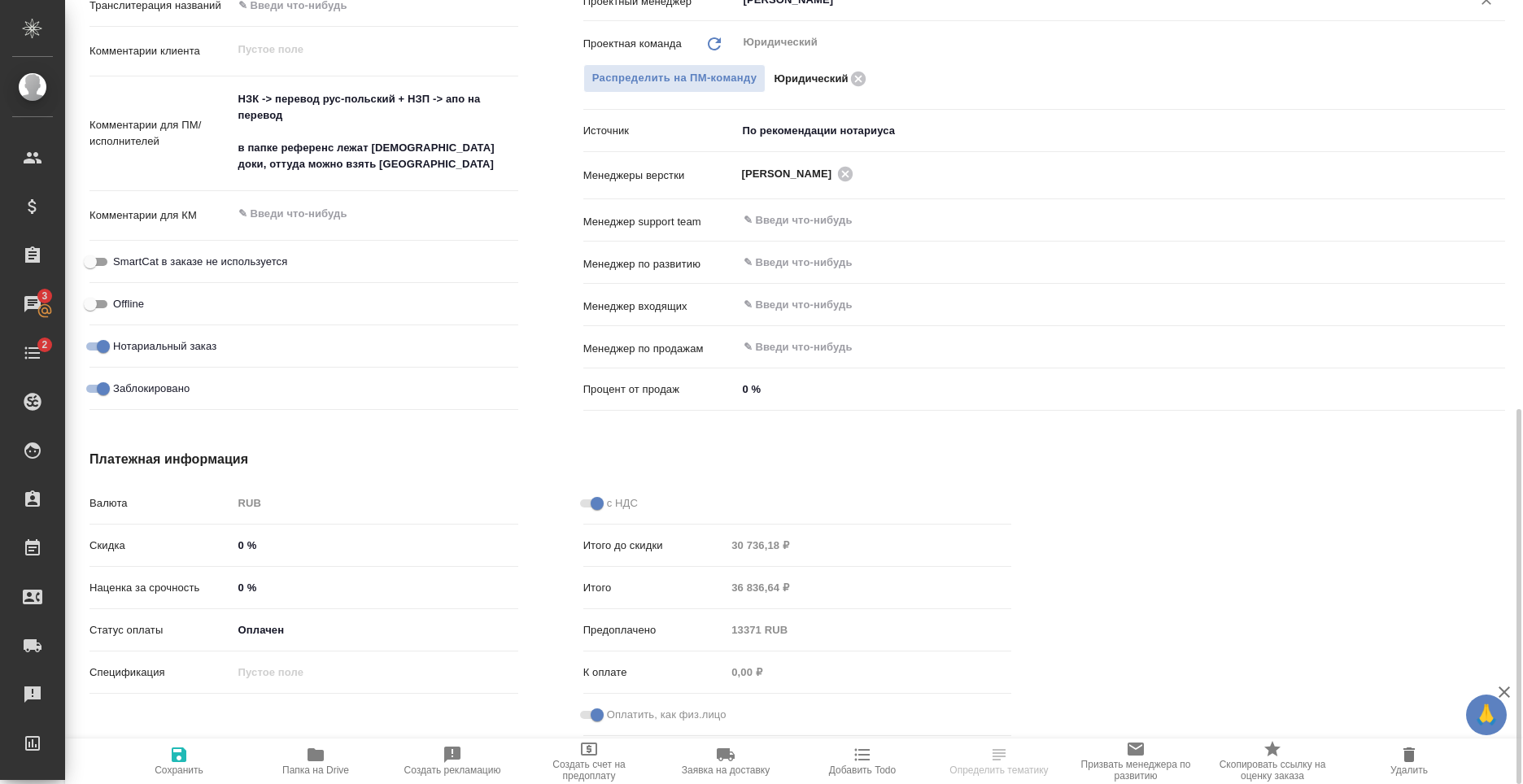
type textarea "x"
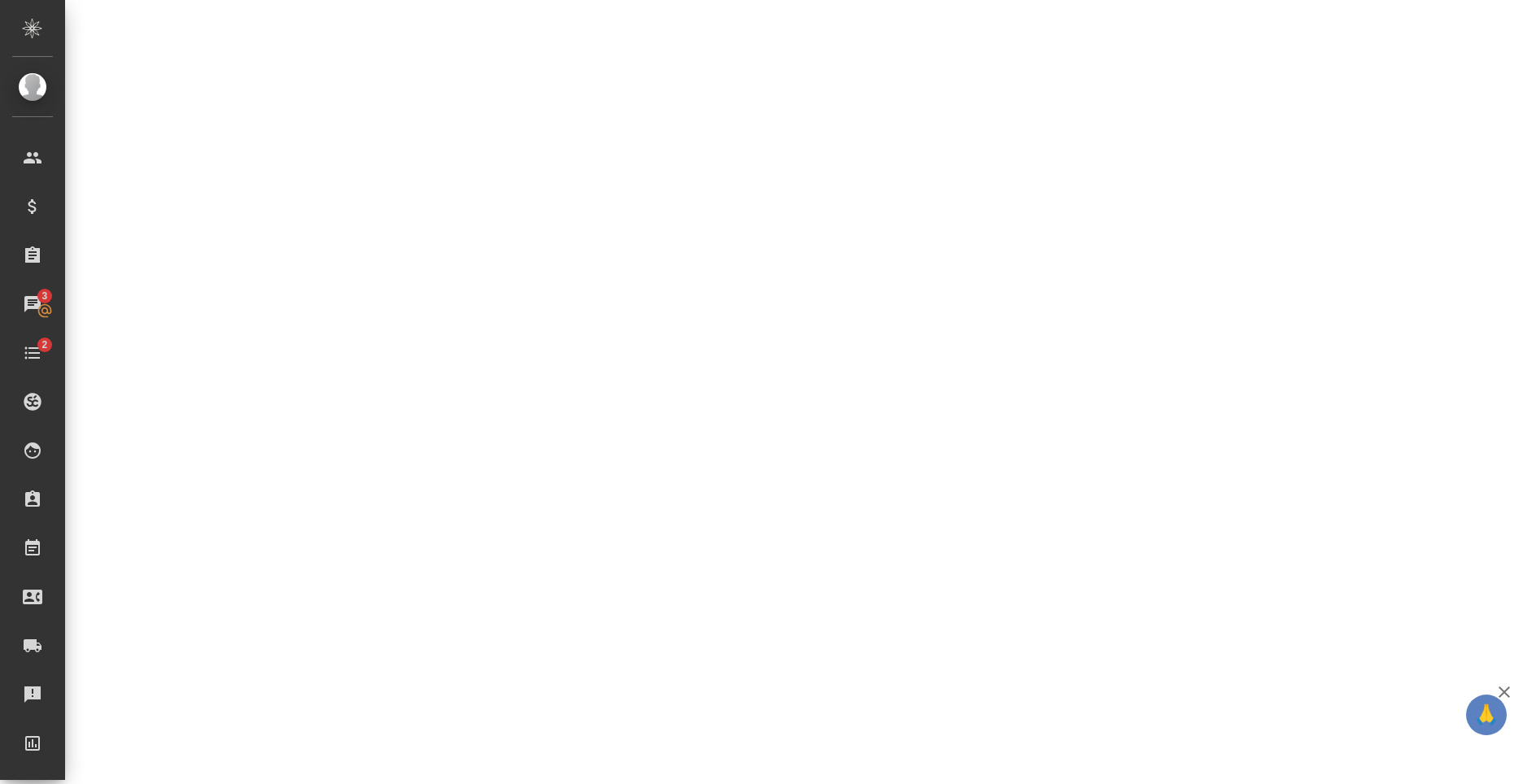
select select "RU"
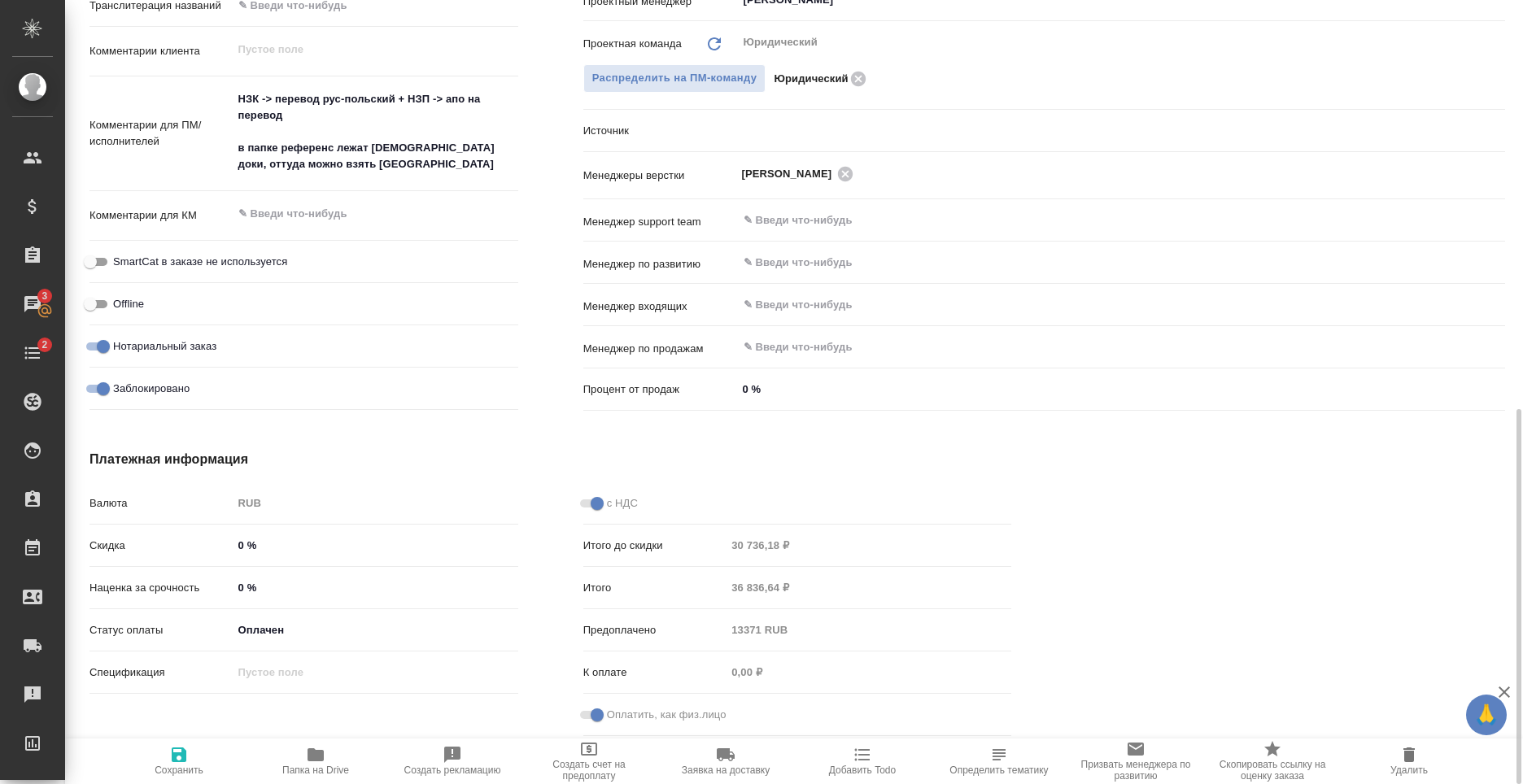
type textarea "x"
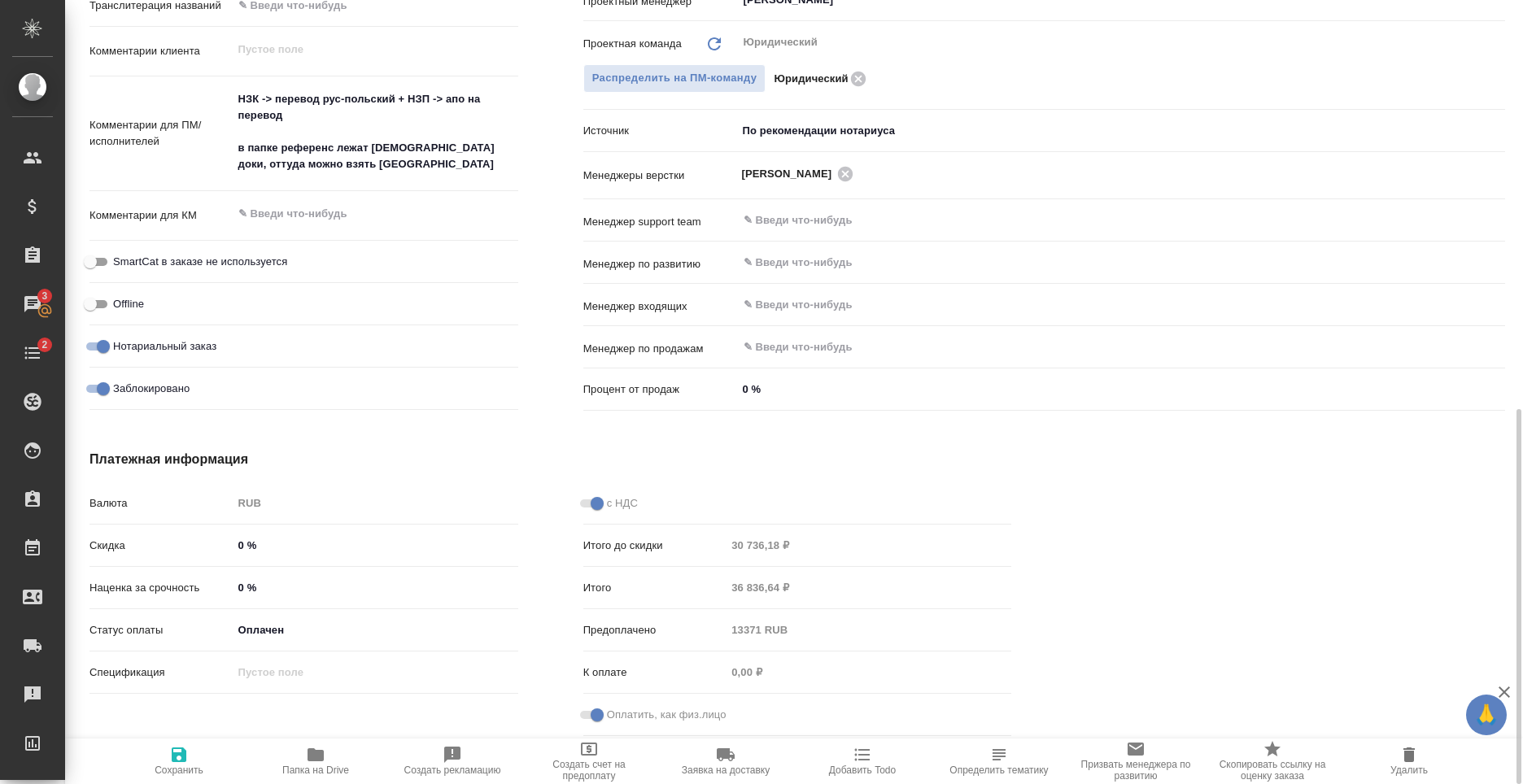
type textarea "x"
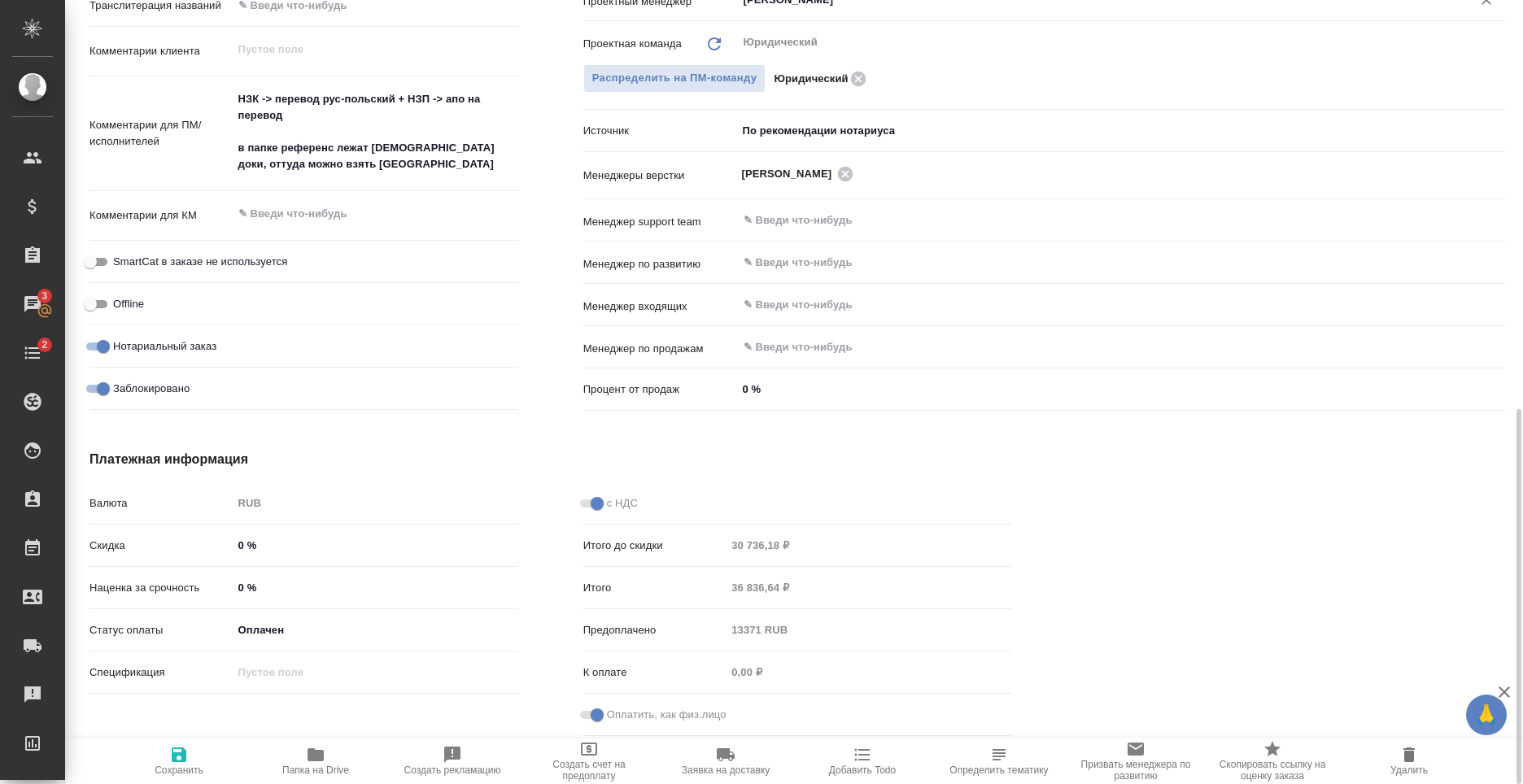
type textarea "x"
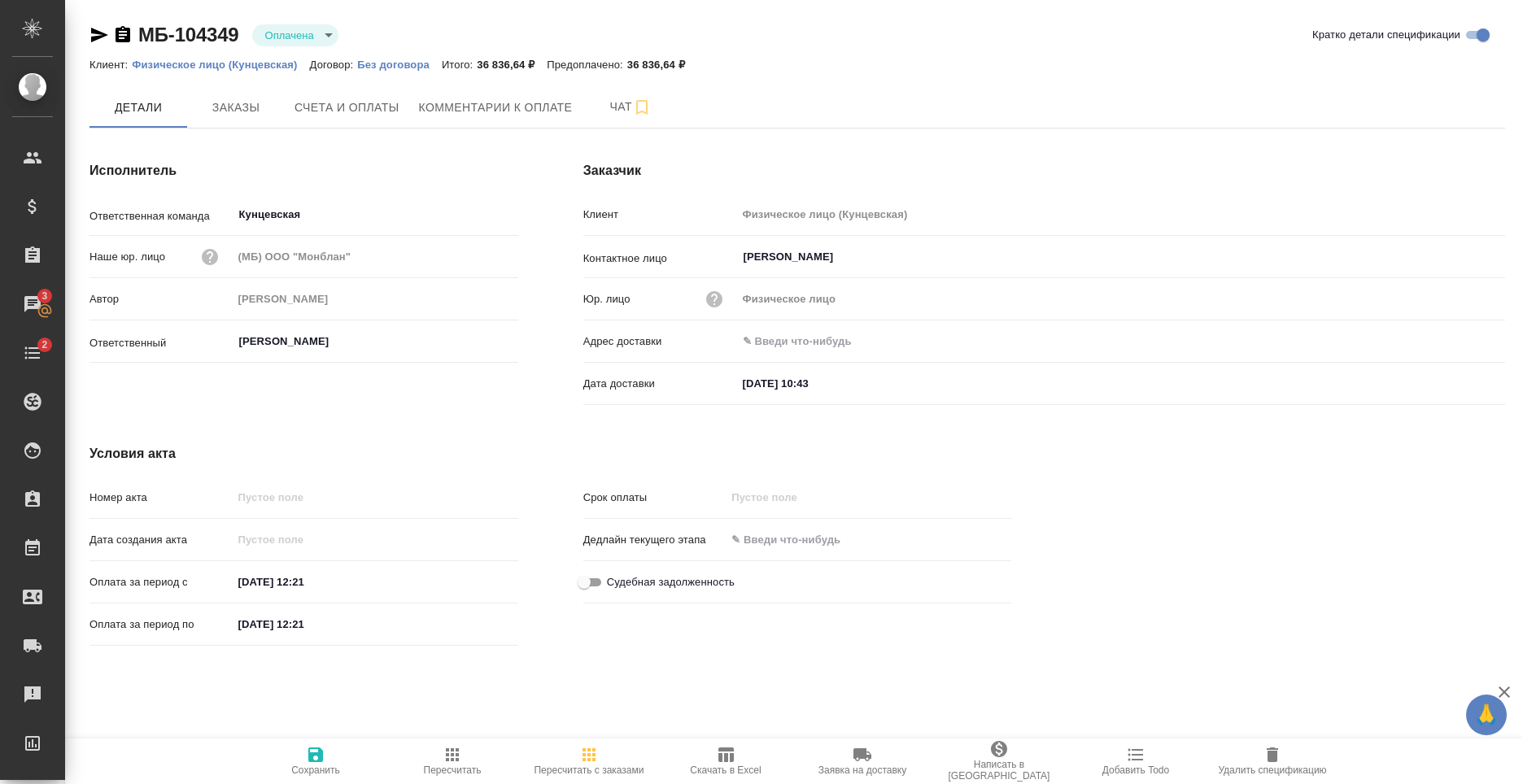
click at [733, 691] on div "МБ-104349 Оплачена payed Кратко детали спецификации Клиент: Физическое лицо (Ку…" at bounding box center [797, 347] width 1434 height 694
click at [598, 758] on icon "button" at bounding box center [589, 756] width 20 height 20
click at [199, 102] on span "Заказы" at bounding box center [236, 108] width 78 height 21
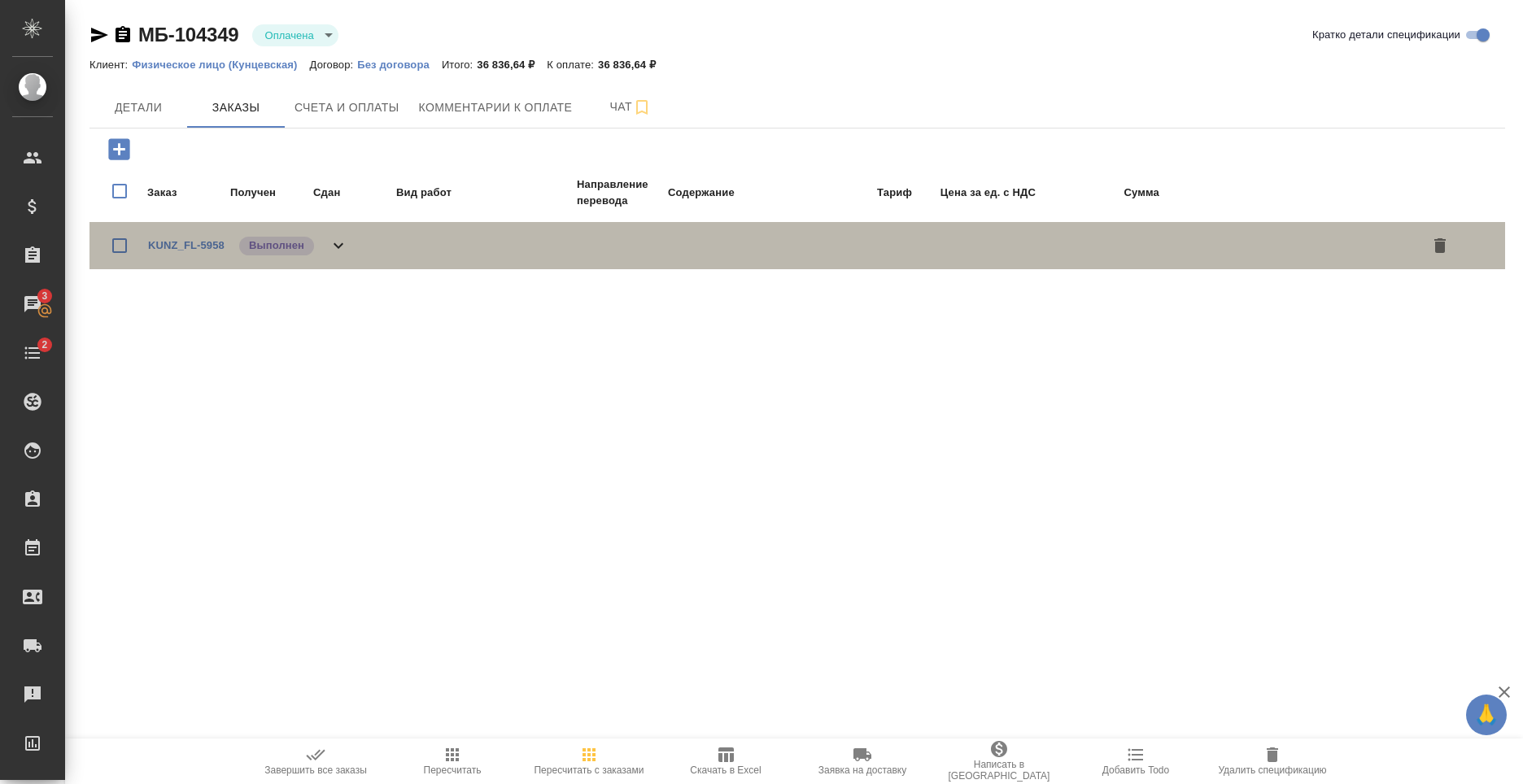
click at [338, 235] on div "KUNZ_FL-5958 Выполнен" at bounding box center [248, 245] width 200 height 23
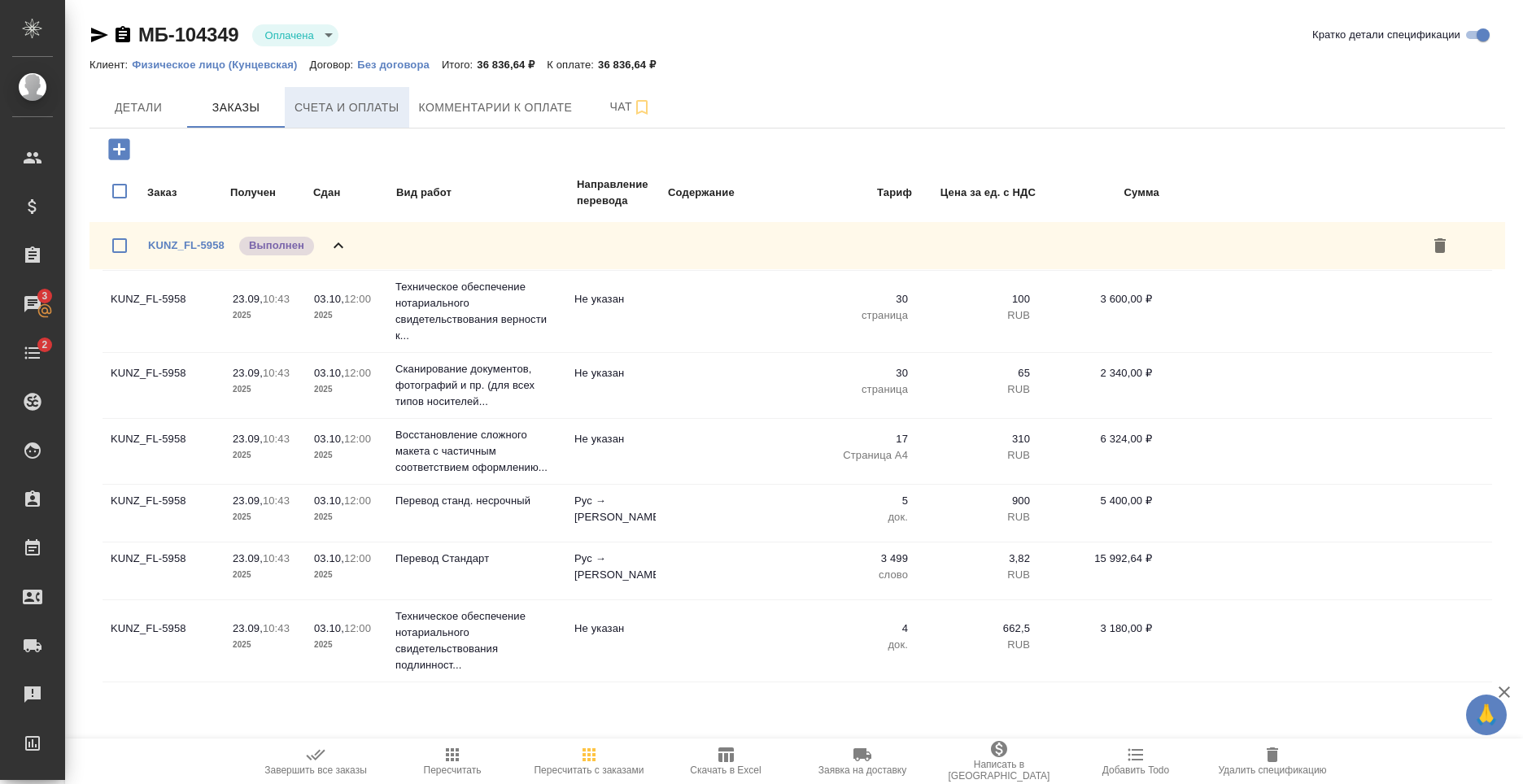
click at [315, 91] on button "Счета и оплаты" at bounding box center [347, 108] width 124 height 41
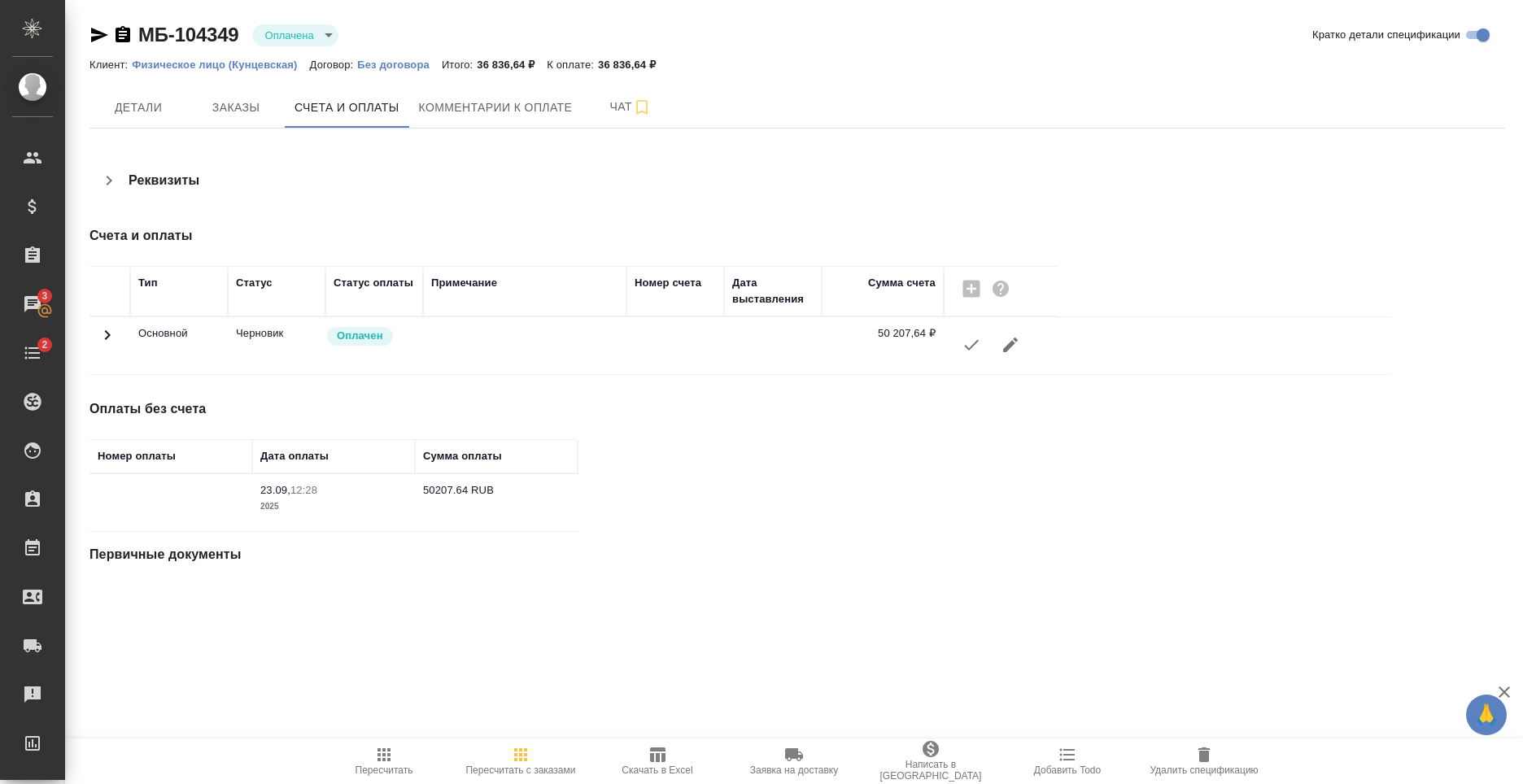
click at [119, 84] on div "МБ-104349 Оплачена payed Кратко детали спецификации Клиент: Физическое лицо (Ку…" at bounding box center [797, 313] width 1434 height 626
click at [127, 94] on button "Детали" at bounding box center [138, 108] width 98 height 41
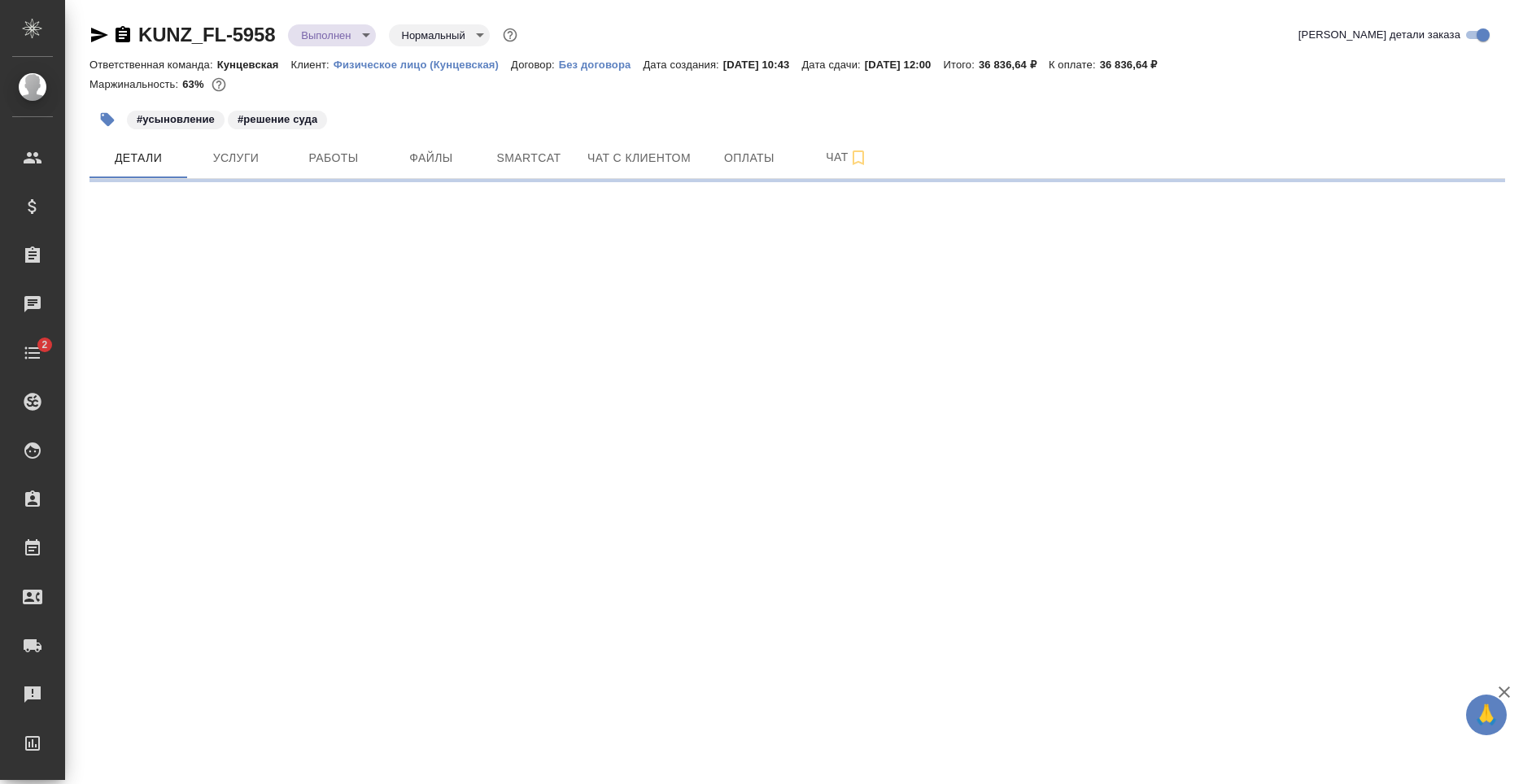
select select "RU"
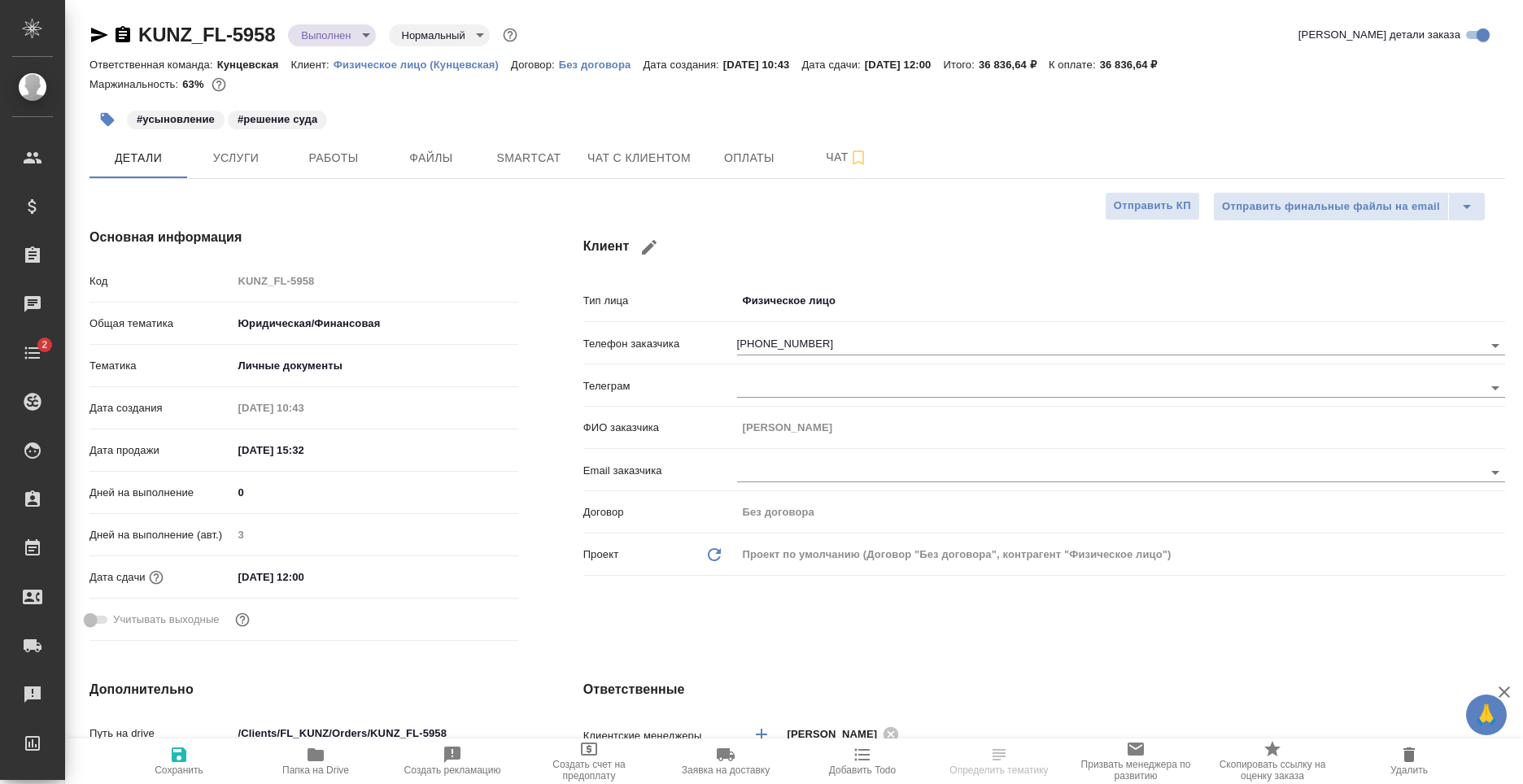
type textarea "x"
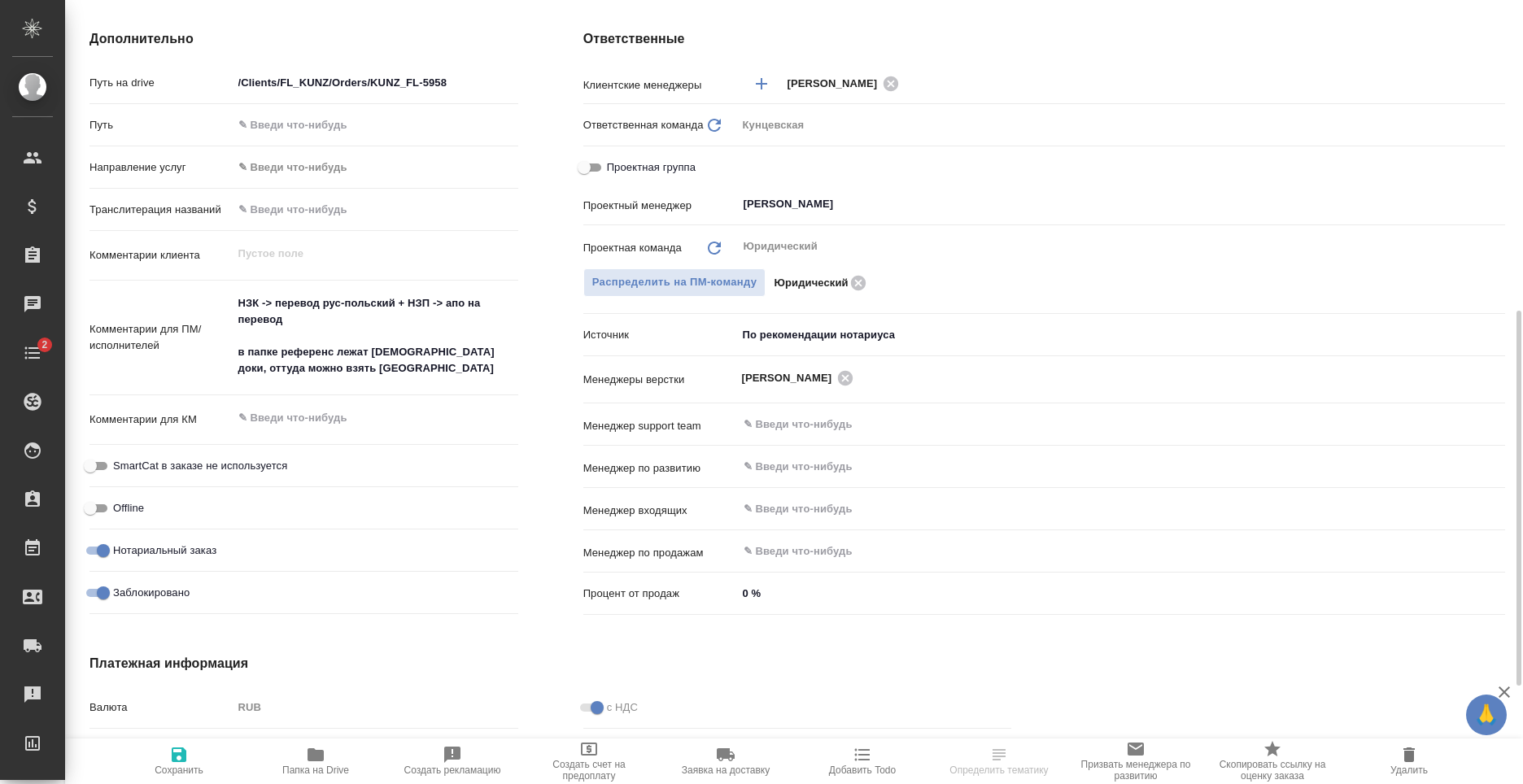
scroll to position [856, 0]
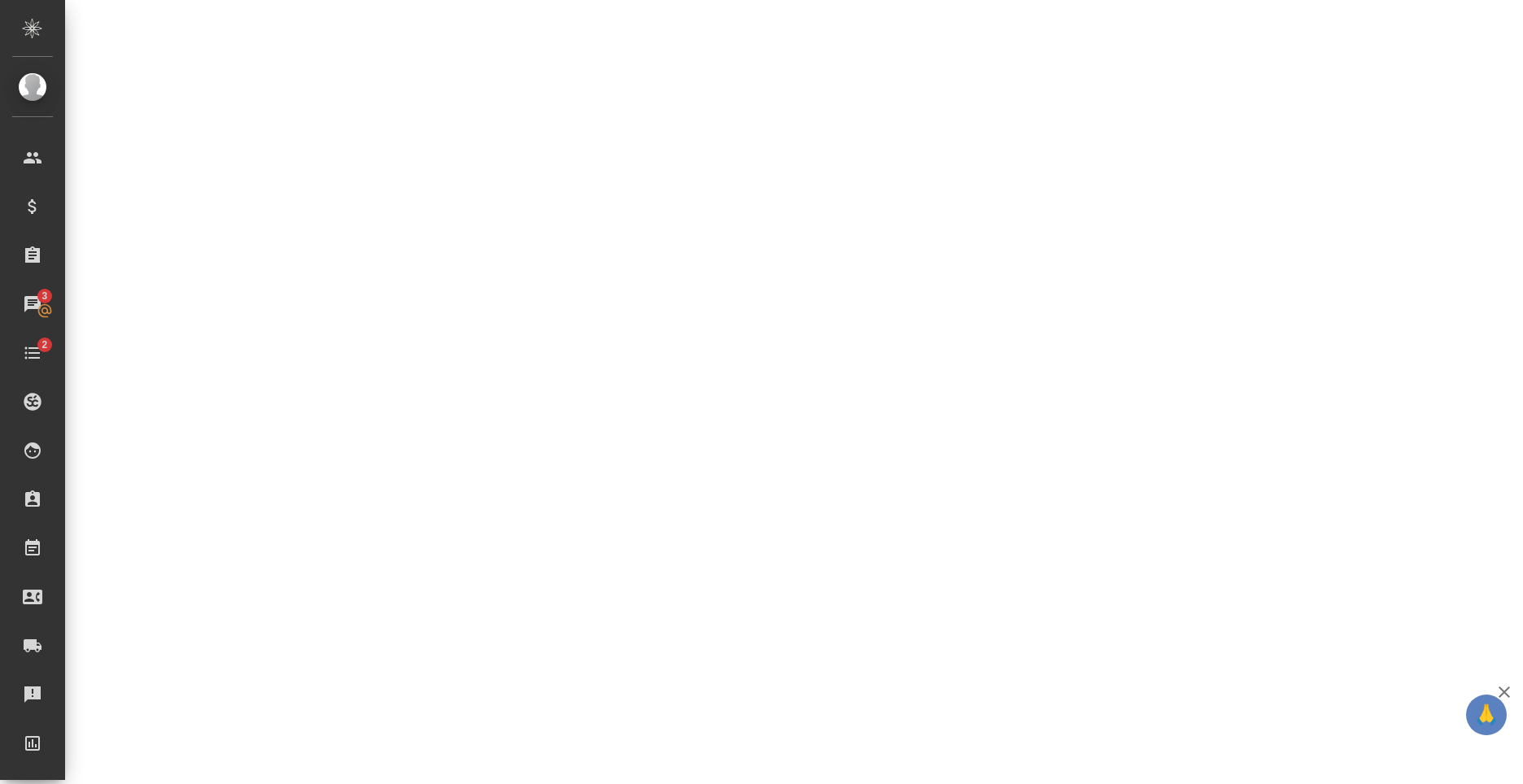
select select "RU"
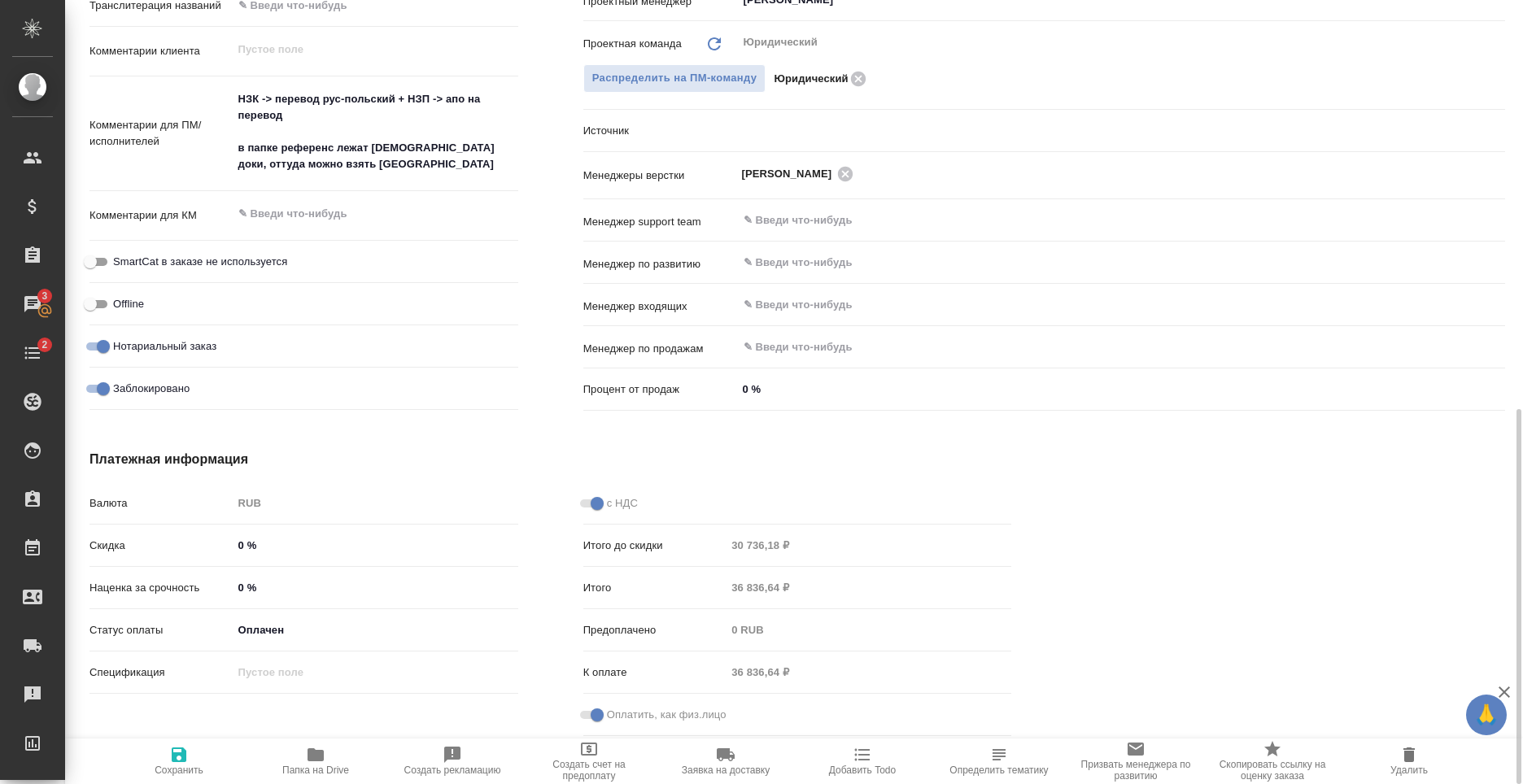
type textarea "x"
click at [668, 638] on p "Предоплачено" at bounding box center [655, 630] width 143 height 17
type textarea "x"
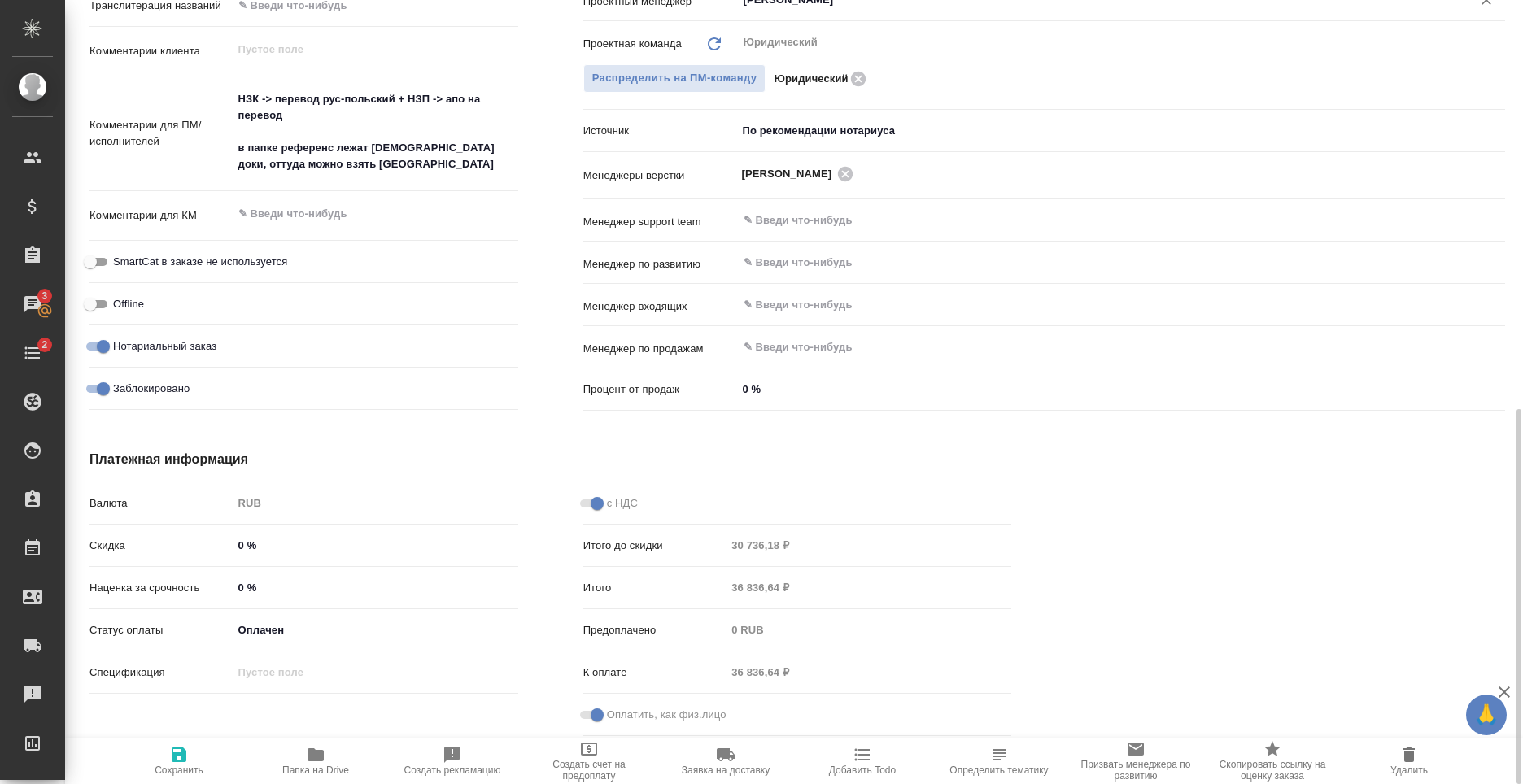
type textarea "x"
